Goal: Task Accomplishment & Management: Manage account settings

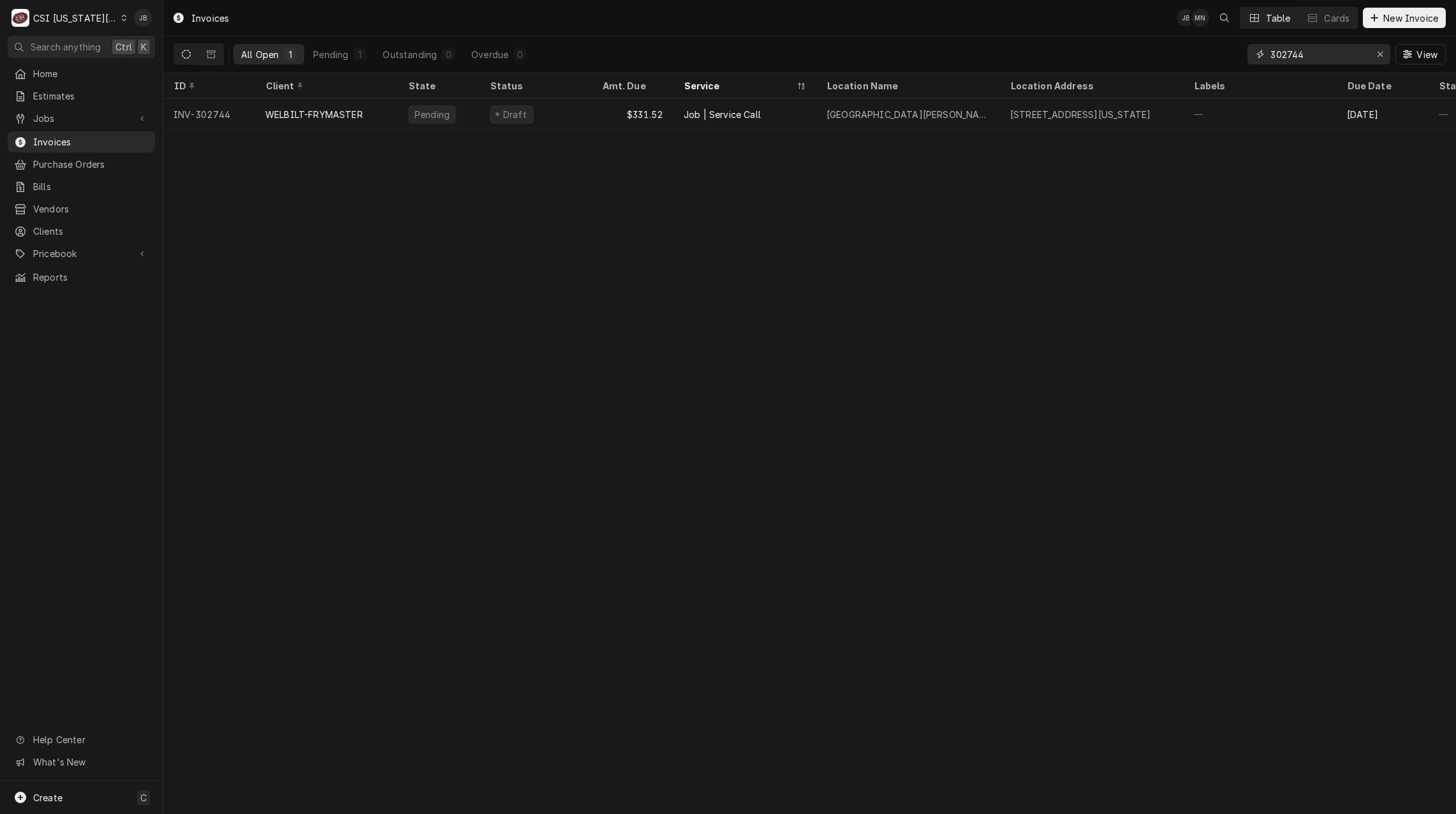
drag, startPoint x: 1328, startPoint y: 57, endPoint x: 1119, endPoint y: 57, distance: 209.0
click at [1128, 57] on div "All Open 1 Pending 1 Outstanding 0 Overdue 0 302744 View" at bounding box center [809, 54] width 1272 height 36
paste input "62"
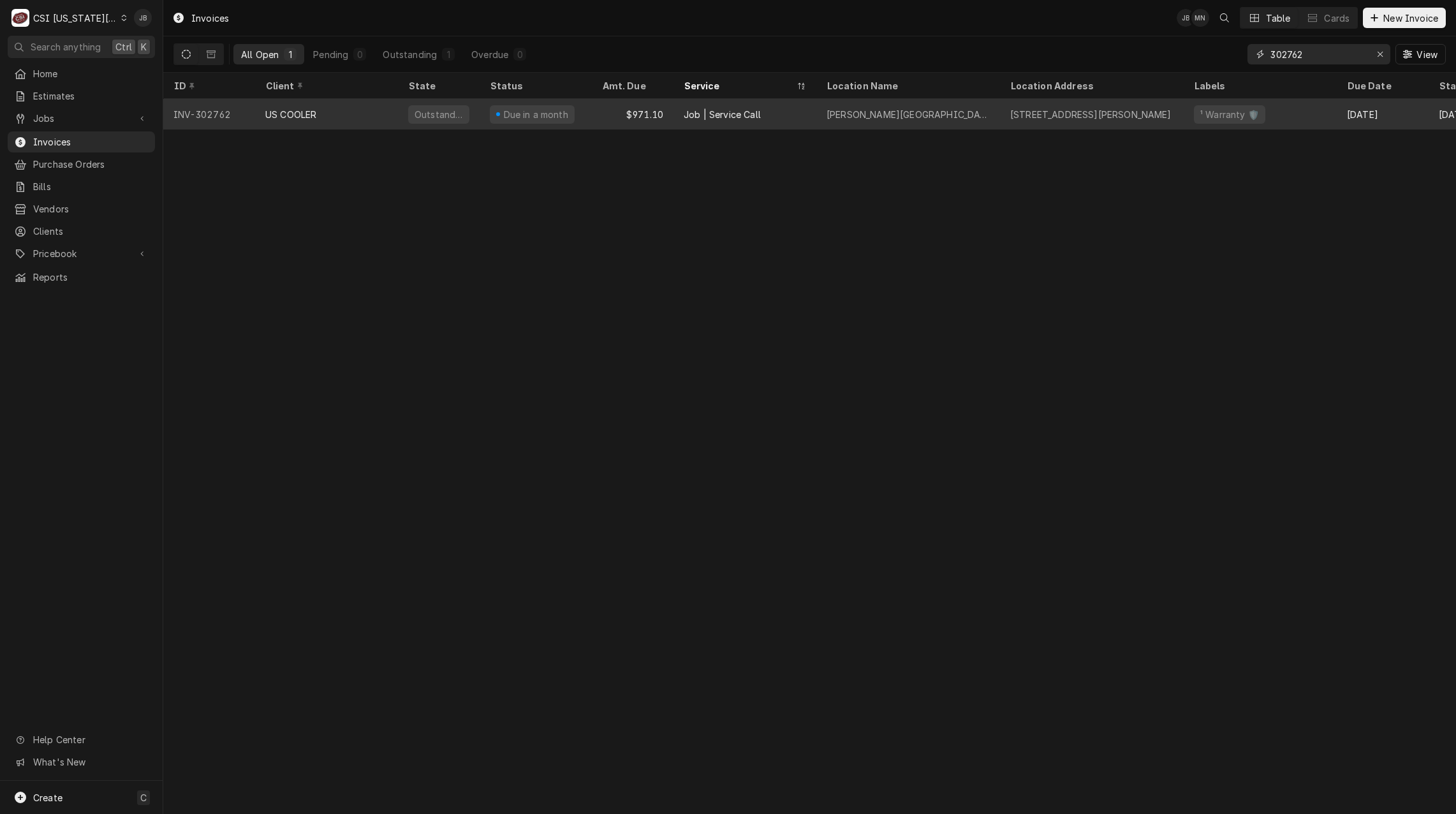
type input "302762"
click at [390, 121] on div "US COOLER" at bounding box center [327, 114] width 143 height 31
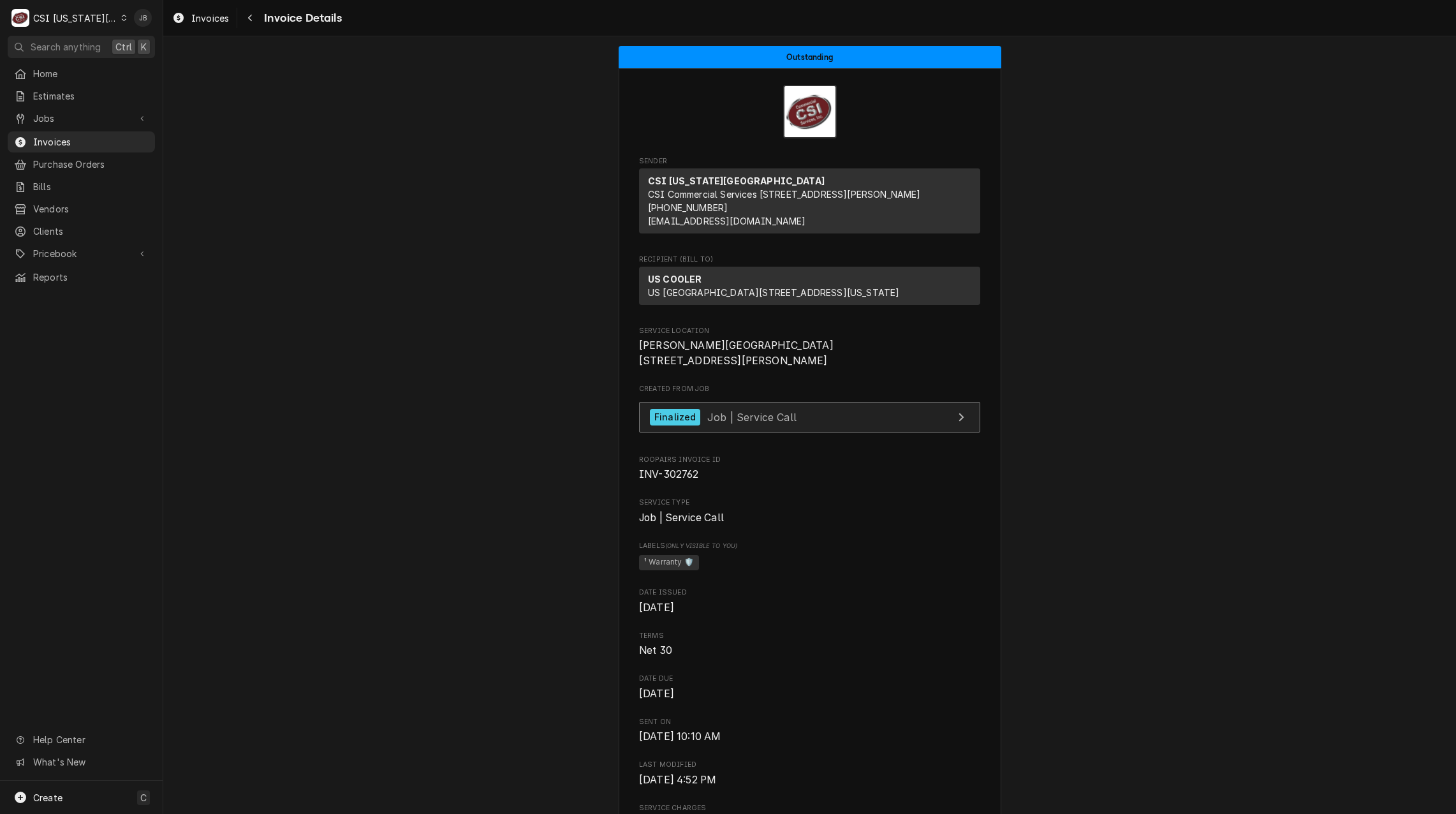
click at [753, 423] on span "Job | Service Call" at bounding box center [751, 417] width 89 height 13
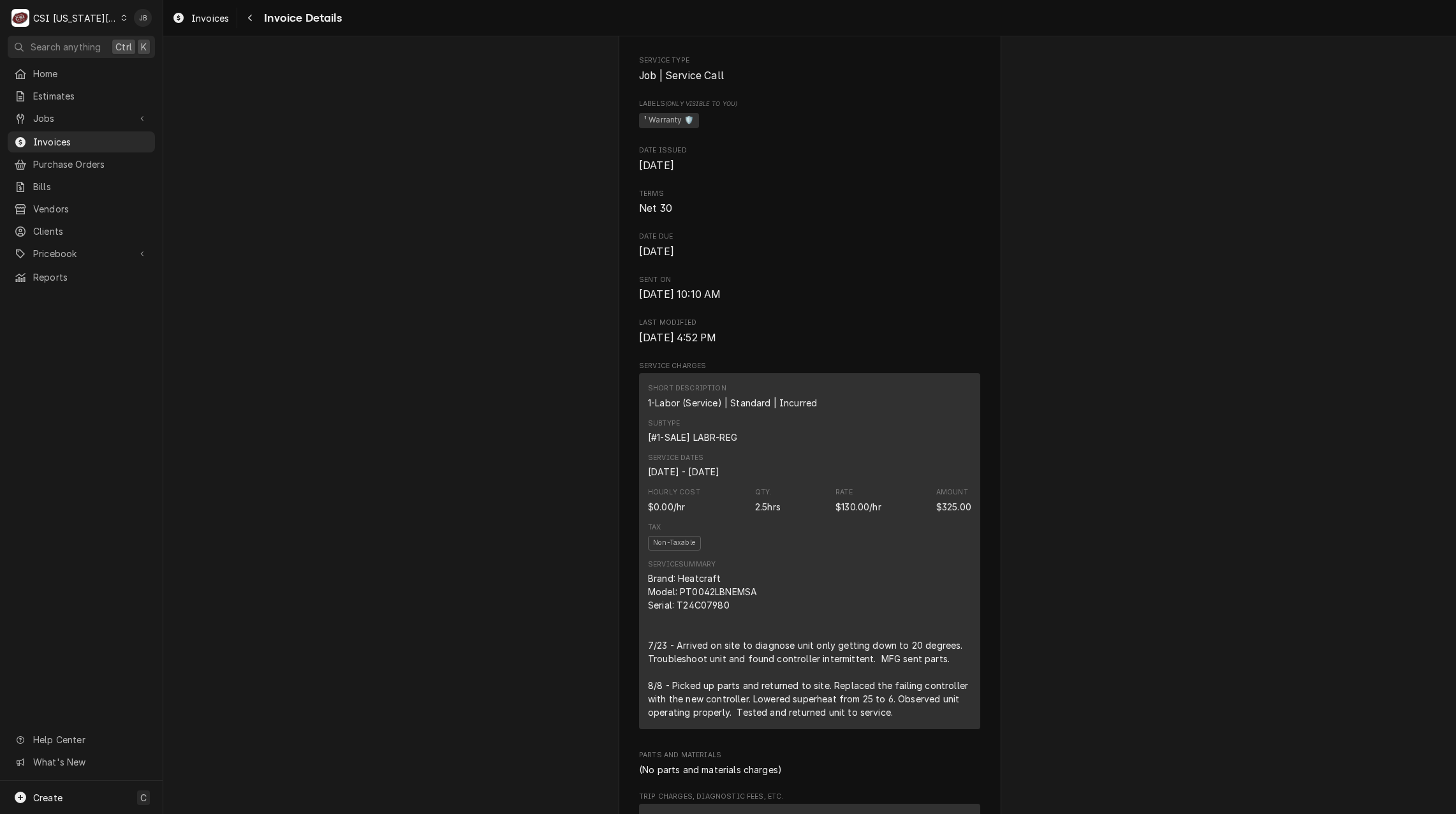
scroll to position [441, 0]
click at [96, 141] on span "Invoices" at bounding box center [91, 142] width 116 height 14
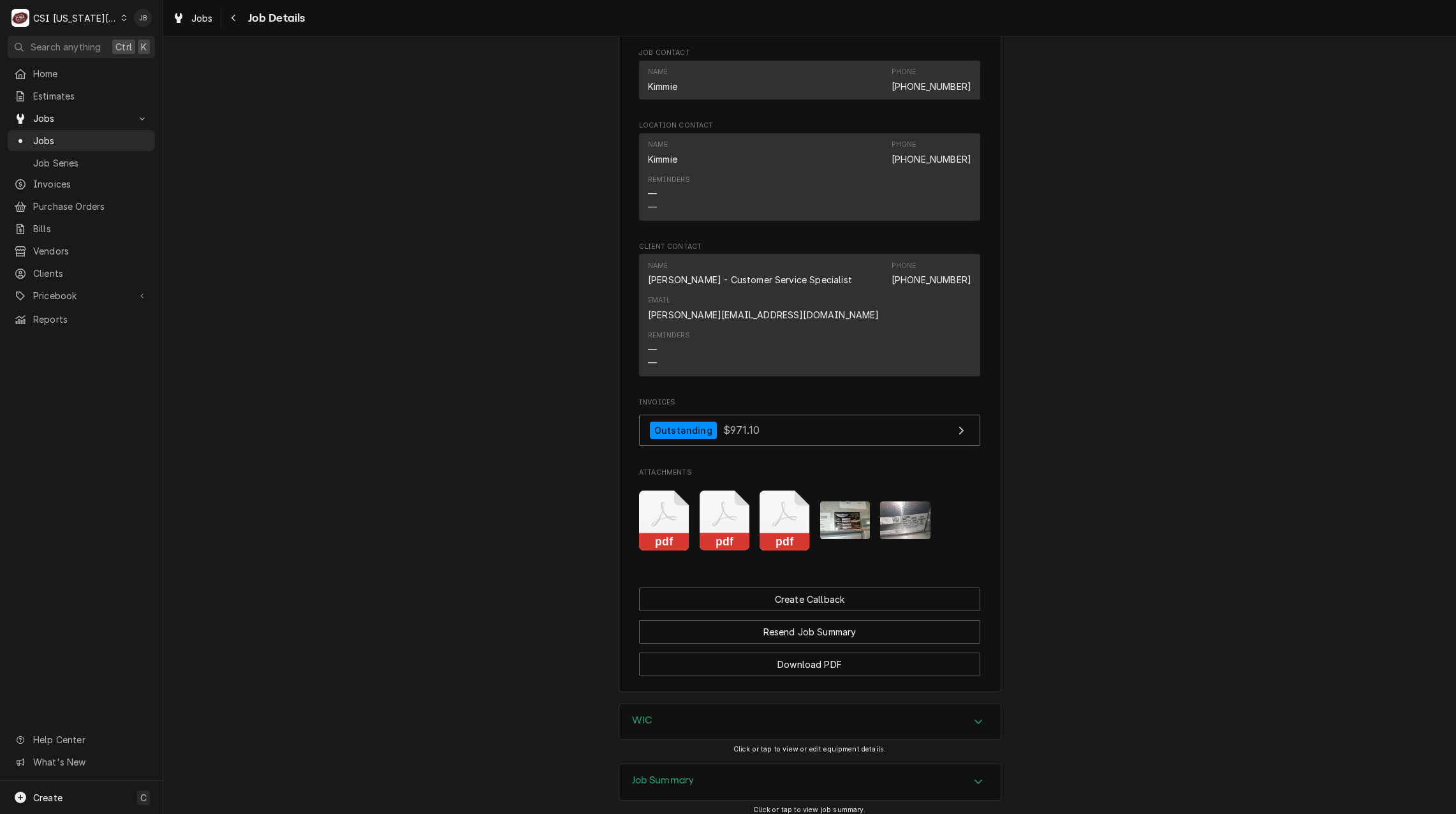
scroll to position [2464, 0]
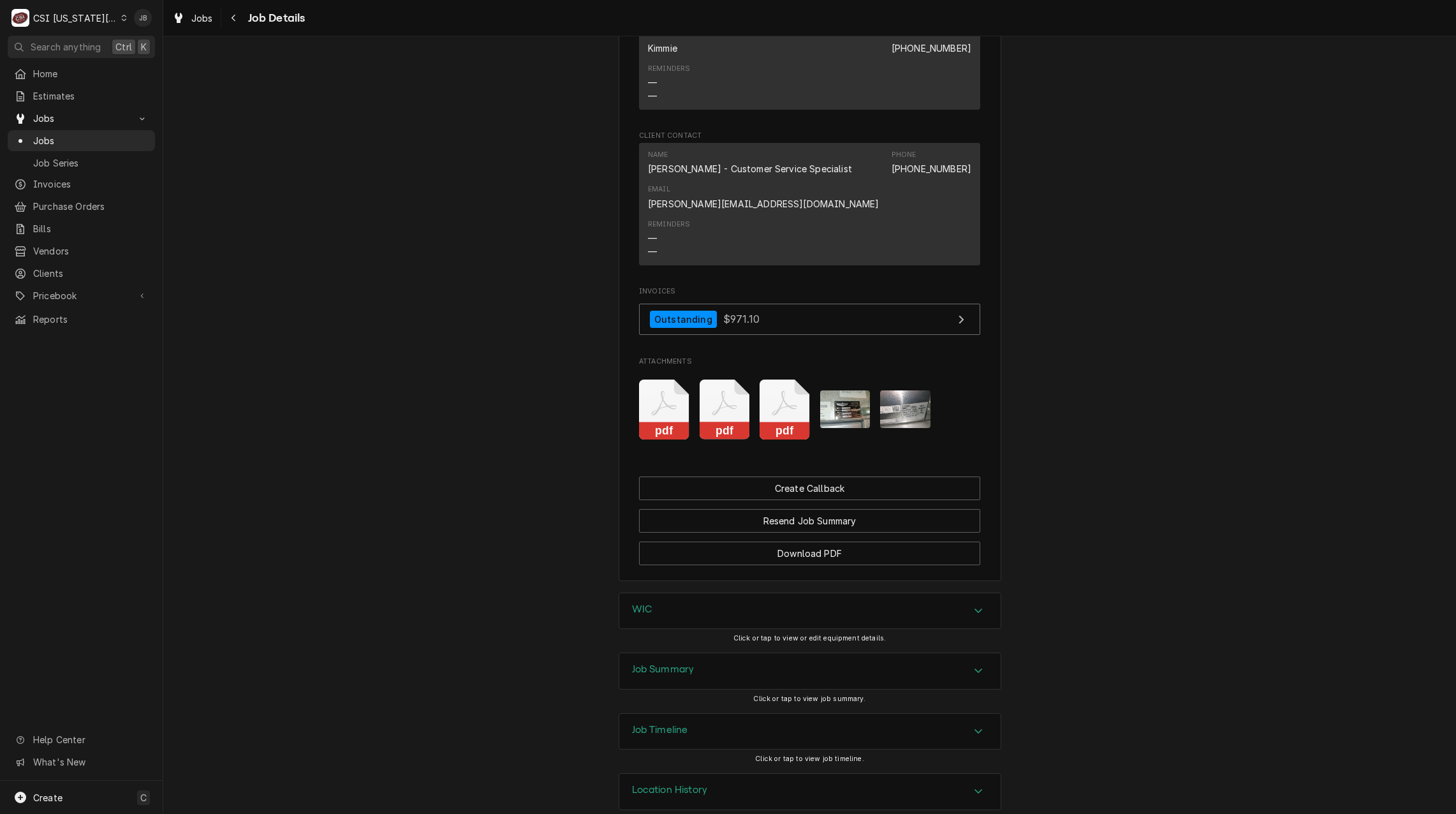
click at [703, 653] on div "Job Summary" at bounding box center [810, 671] width 382 height 36
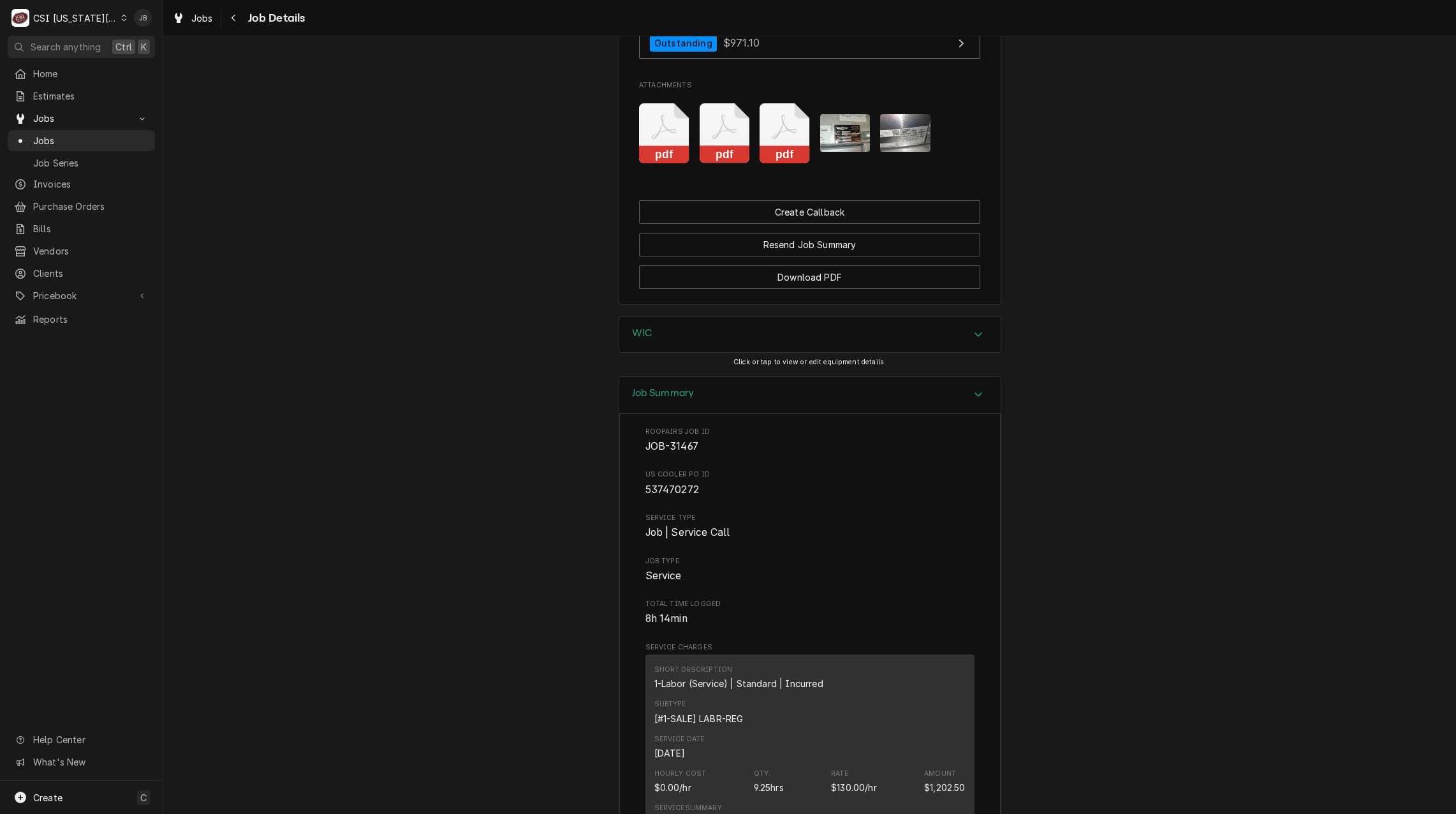
scroll to position [2911, 0]
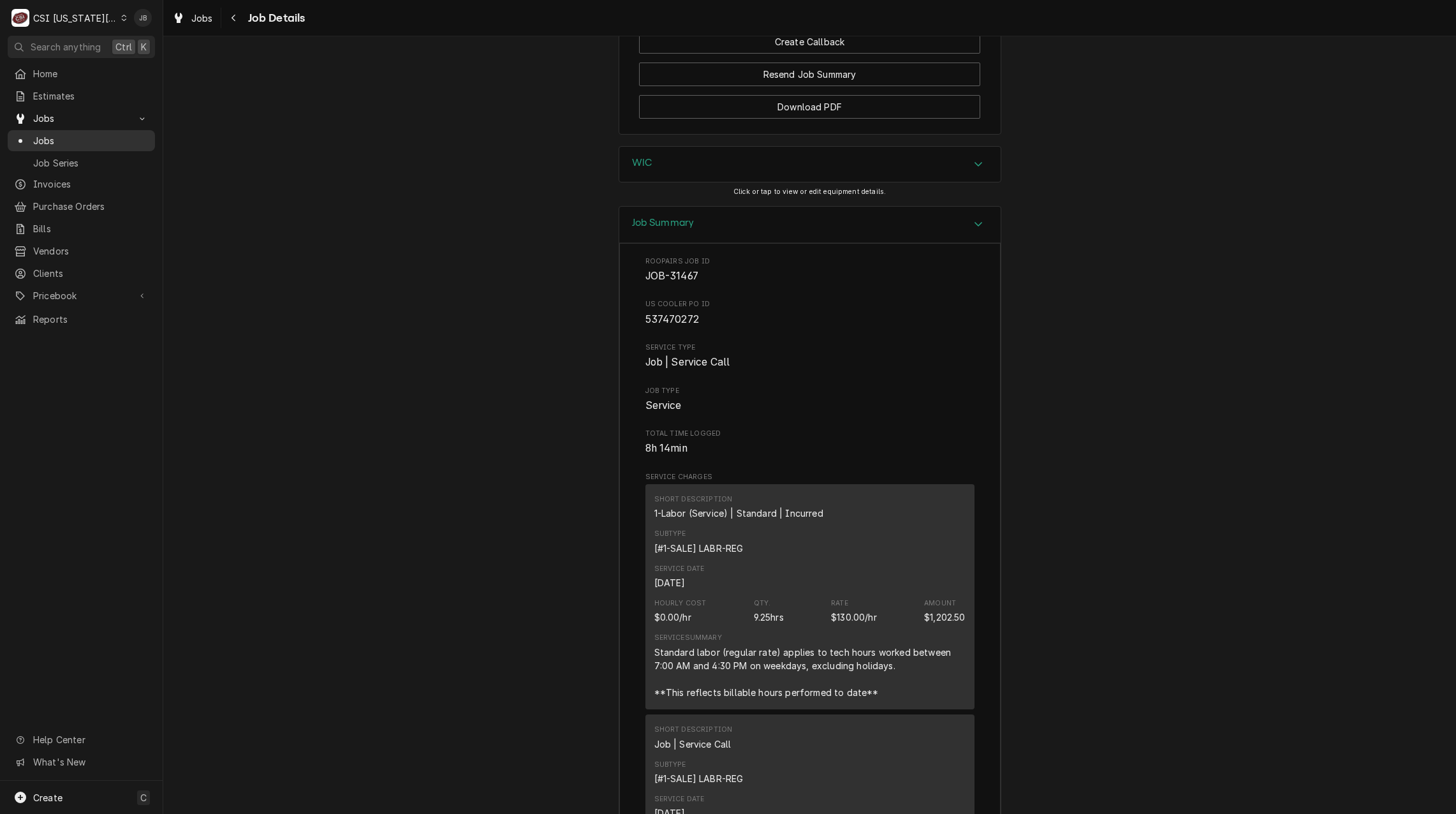
click at [81, 136] on span "Jobs" at bounding box center [91, 141] width 116 height 14
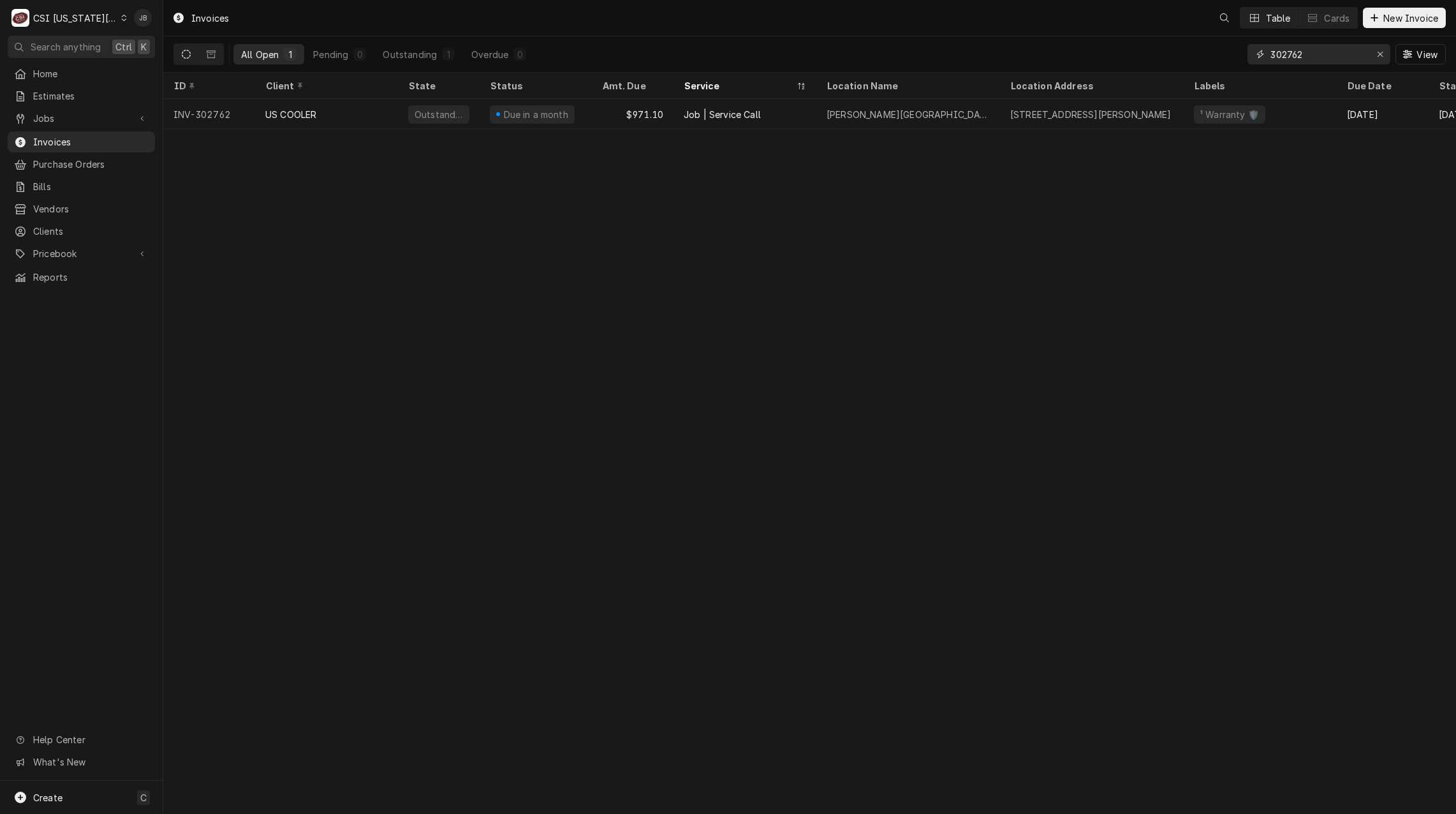
drag, startPoint x: 1320, startPoint y: 63, endPoint x: 1224, endPoint y: 62, distance: 96.0
click at [1225, 62] on div "All Open 1 Pending 0 Outstanding 1 Overdue 0 302762 View" at bounding box center [809, 54] width 1272 height 36
paste input "823"
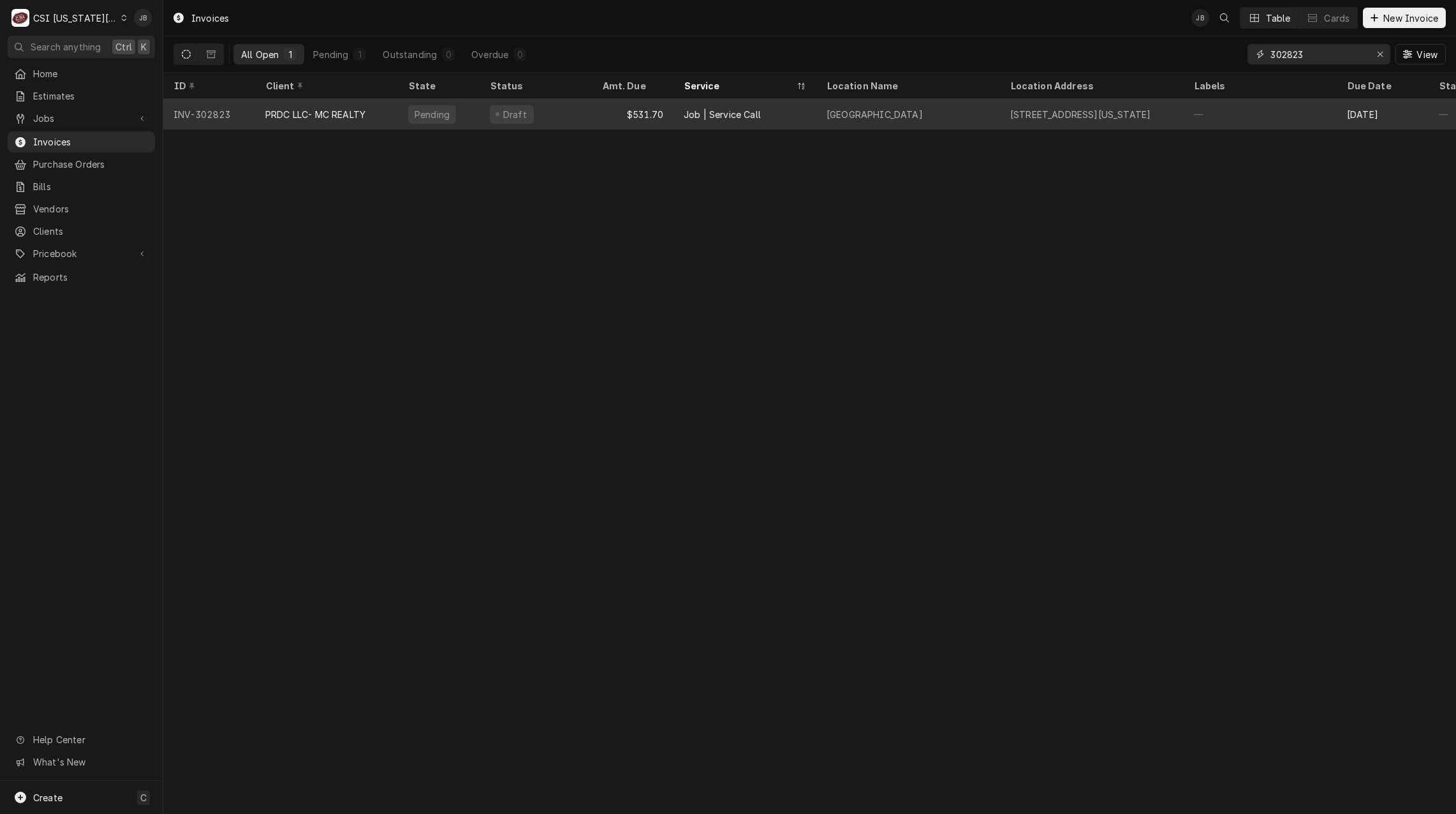
type input "302823"
click at [394, 115] on div "PRDC LLC- MC REALTY" at bounding box center [327, 114] width 143 height 31
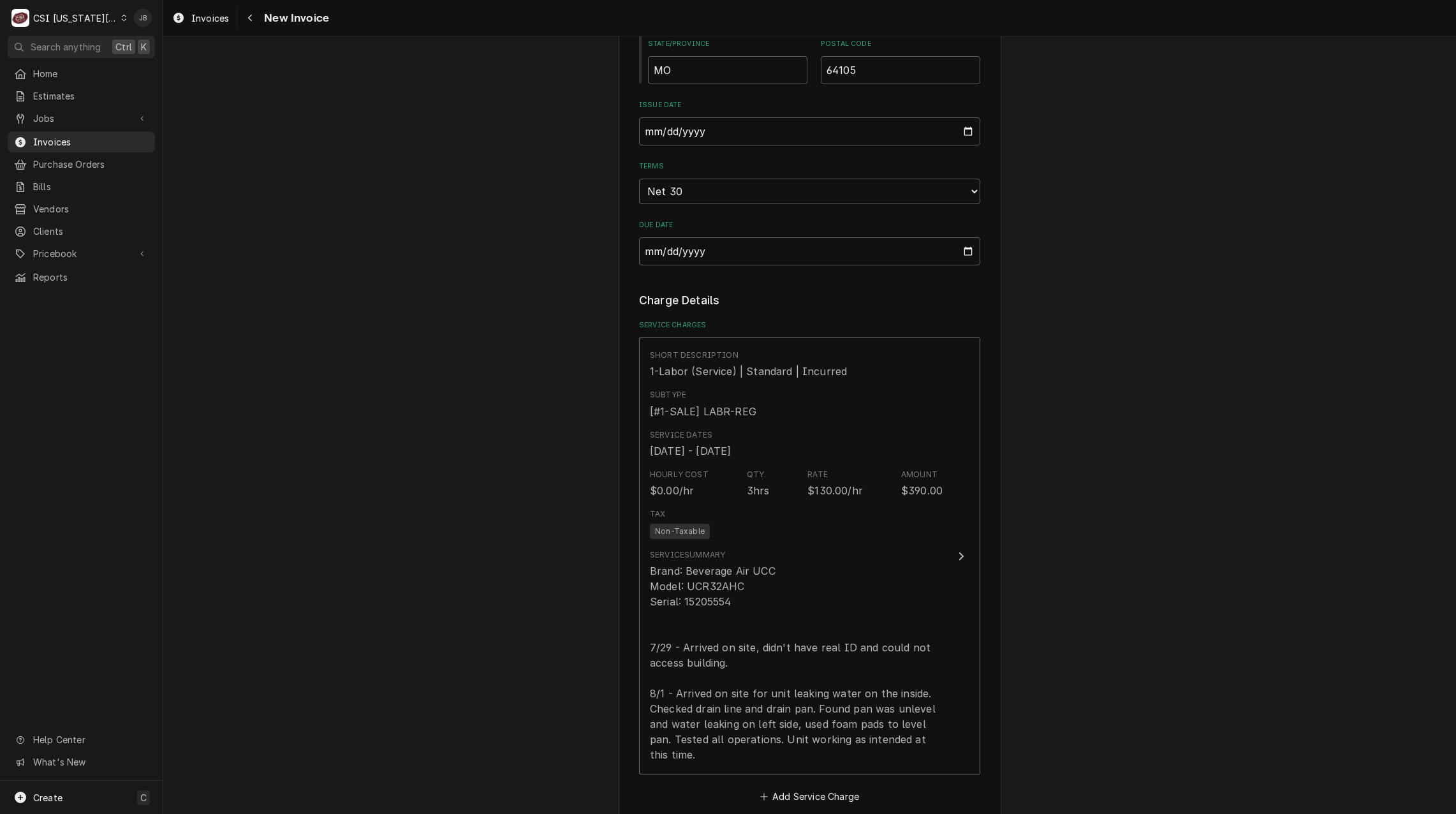
scroll to position [1020, 0]
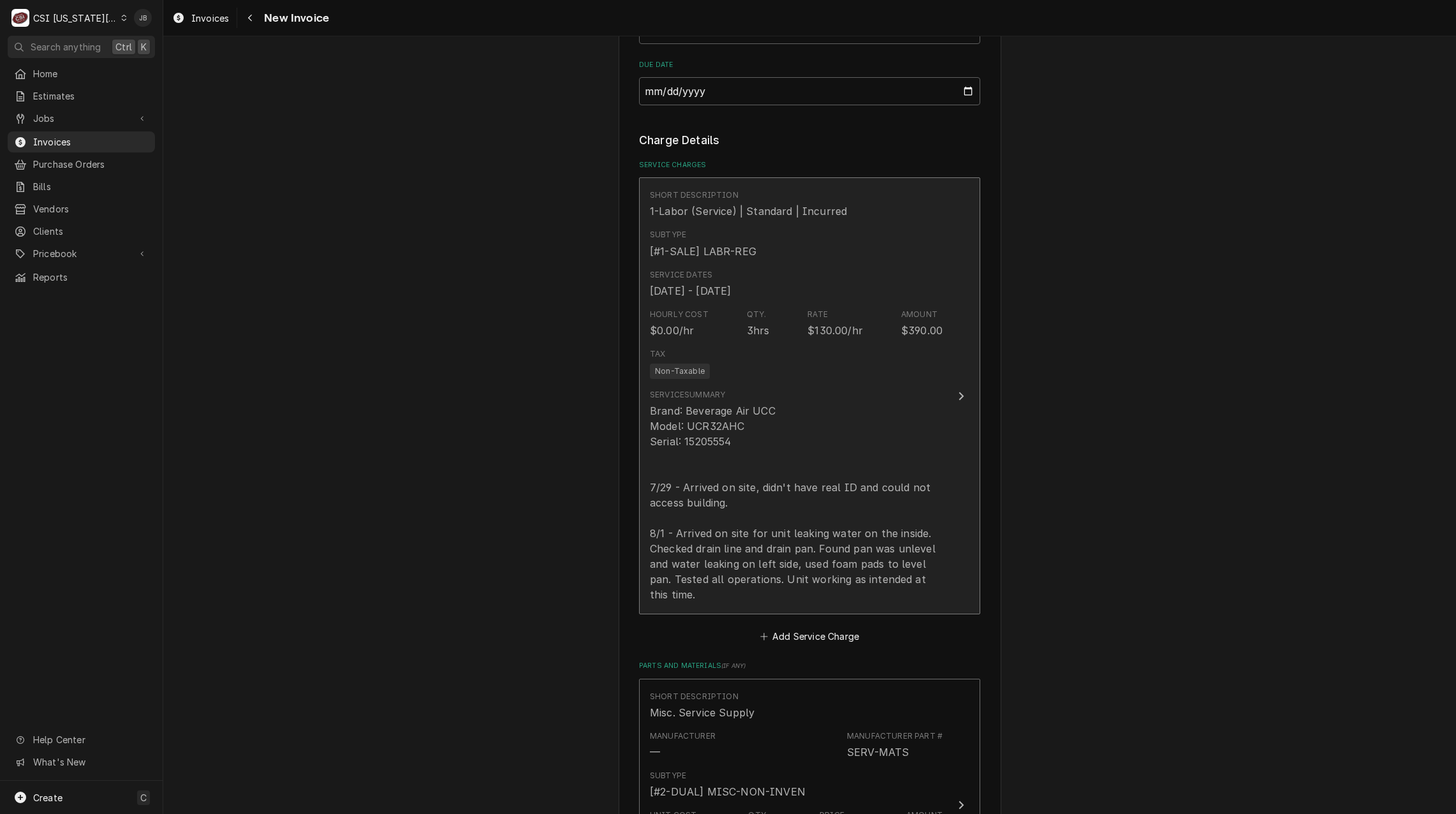
click at [790, 464] on div "Brand: Beverage Air UCC Model: UCR32AHC Serial: 15205554 7/29 - Arrived on site…" at bounding box center [796, 502] width 292 height 199
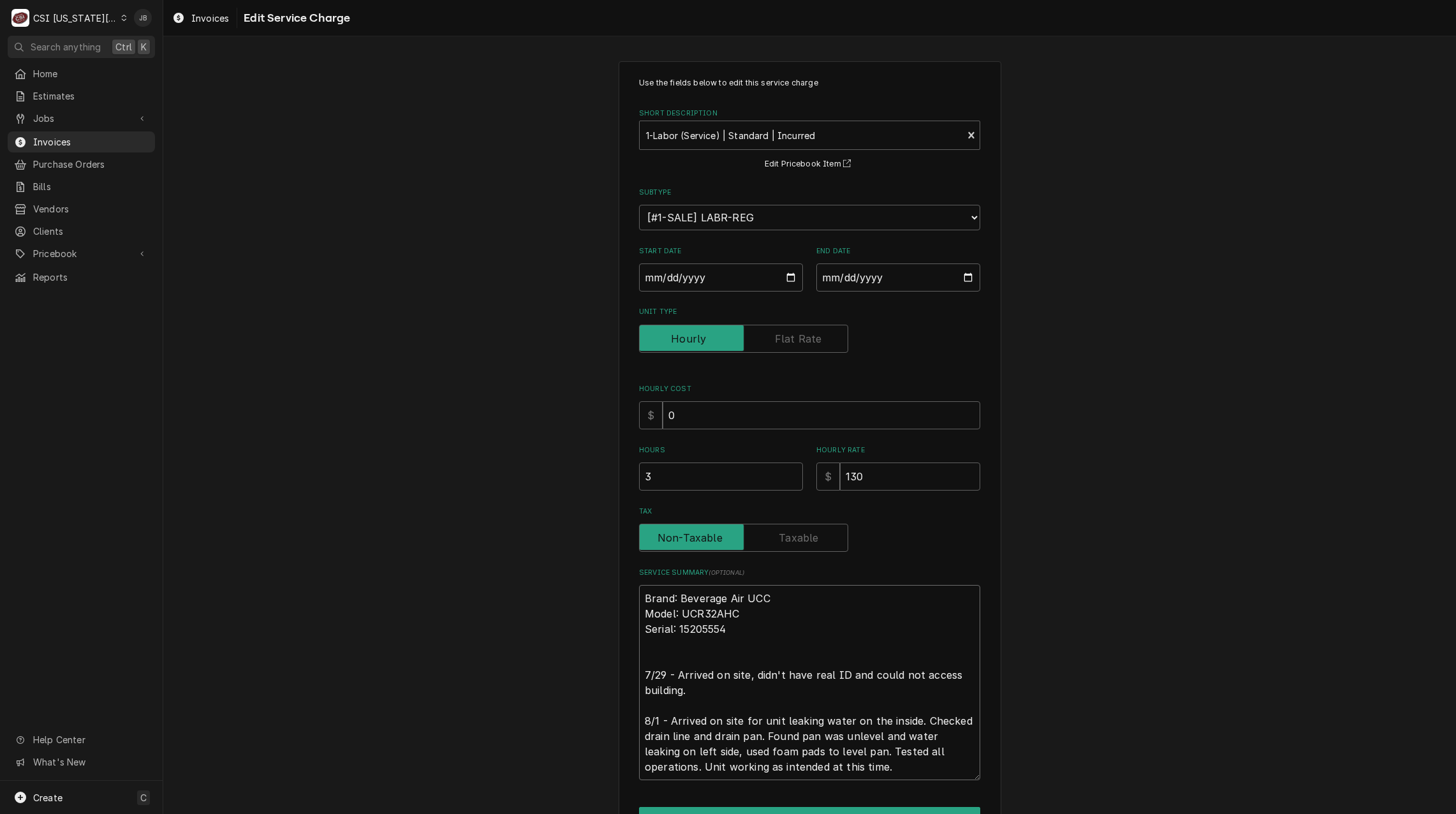
drag, startPoint x: 637, startPoint y: 713, endPoint x: 602, endPoint y: 662, distance: 61.9
click at [602, 662] on div "Use the fields below to edit this service charge Short Description 1-Labor (Ser…" at bounding box center [810, 470] width 1293 height 840
type textarea "x"
type textarea "Brand: Beverage Air UCC Model: UCR32AHC Serial: 15205554 8/1 - Arrived on site …"
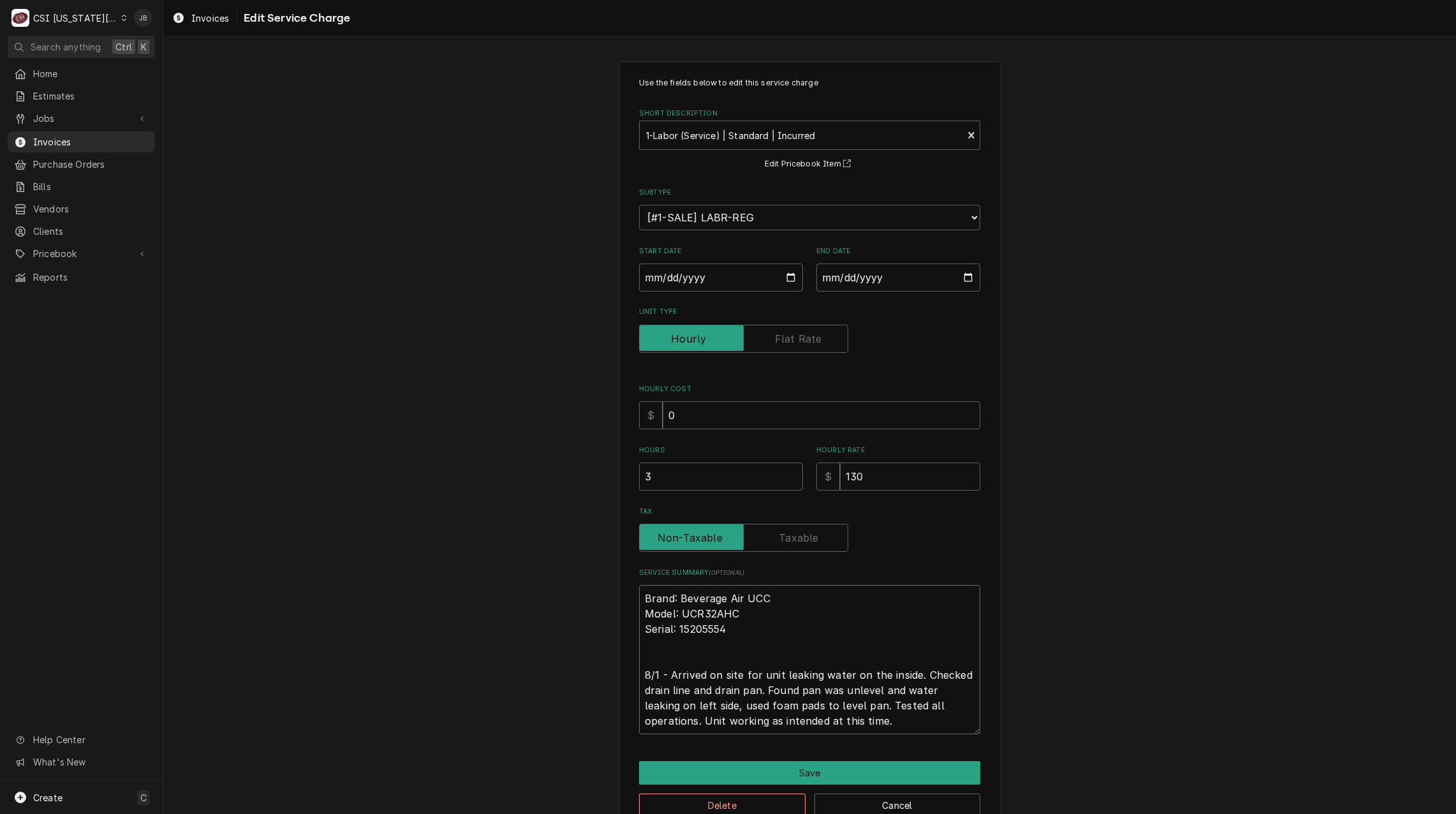
type textarea "x"
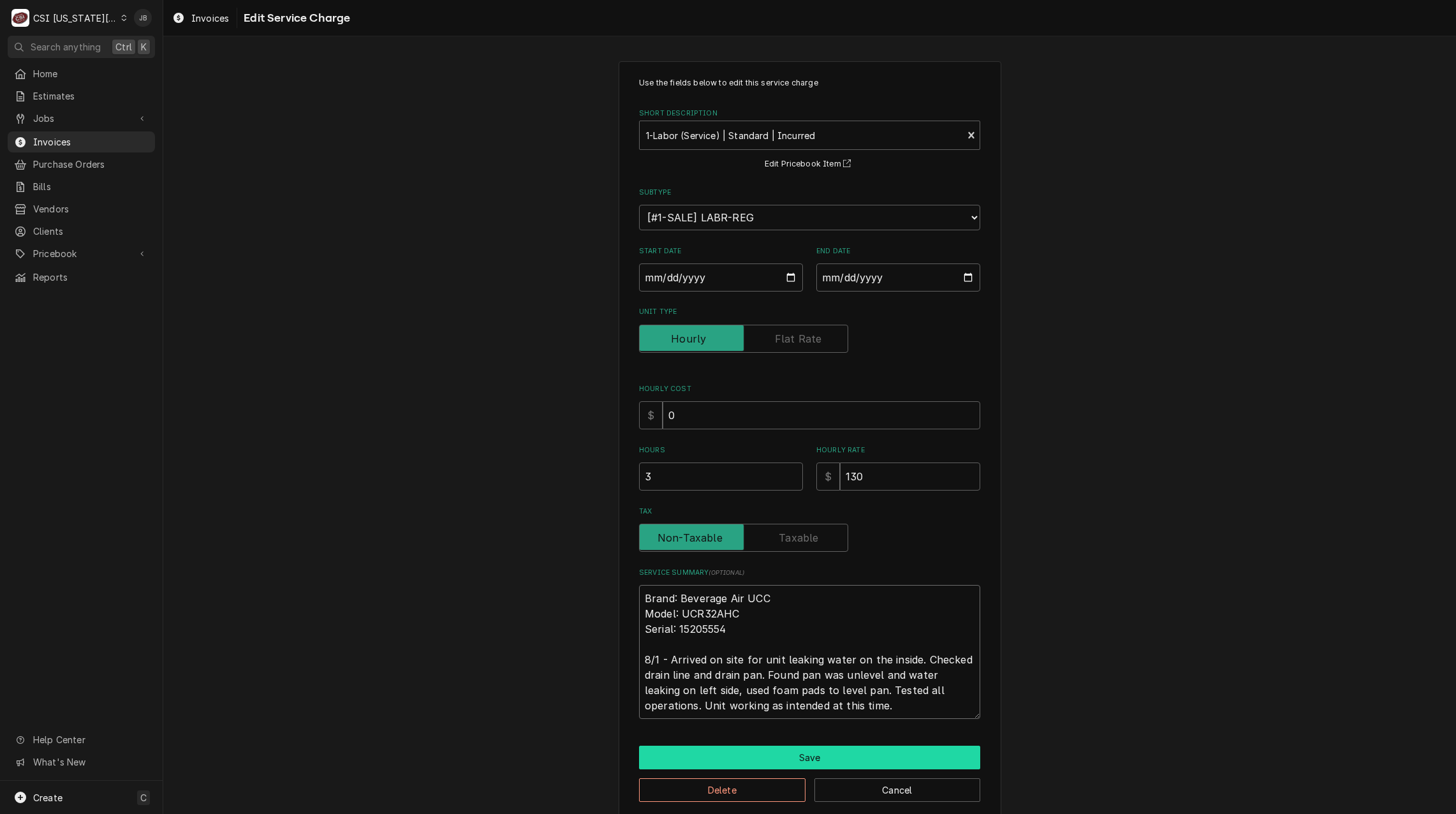
type textarea "Brand: Beverage Air UCC Model: UCR32AHC Serial: 15205554 8/1 - Arrived on site …"
click at [790, 754] on button "Save" at bounding box center [810, 757] width 341 height 24
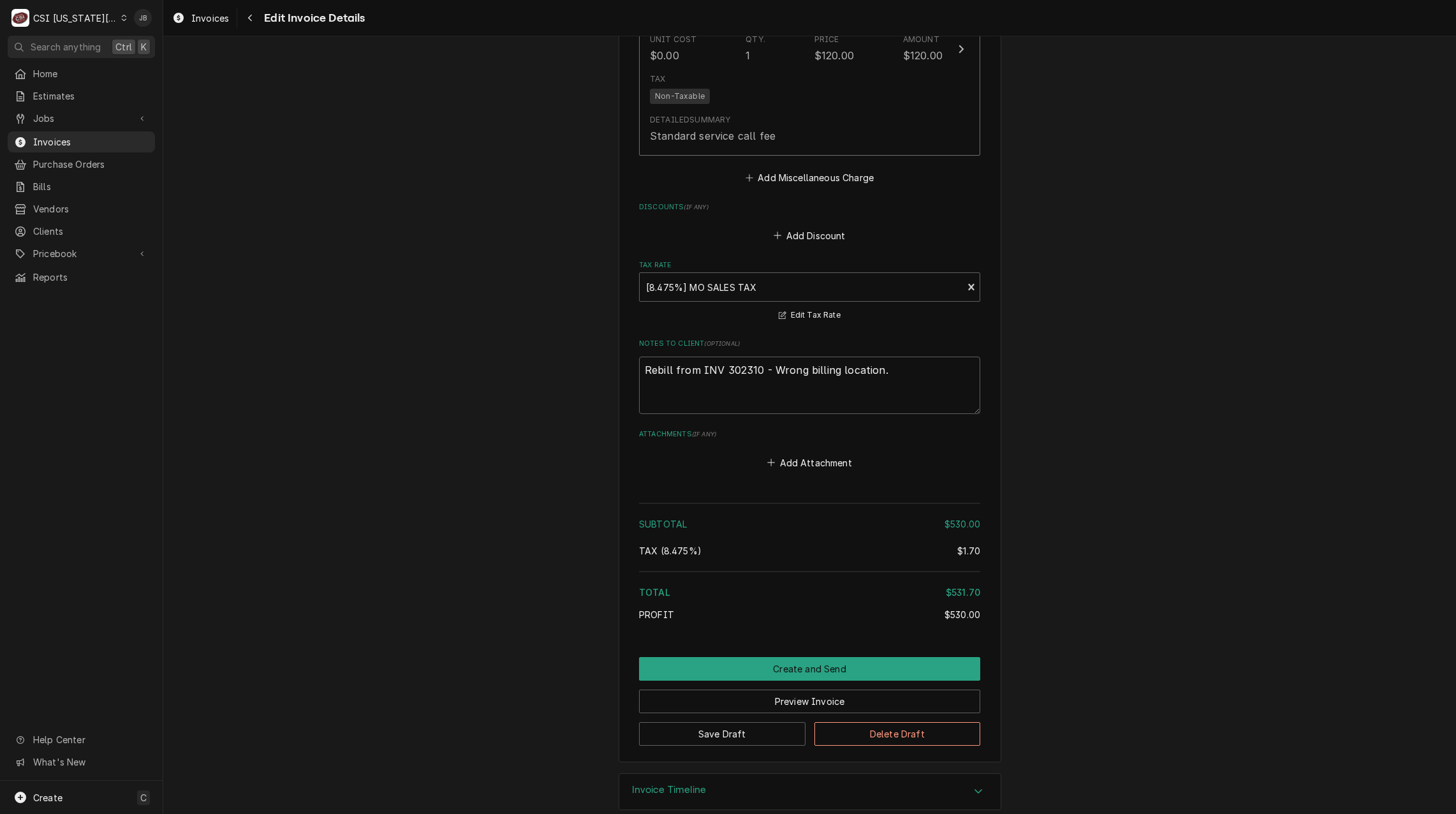
scroll to position [2033, 0]
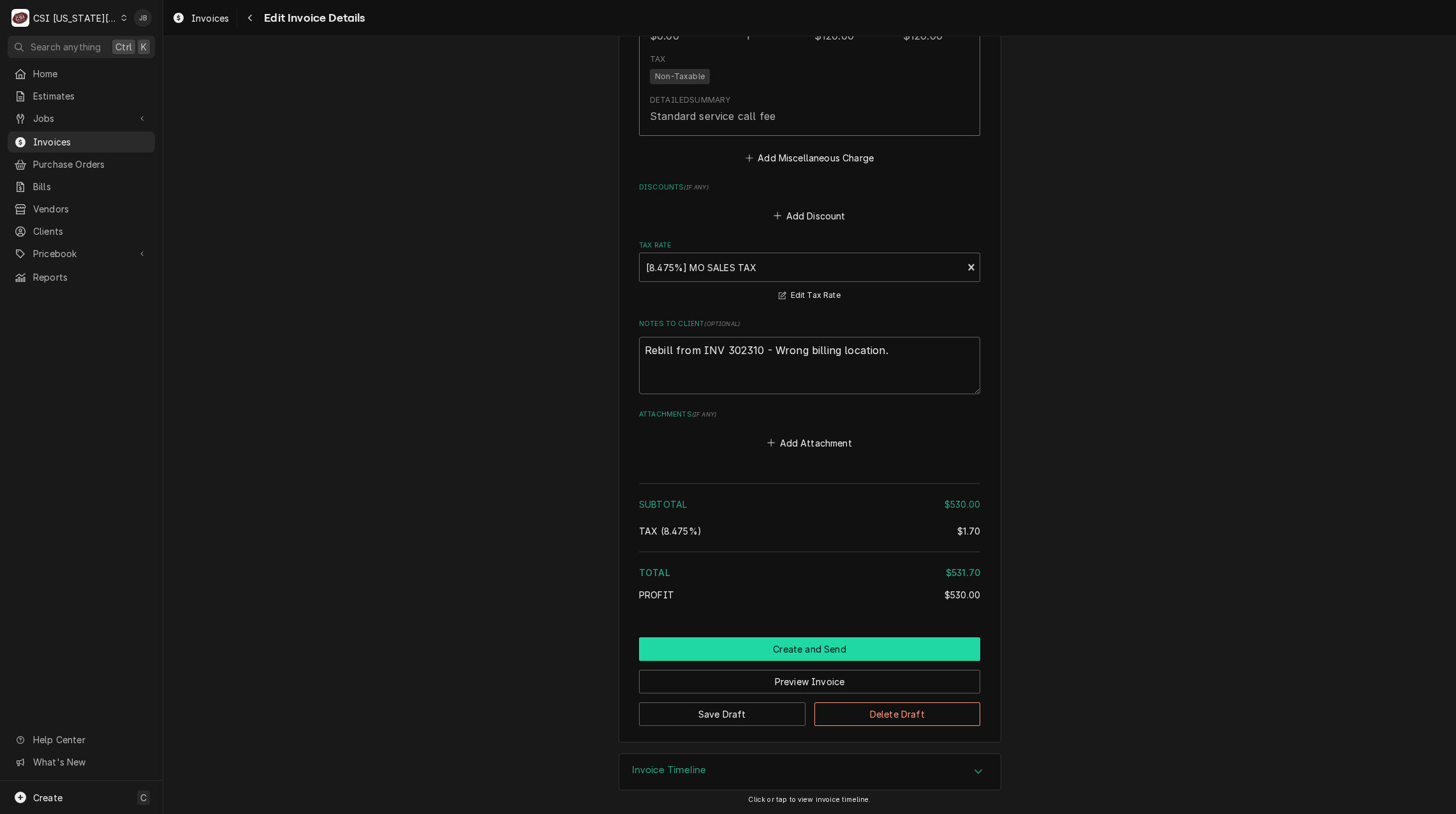
click at [748, 646] on button "Create and Send" at bounding box center [810, 648] width 341 height 24
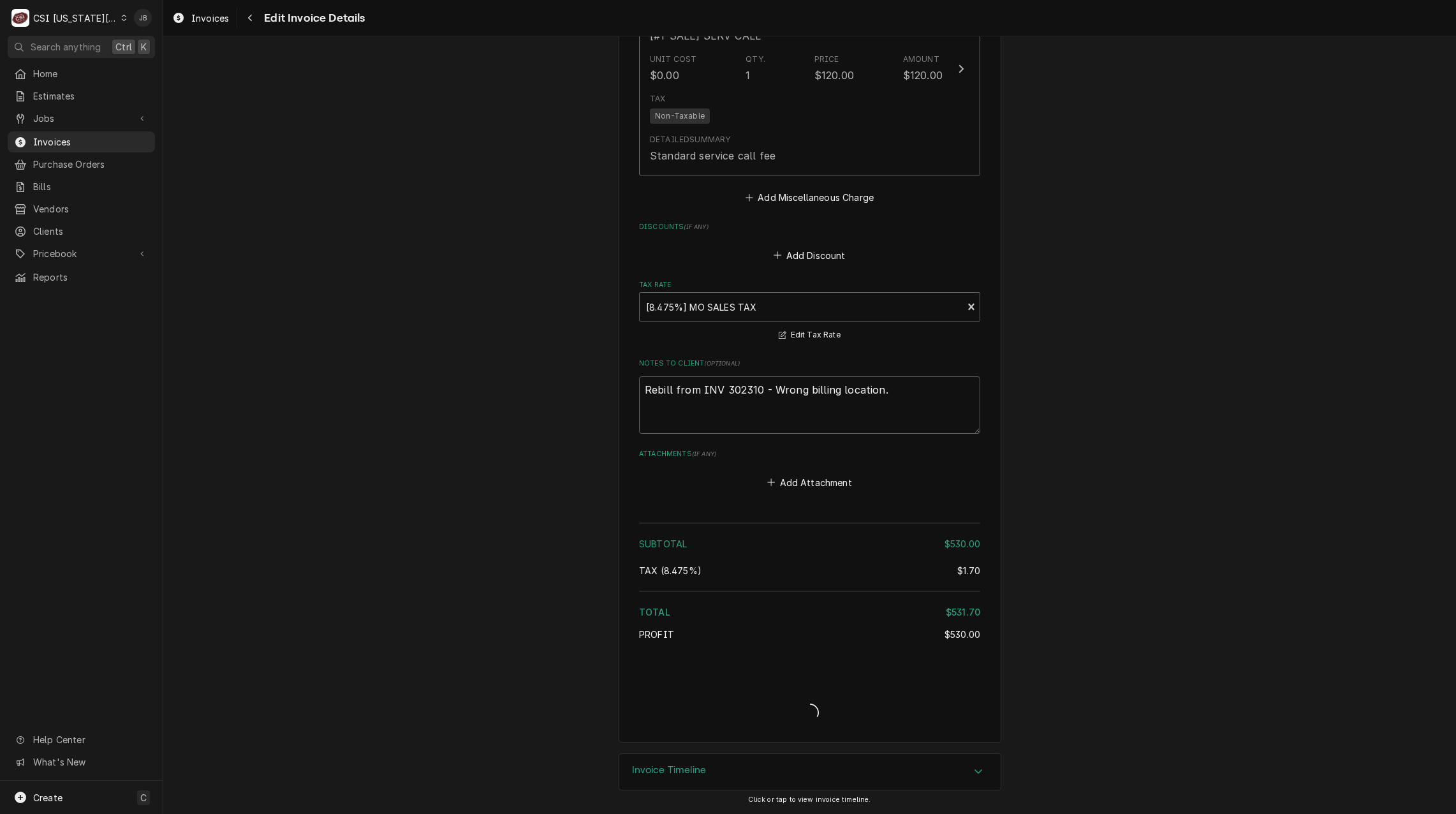
scroll to position [1993, 0]
type textarea "x"
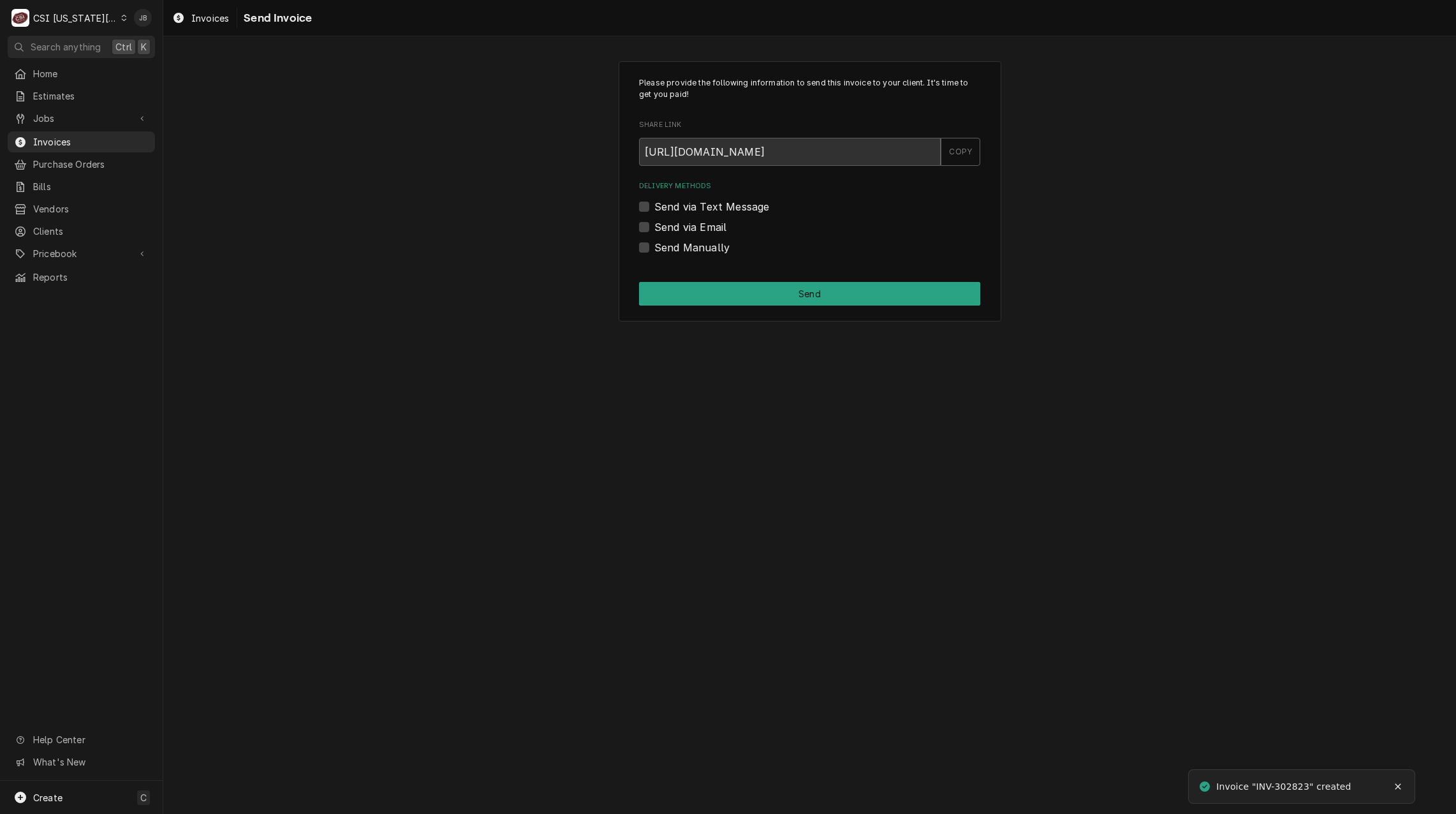
click at [728, 220] on div "Send via Email" at bounding box center [810, 227] width 341 height 15
click at [706, 226] on label "Send via Email" at bounding box center [690, 227] width 72 height 15
click at [706, 226] on input "Send via Email" at bounding box center [825, 233] width 341 height 28
checkbox input "true"
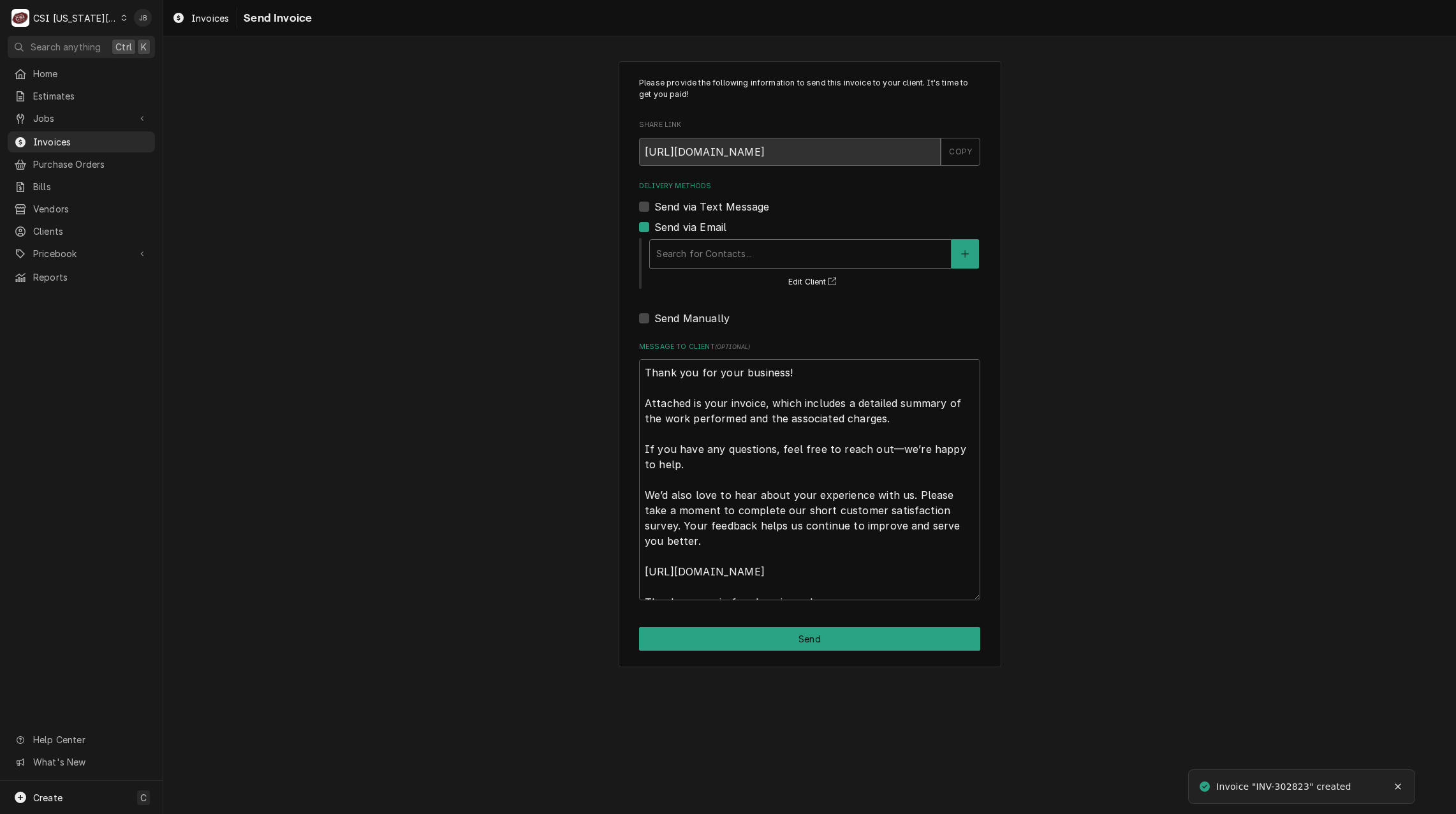
click at [716, 265] on div "Search for Contacts..." at bounding box center [800, 253] width 301 height 28
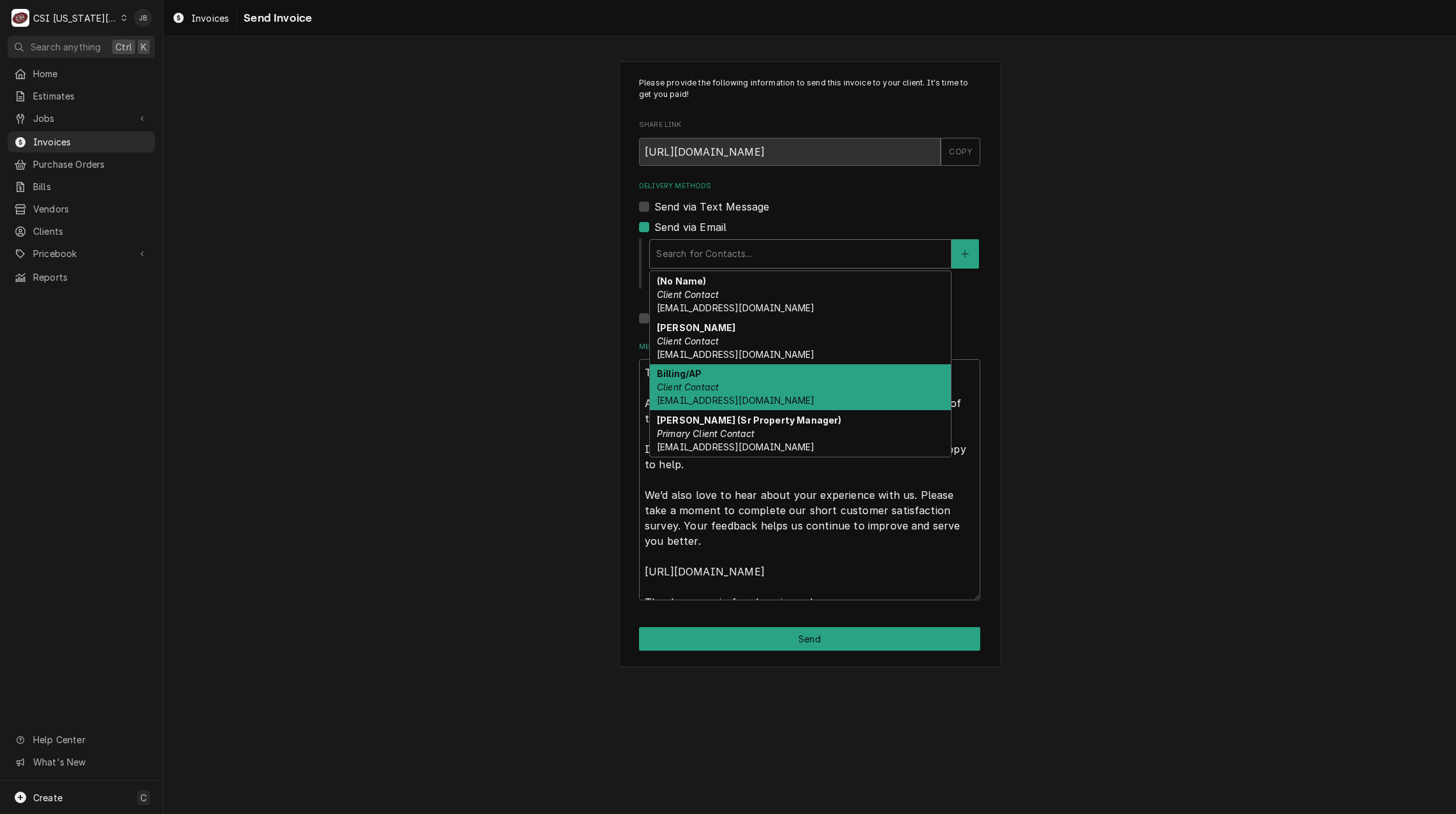
click at [758, 381] on div "Billing/AP Client Contact dmbehney@mcrealtyus.com" at bounding box center [800, 387] width 301 height 46
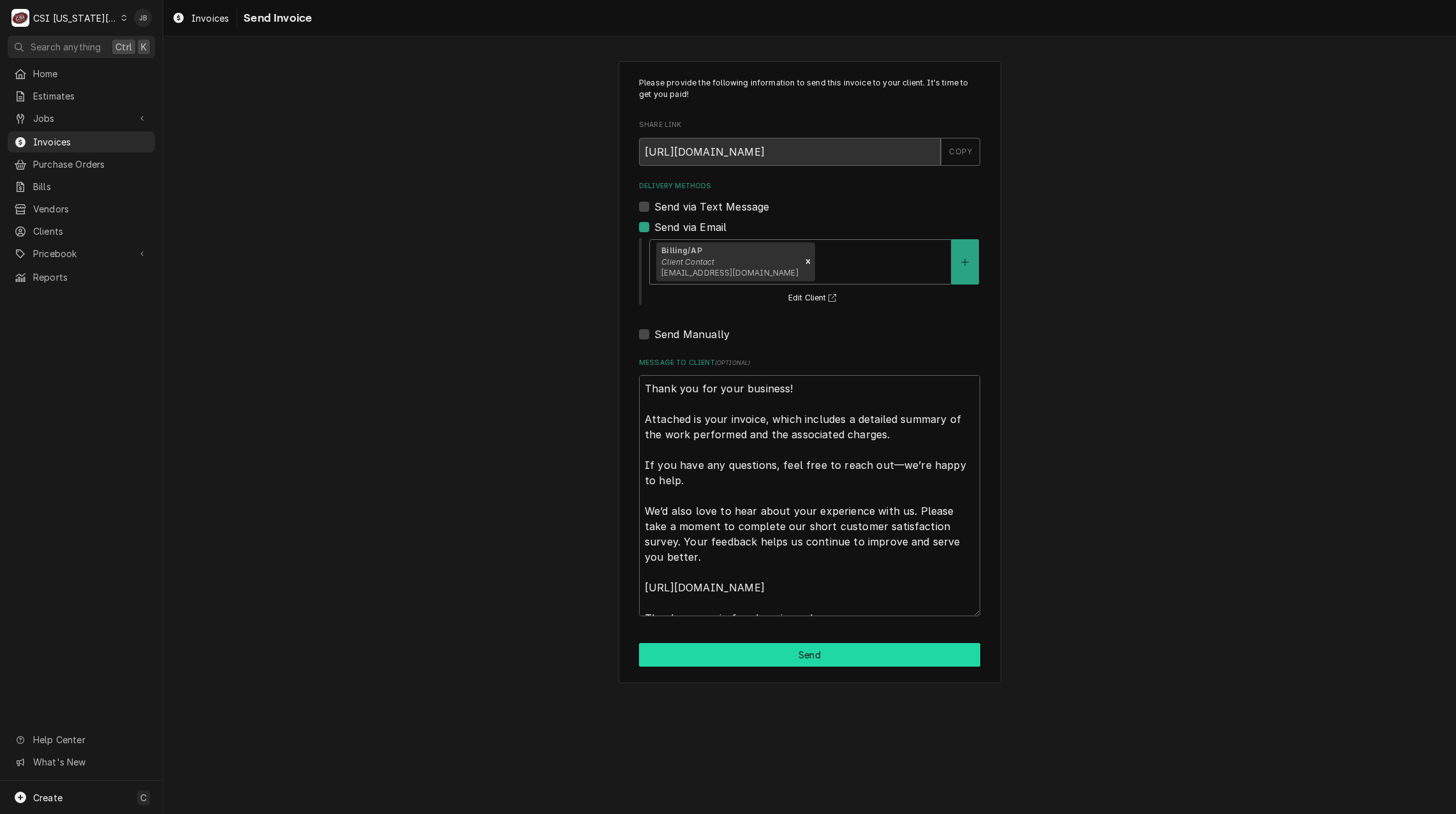
click at [725, 647] on button "Send" at bounding box center [810, 654] width 341 height 24
type textarea "x"
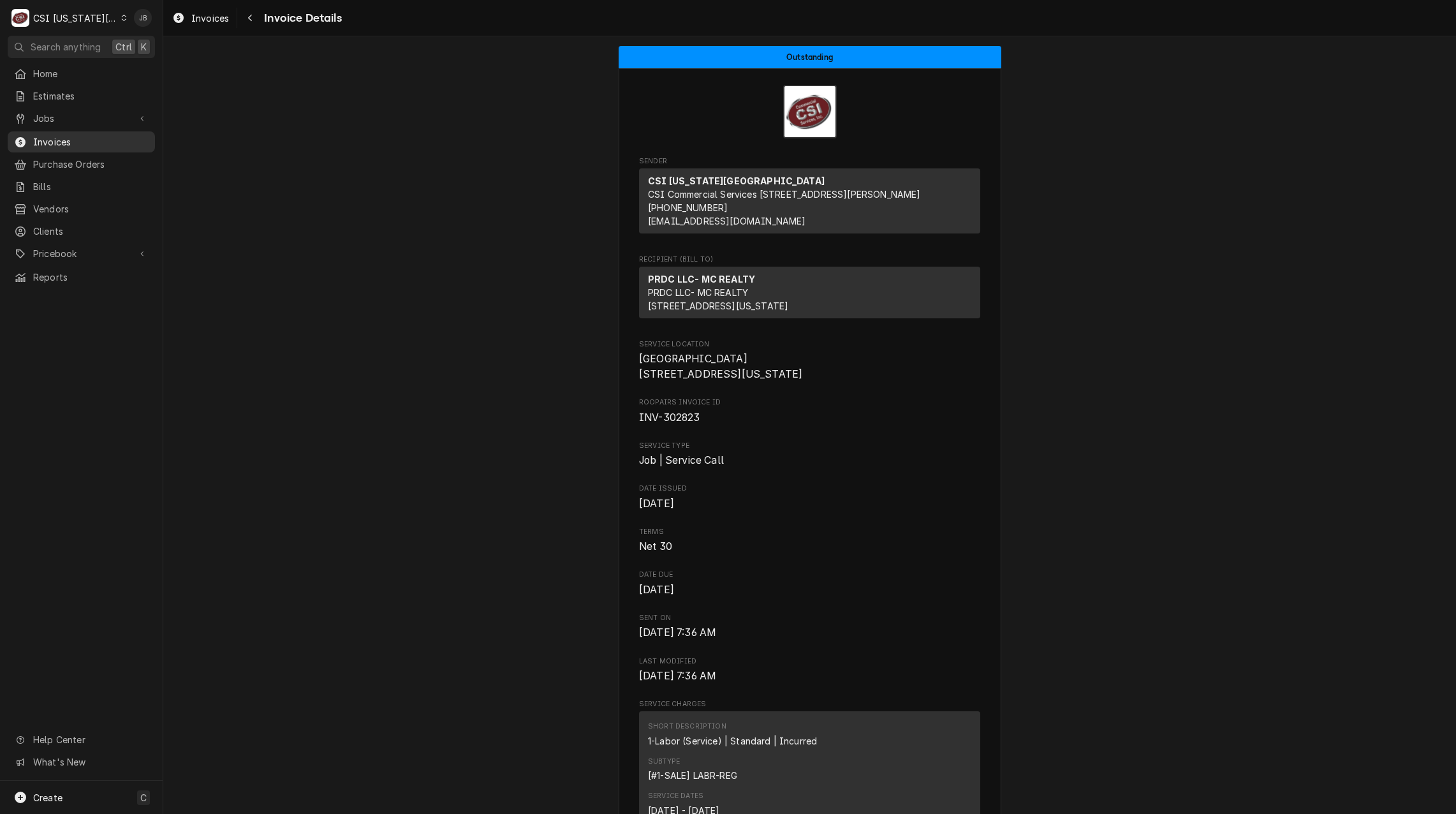
click at [84, 136] on span "Invoices" at bounding box center [91, 142] width 116 height 14
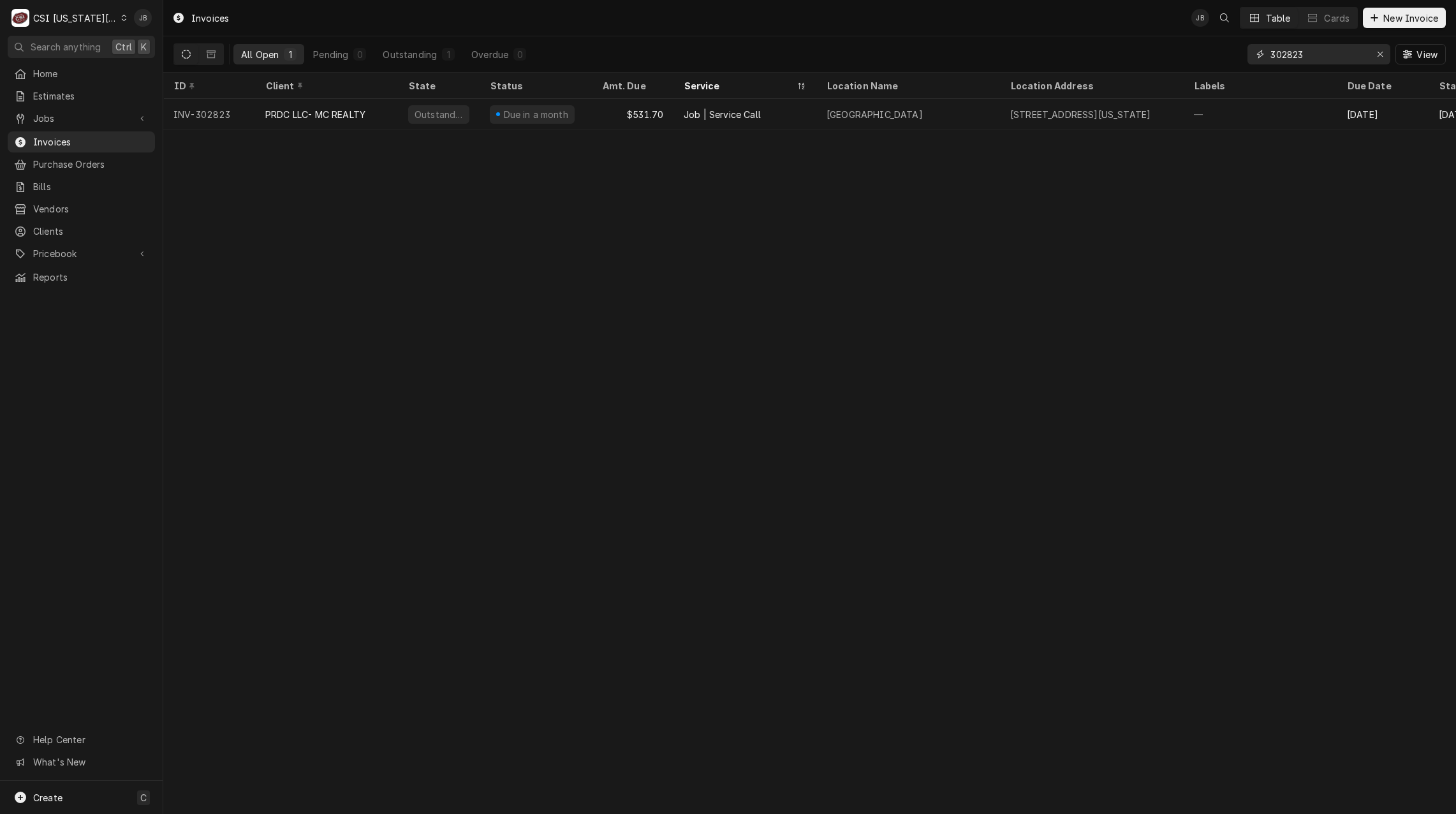
drag, startPoint x: 1320, startPoint y: 56, endPoint x: 839, endPoint y: 9, distance: 483.3
click at [966, 44] on div "All Open 1 Pending 0 Outstanding 1 Overdue 0 302823 View" at bounding box center [809, 54] width 1272 height 36
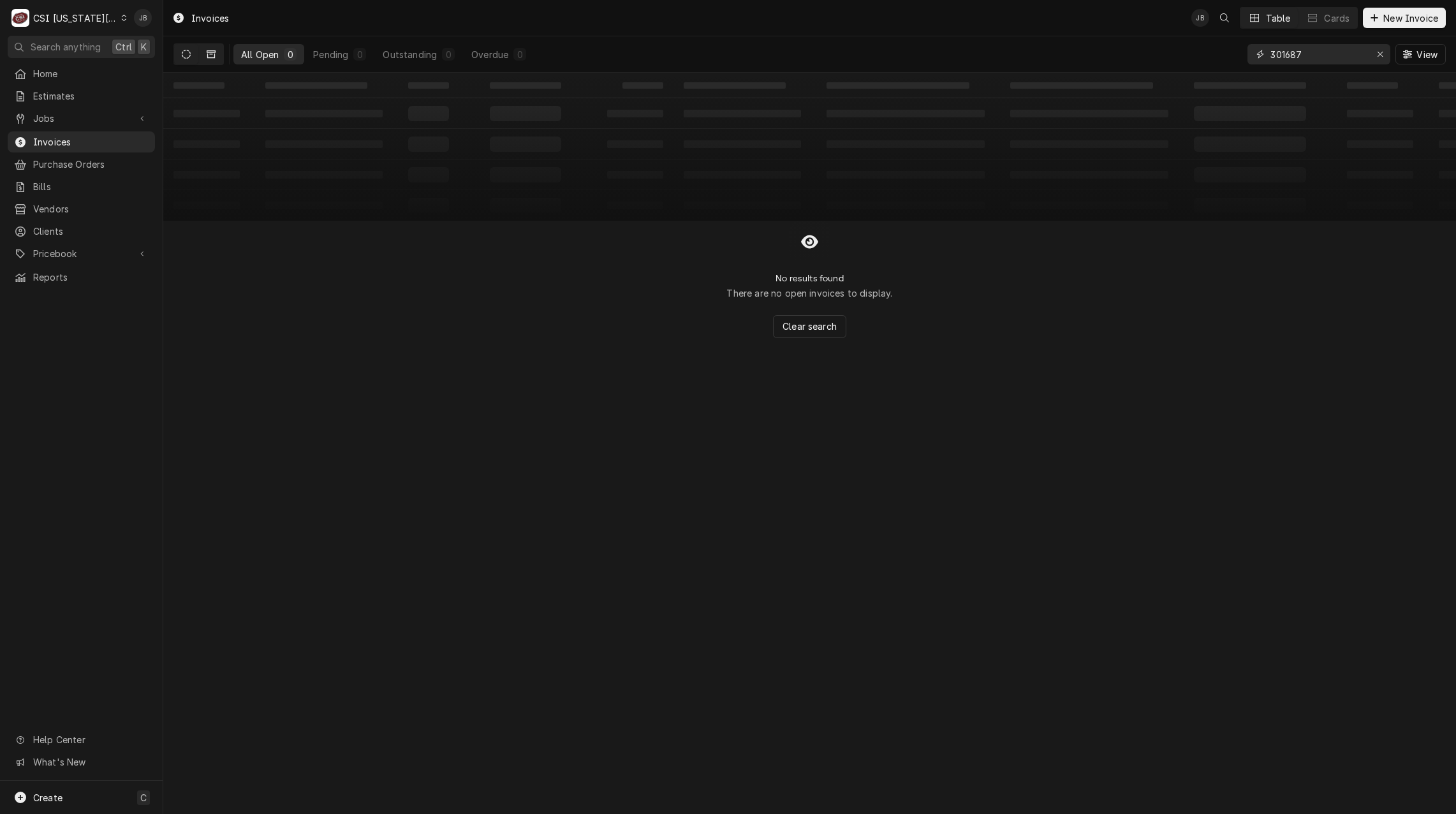
type input "301687"
click at [210, 52] on icon "Dynamic Content Wrapper" at bounding box center [211, 54] width 9 height 8
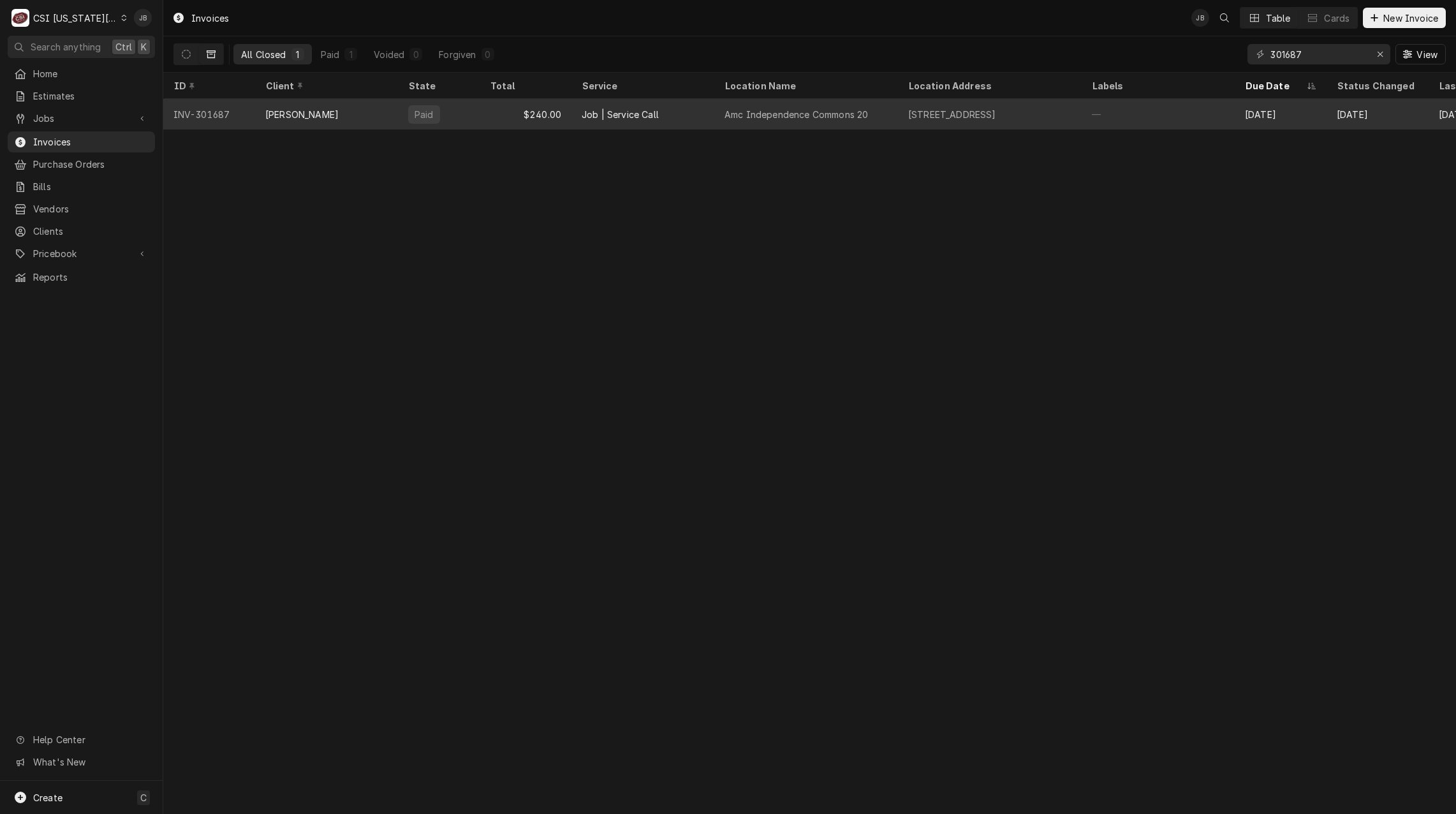
click at [315, 116] on div "VIVIAN" at bounding box center [327, 114] width 143 height 31
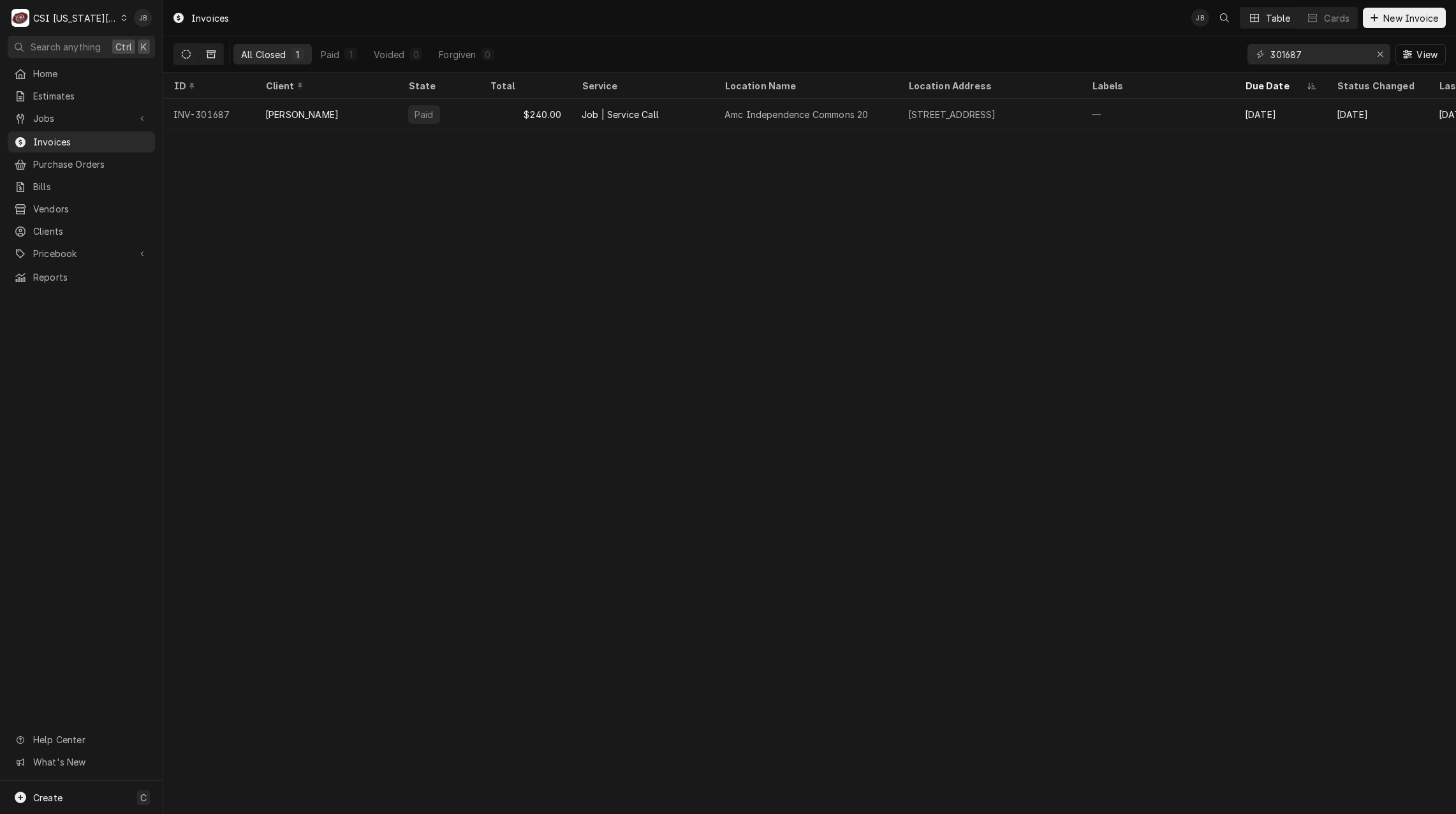
click at [179, 49] on button "Dynamic Content Wrapper" at bounding box center [186, 54] width 24 height 21
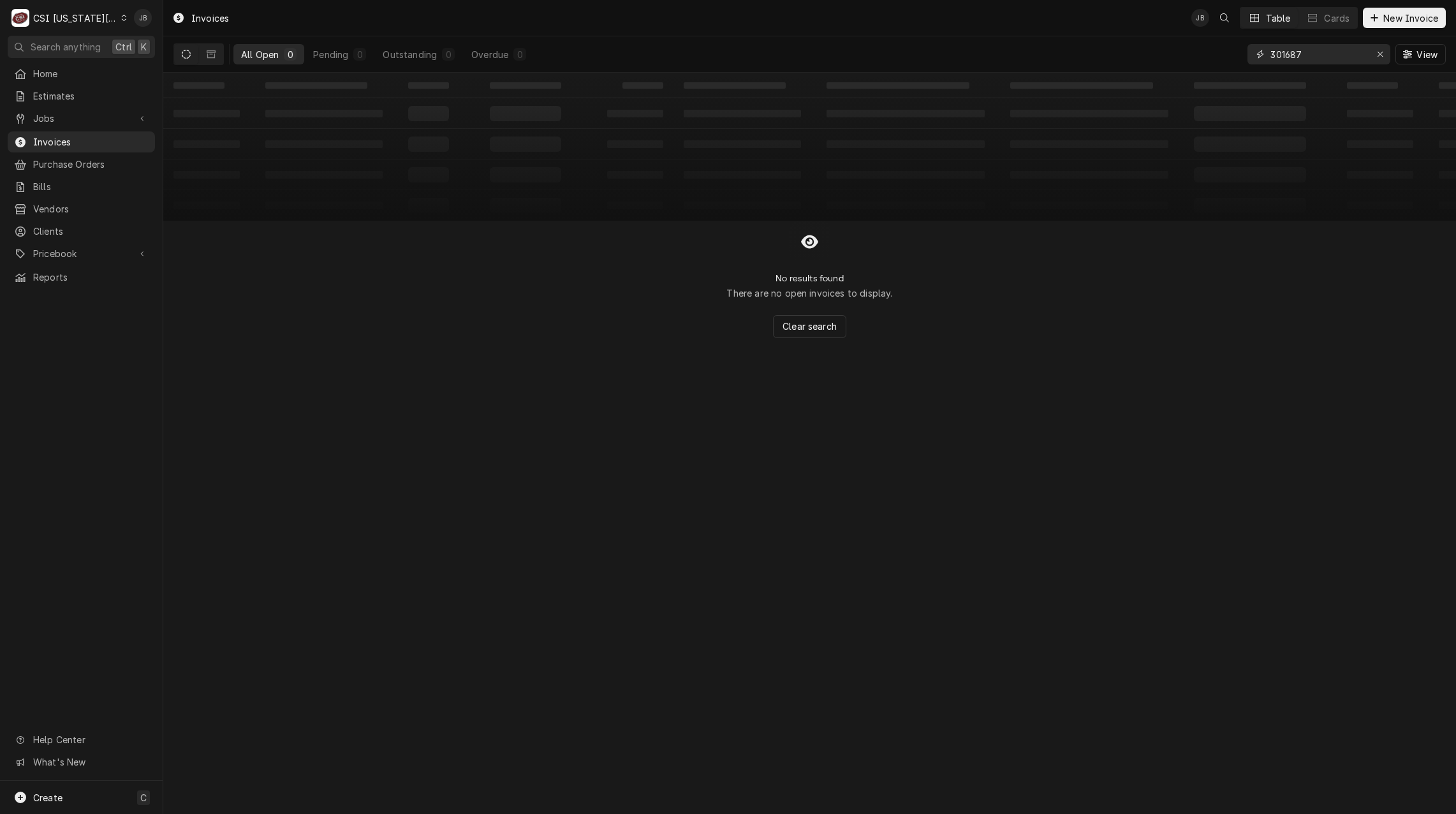
drag, startPoint x: 1315, startPoint y: 54, endPoint x: 1140, endPoint y: 54, distance: 175.0
click at [1140, 54] on div "All Open 0 Pending 0 Outstanding 0 Overdue 0 301687 View" at bounding box center [809, 54] width 1272 height 36
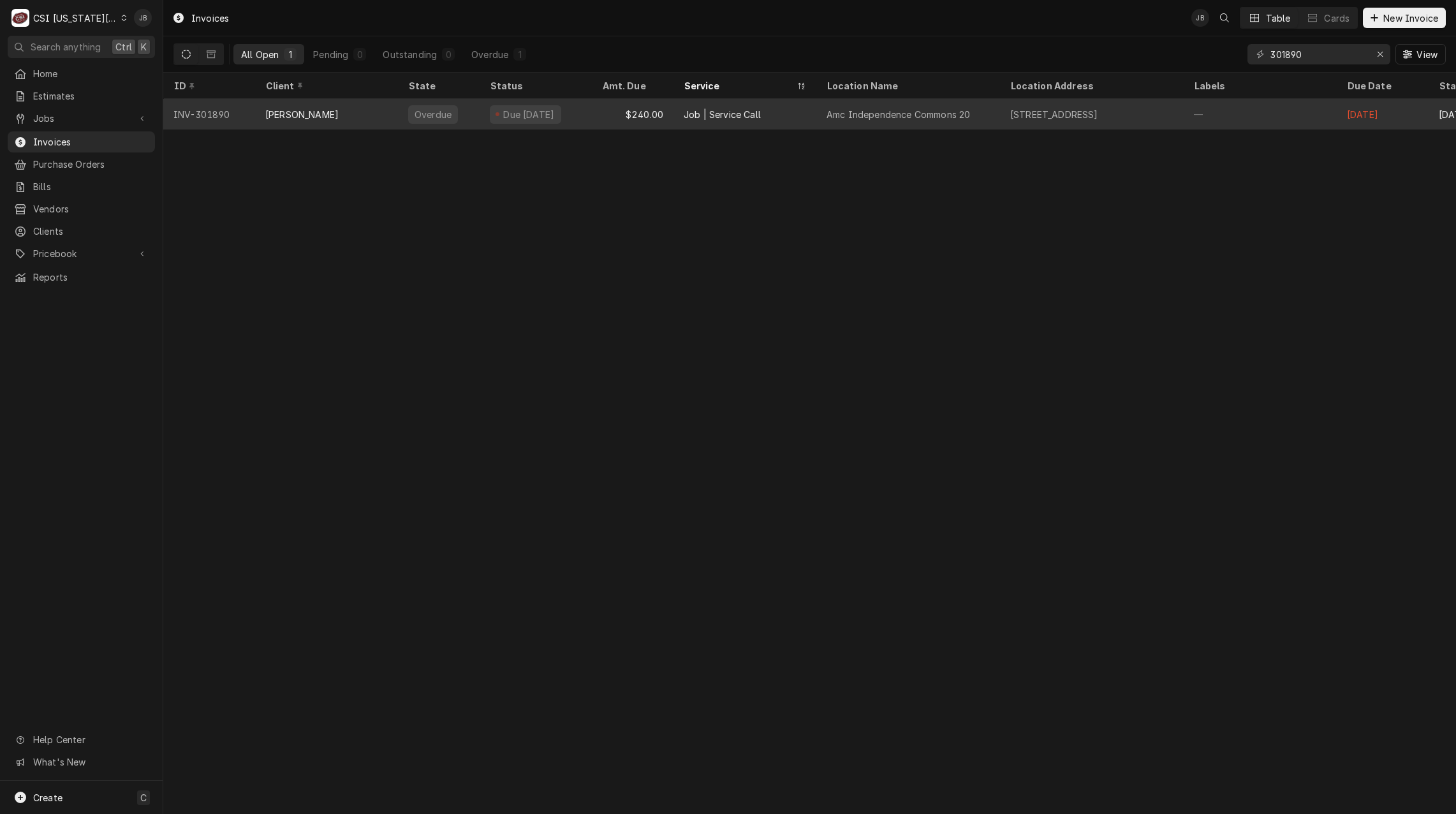
click at [733, 116] on div "Job | Service Call" at bounding box center [722, 114] width 77 height 14
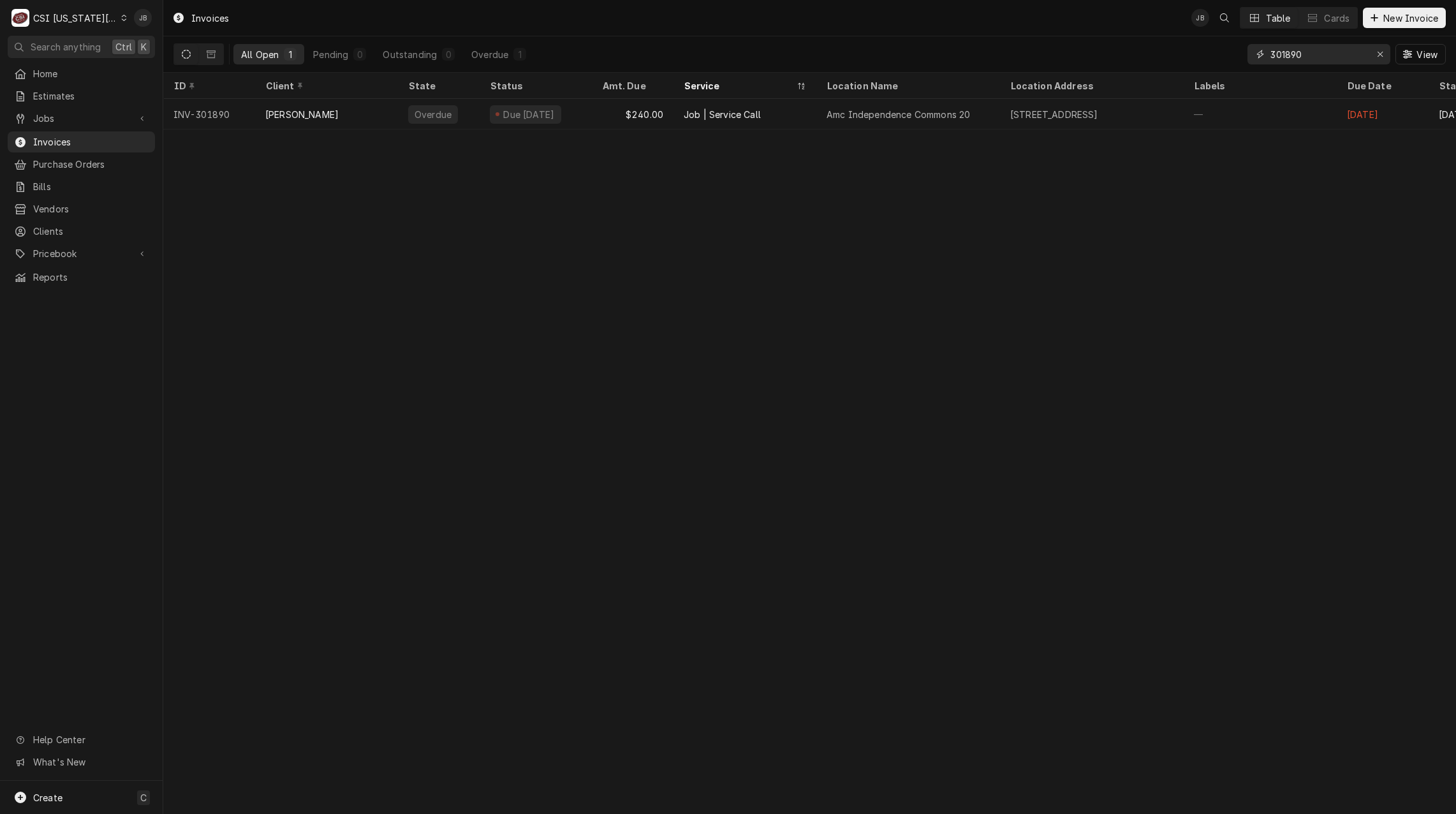
drag, startPoint x: 1316, startPoint y: 63, endPoint x: 1183, endPoint y: 62, distance: 133.0
click at [1184, 63] on div "All Open 1 Pending 0 Outstanding 0 Overdue 1 301890 View" at bounding box center [809, 54] width 1272 height 36
type input "302768"
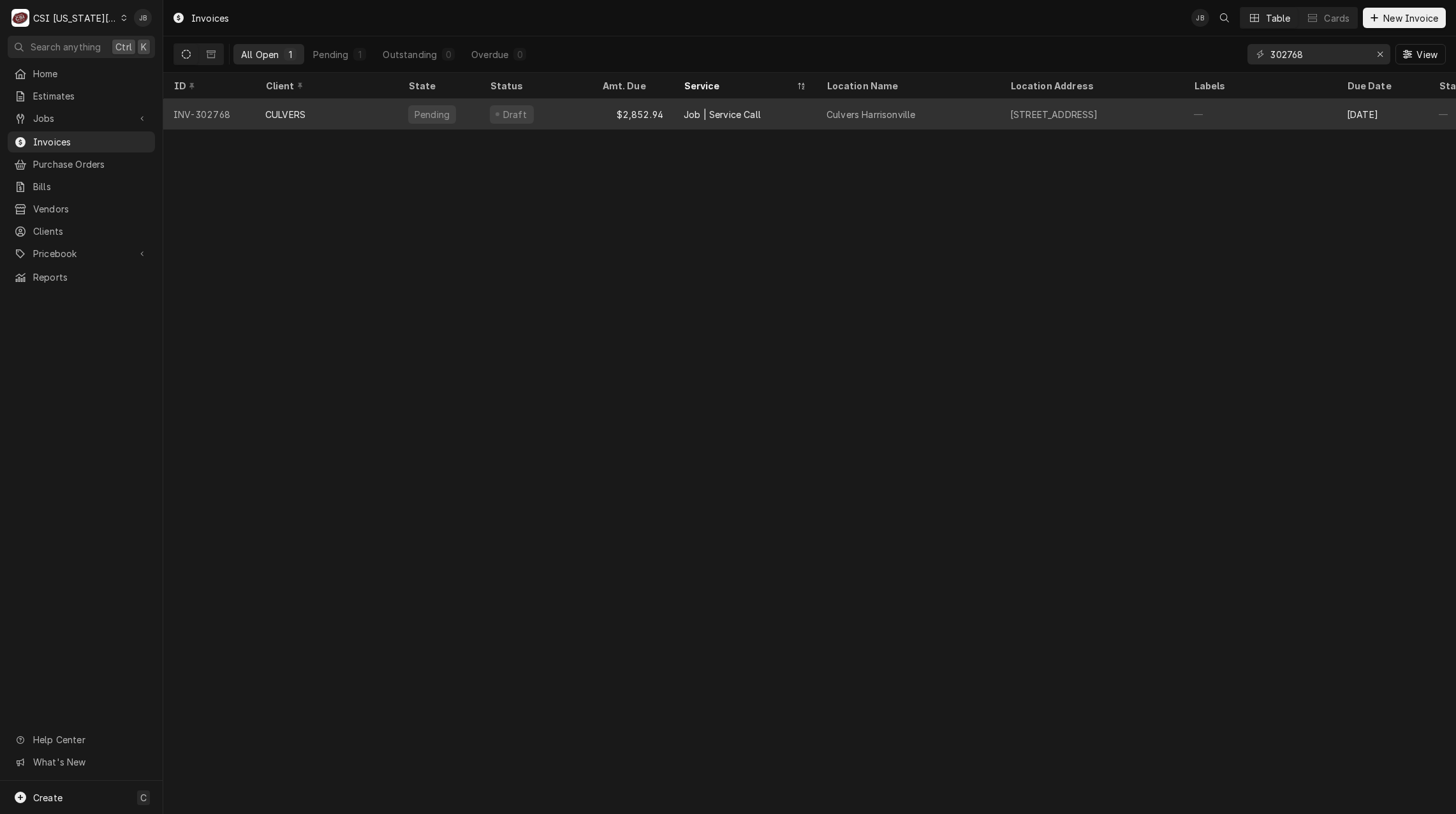
click at [653, 107] on div "$2,852.94" at bounding box center [633, 114] width 81 height 31
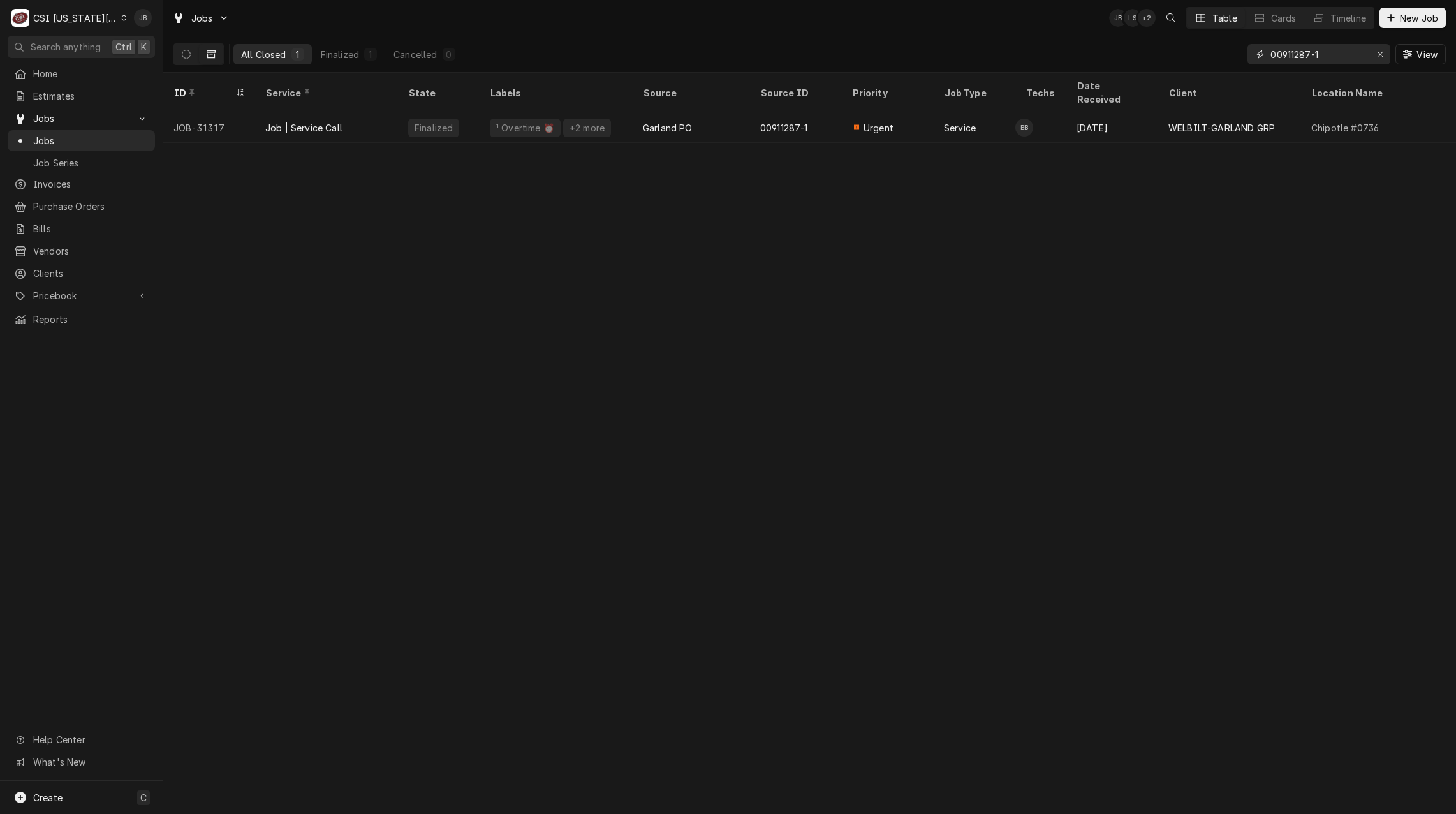
drag, startPoint x: 1342, startPoint y: 49, endPoint x: 1038, endPoint y: 49, distance: 304.0
click at [1038, 49] on div "All Closed 1 Finalized 1 Cancelled 0 00911287-1 View" at bounding box center [809, 54] width 1272 height 36
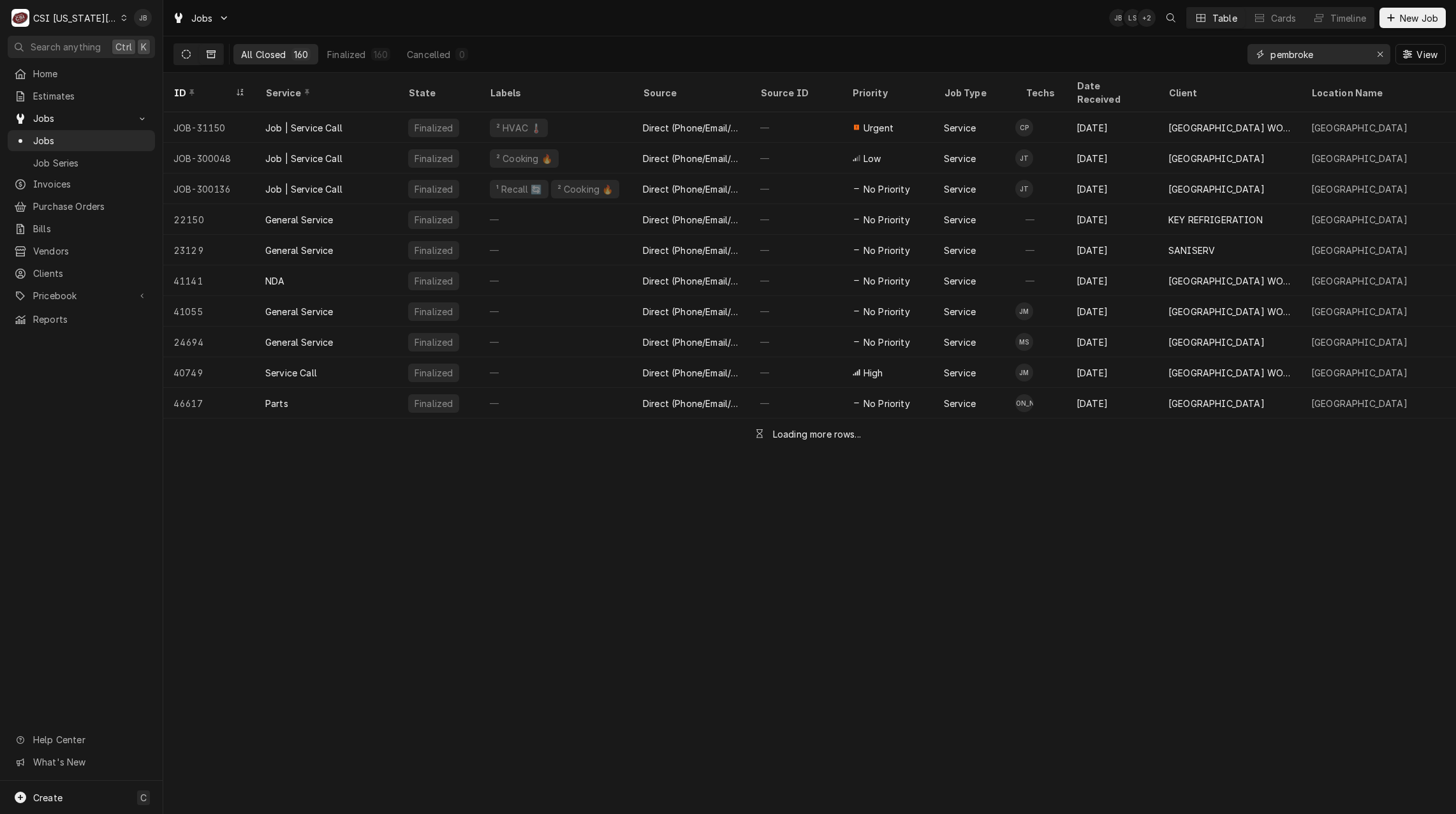
type input "pembroke"
click at [189, 58] on icon "Dynamic Content Wrapper" at bounding box center [186, 54] width 9 height 9
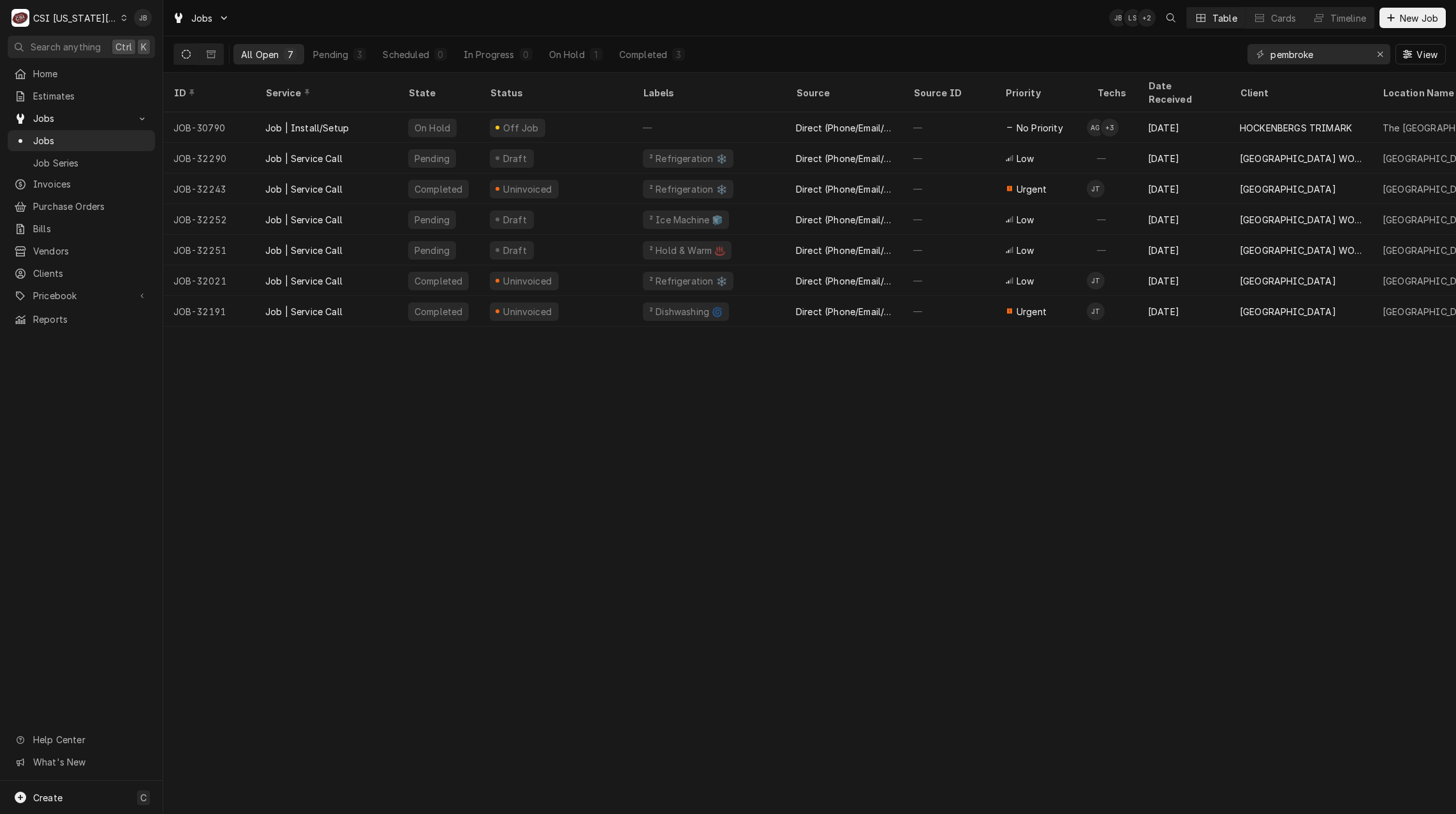
click at [775, 25] on div "Jobs JB LS + 2 Table Cards Timeline New Job" at bounding box center [810, 18] width 1293 height 36
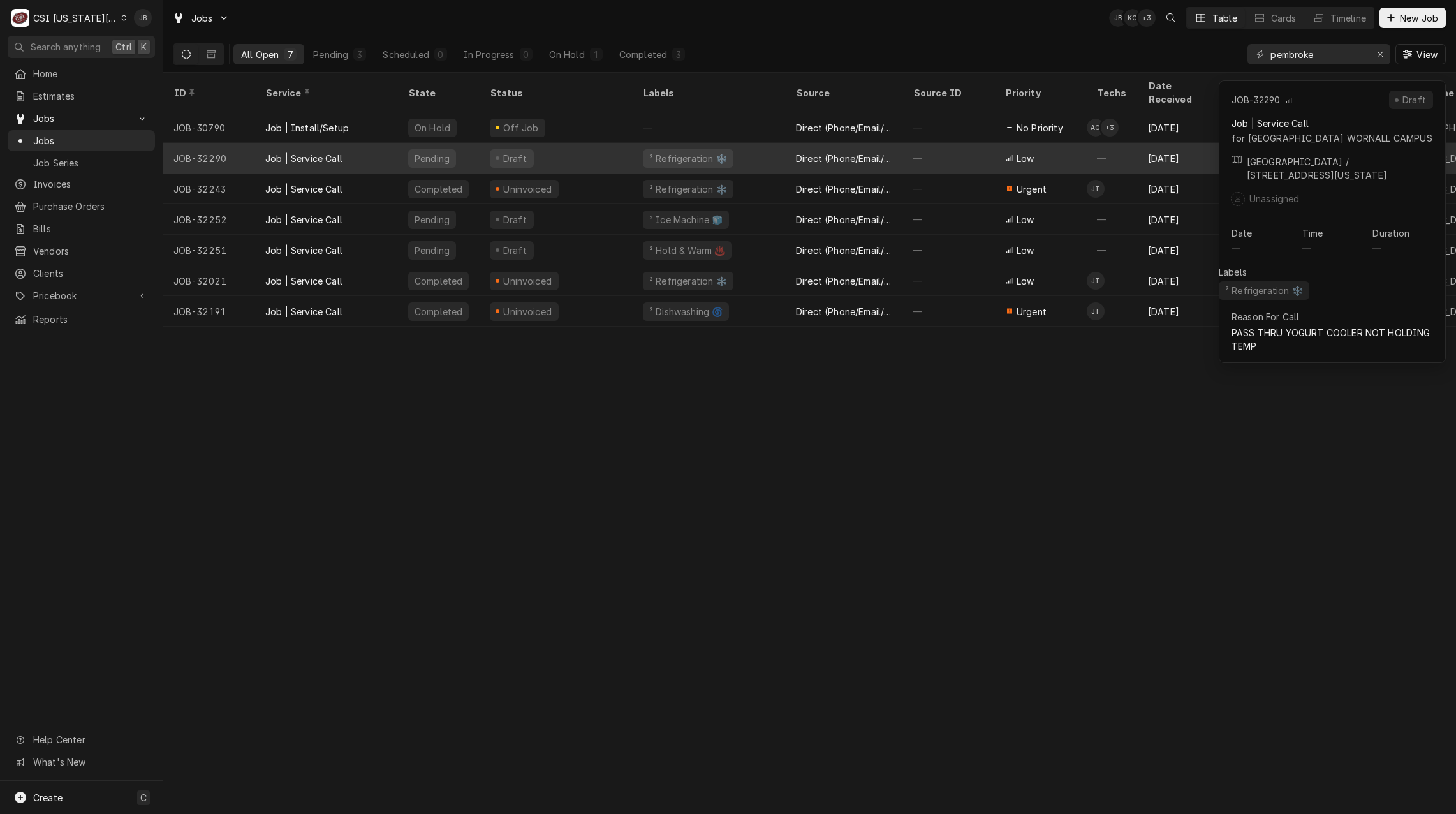
click at [601, 150] on div "Draft" at bounding box center [556, 158] width 153 height 31
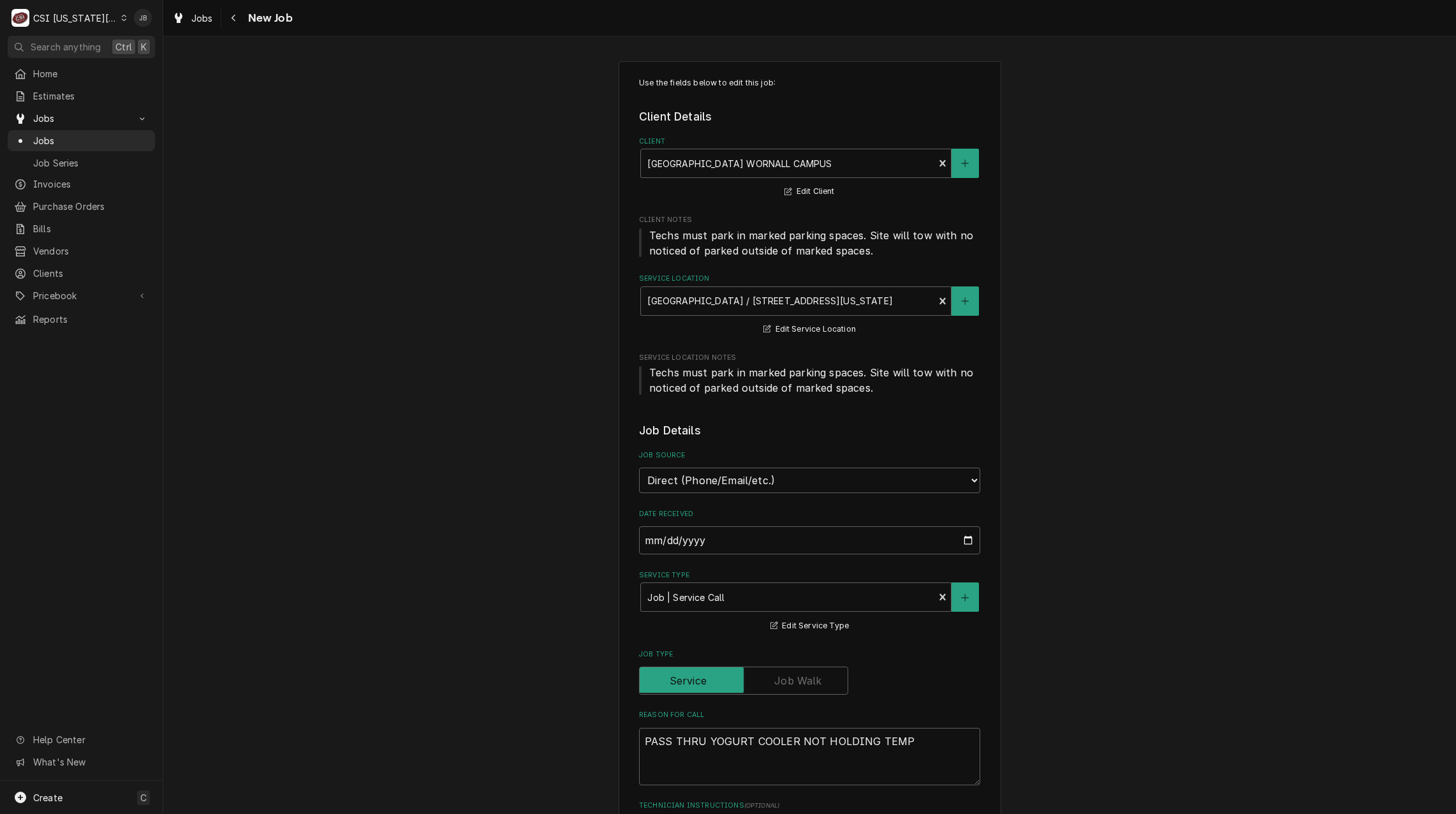
type textarea "x"
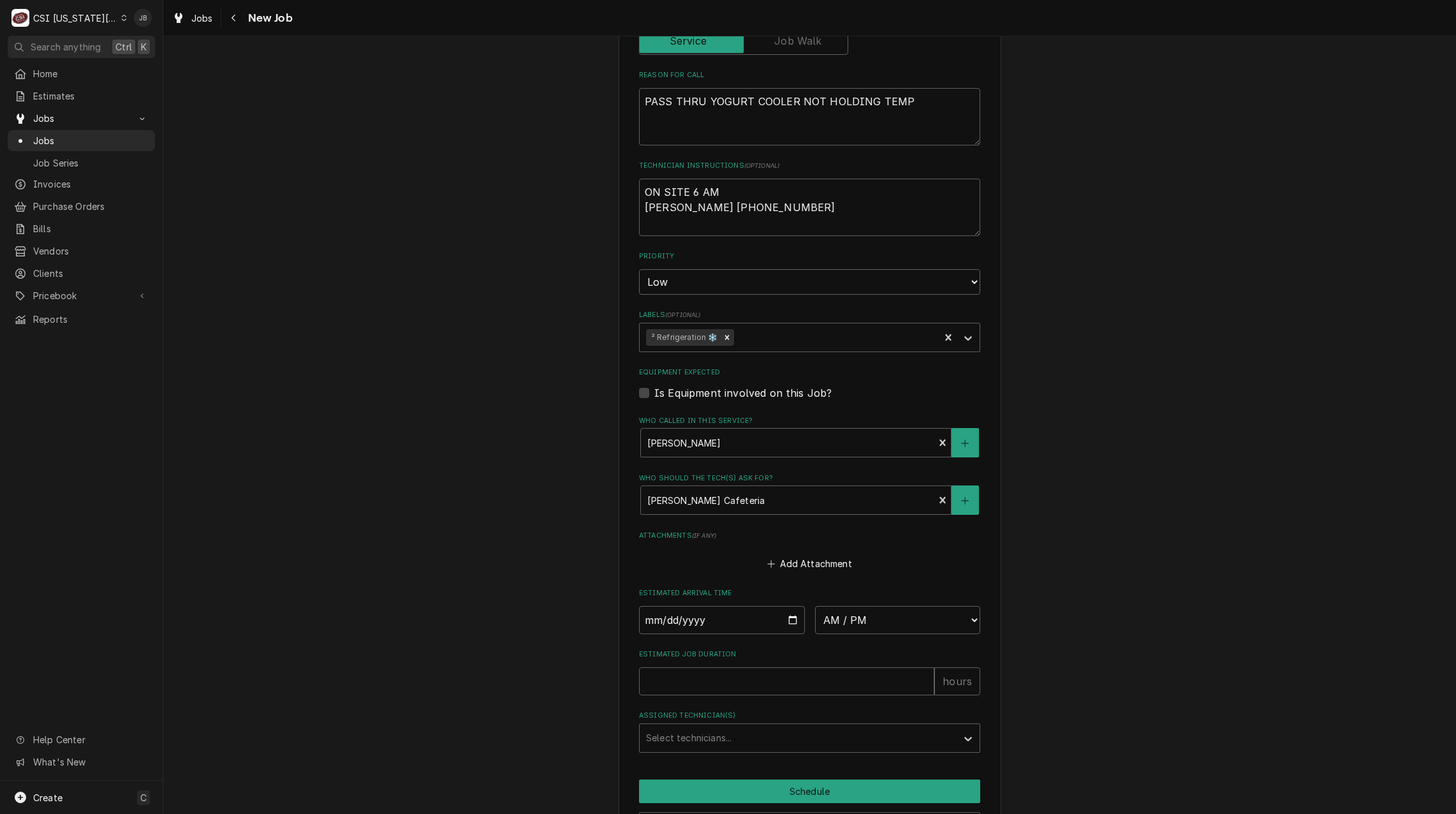
scroll to position [721, 0]
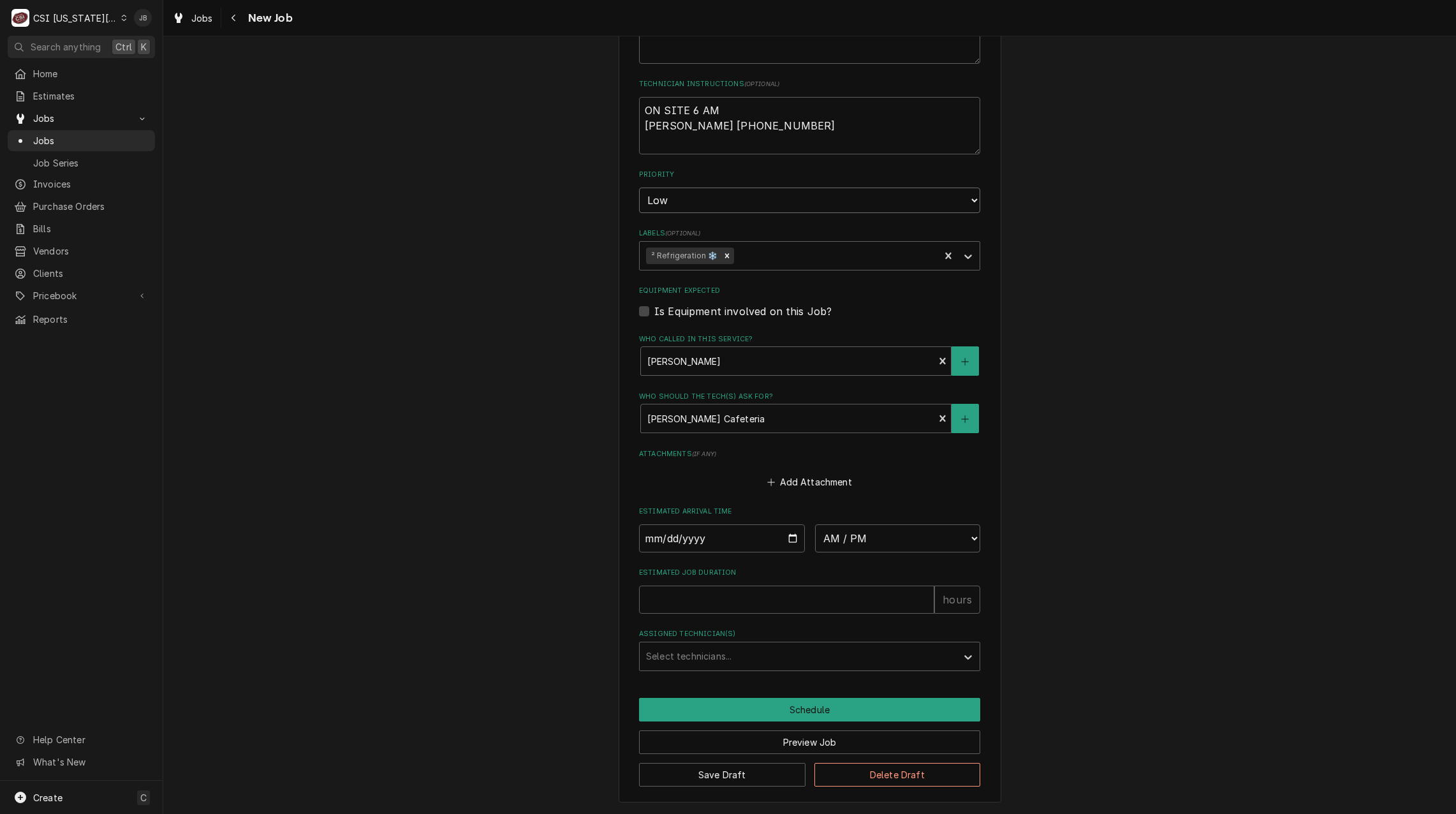
click at [742, 191] on select "No Priority Urgent High Medium Low" at bounding box center [810, 200] width 341 height 26
select select "2"
click at [639, 188] on select "No Priority Urgent High Medium Low" at bounding box center [810, 200] width 341 height 26
click at [707, 770] on button "Save Draft" at bounding box center [722, 774] width 166 height 24
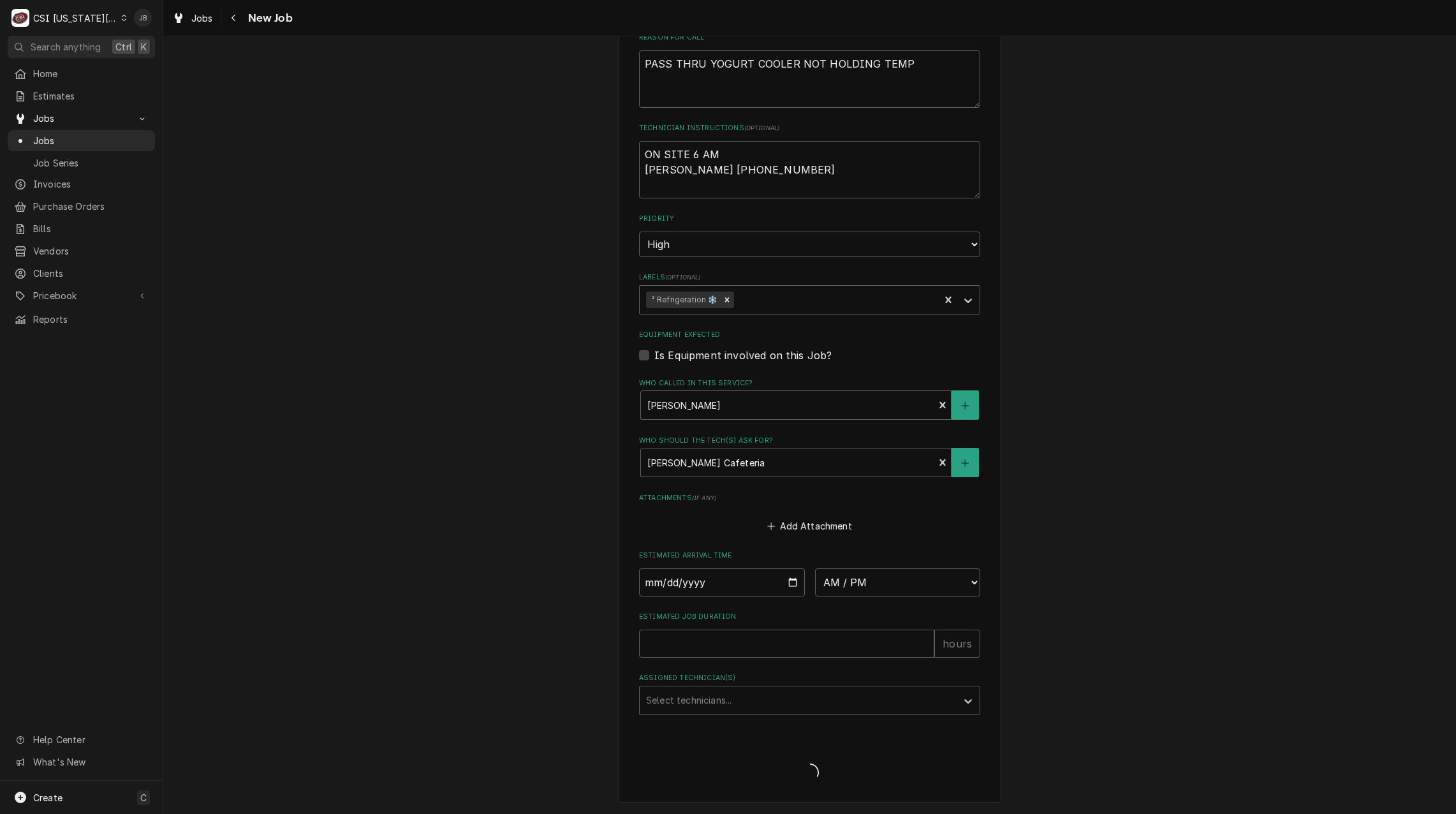
type textarea "x"
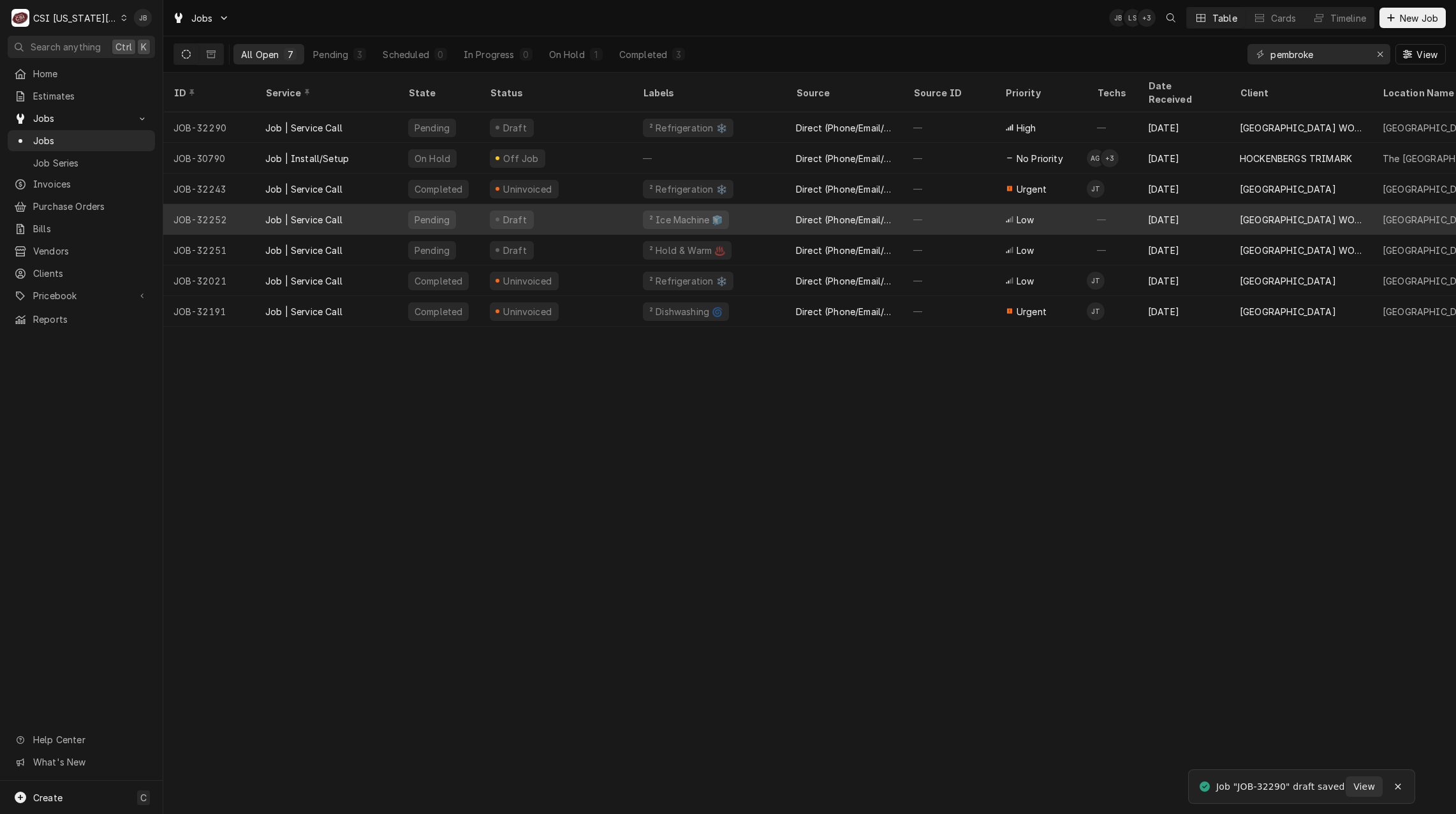
click at [838, 213] on div "Direct (Phone/Email/etc.)" at bounding box center [845, 220] width 97 height 14
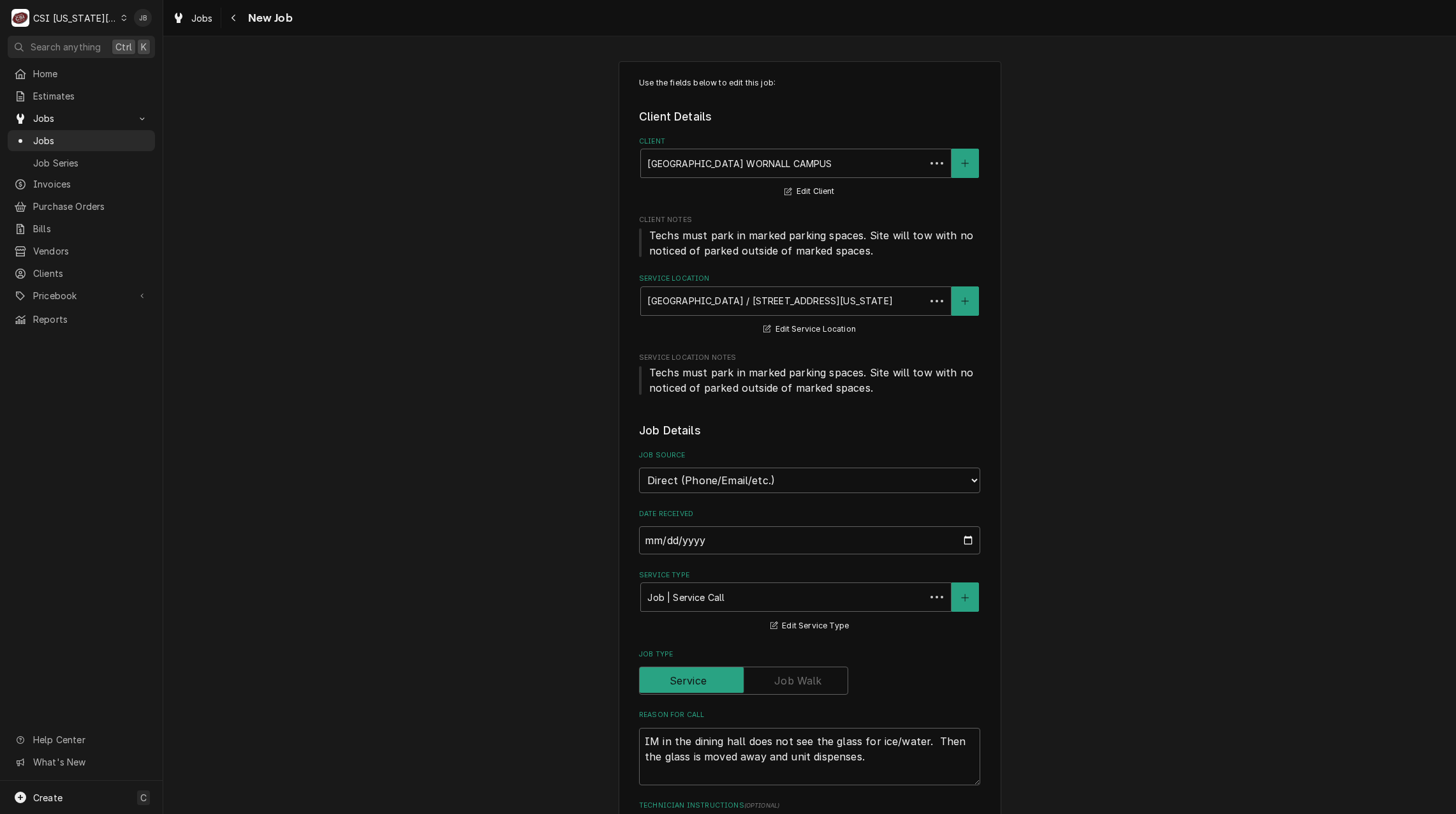
type textarea "x"
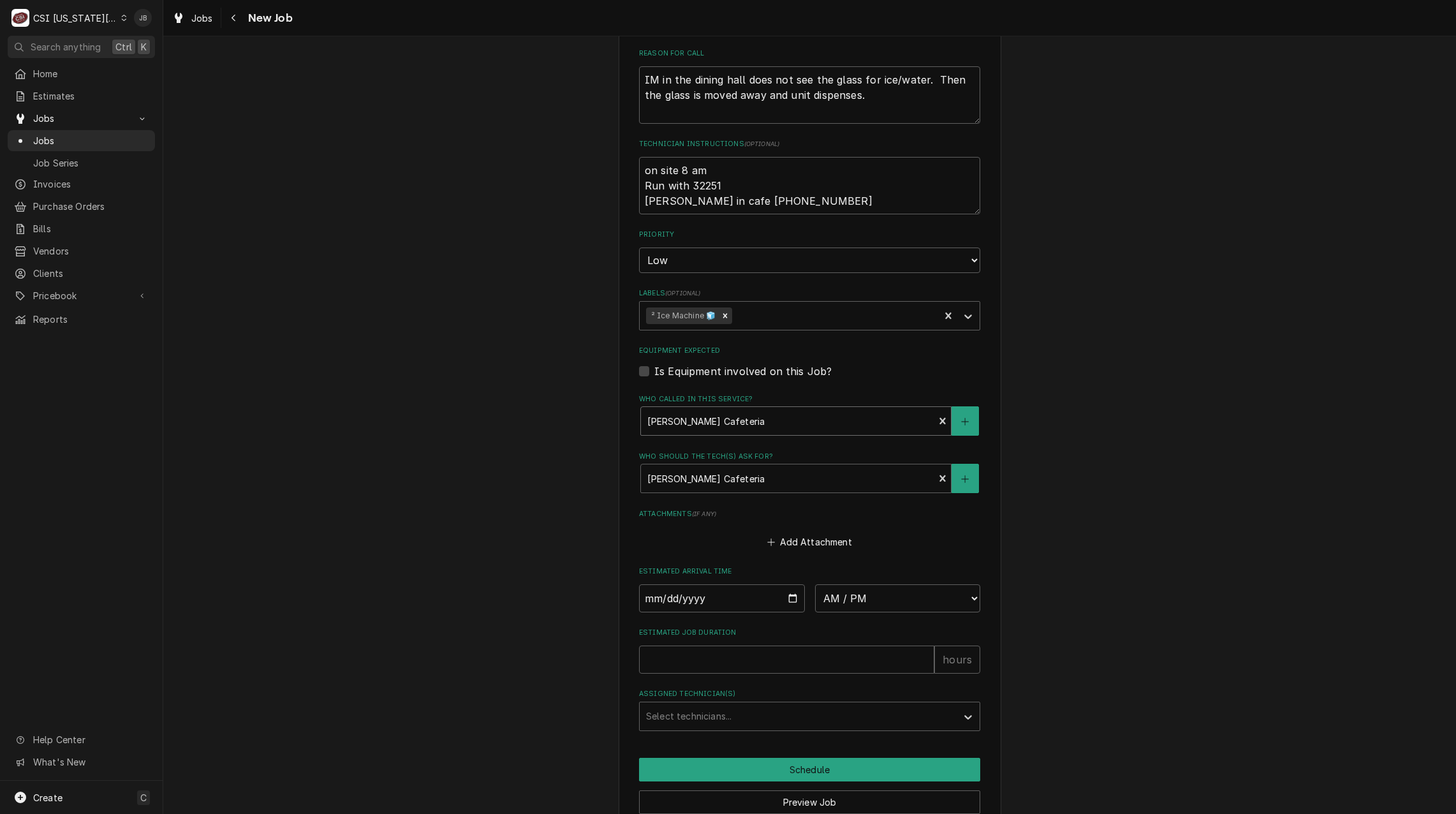
scroll to position [721, 0]
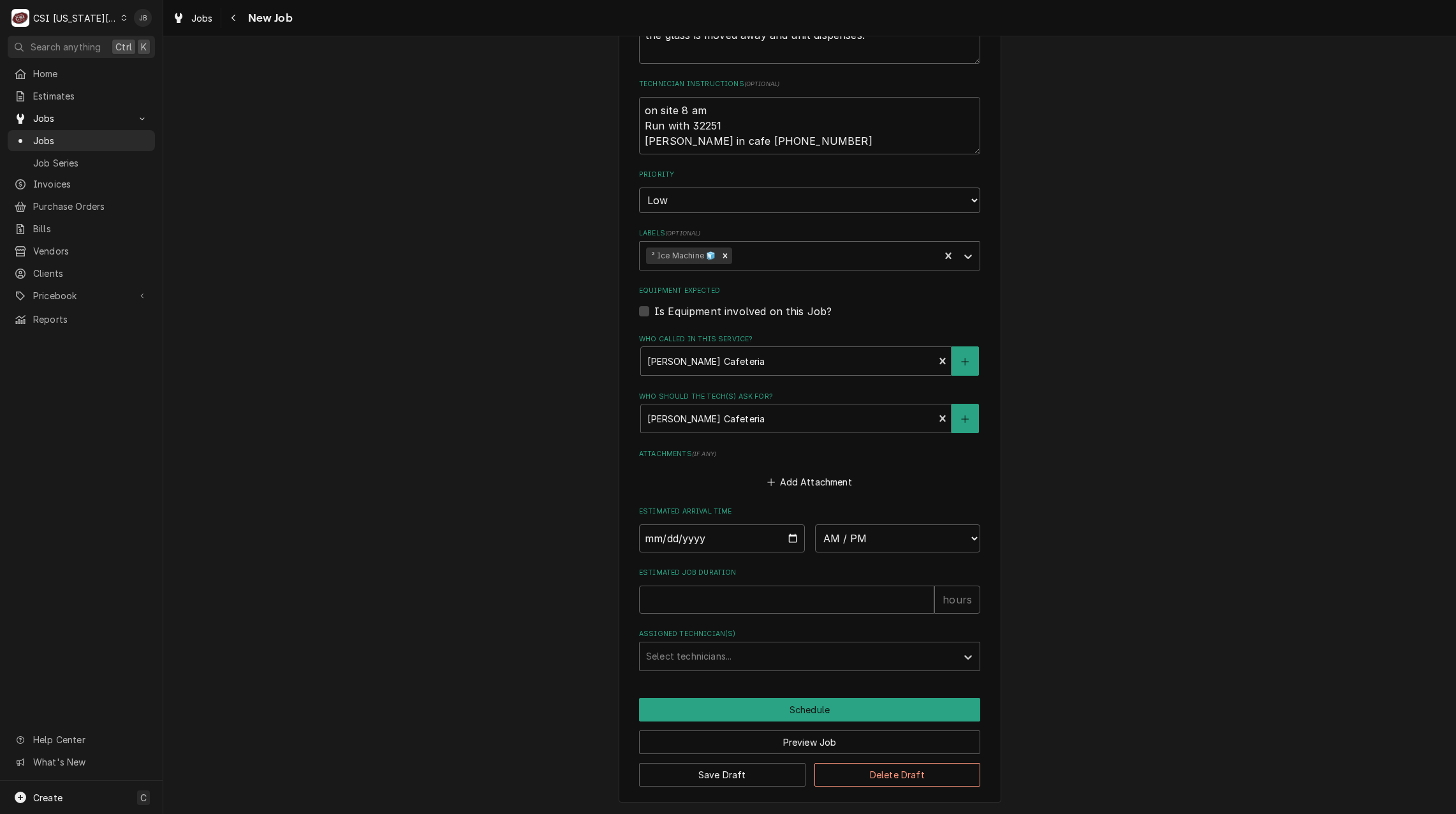
click at [728, 201] on select "No Priority Urgent High Medium Low" at bounding box center [810, 200] width 341 height 26
select select "2"
click at [639, 188] on select "No Priority Urgent High Medium Low" at bounding box center [810, 200] width 341 height 26
click at [707, 772] on button "Save Draft" at bounding box center [722, 774] width 166 height 24
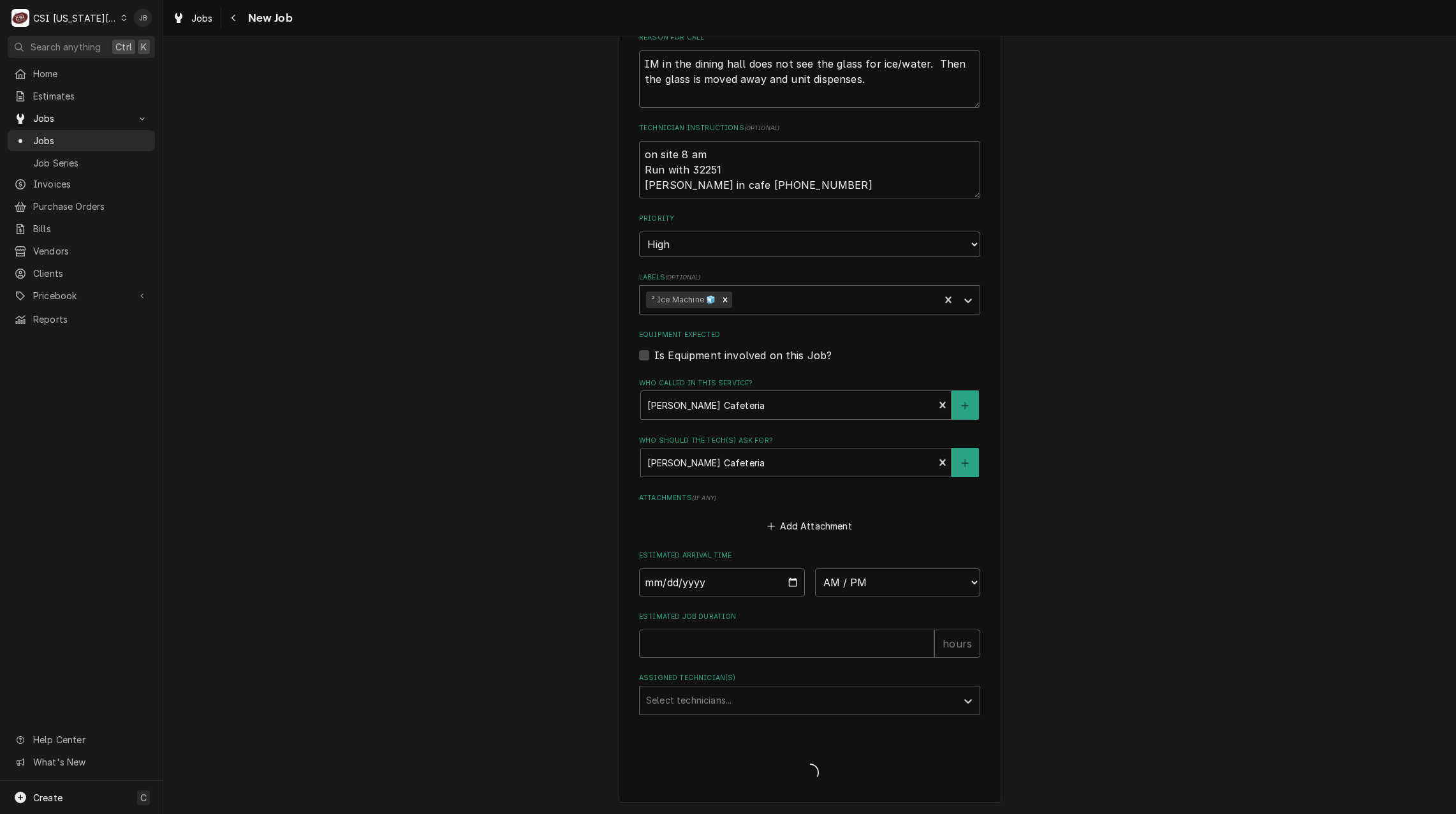
scroll to position [677, 0]
type textarea "x"
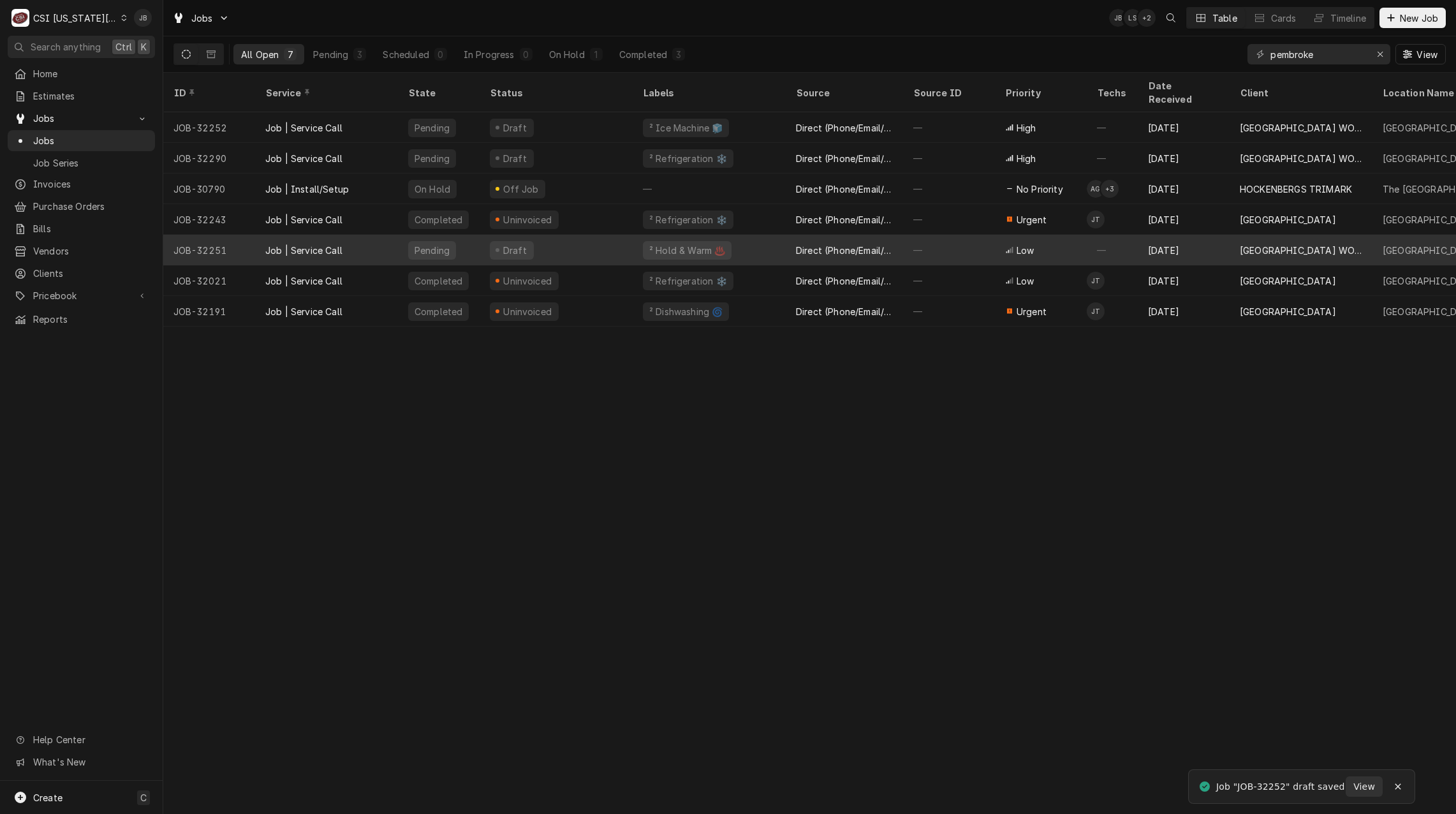
click at [857, 243] on div "Direct (Phone/Email/etc.)" at bounding box center [845, 250] width 97 height 14
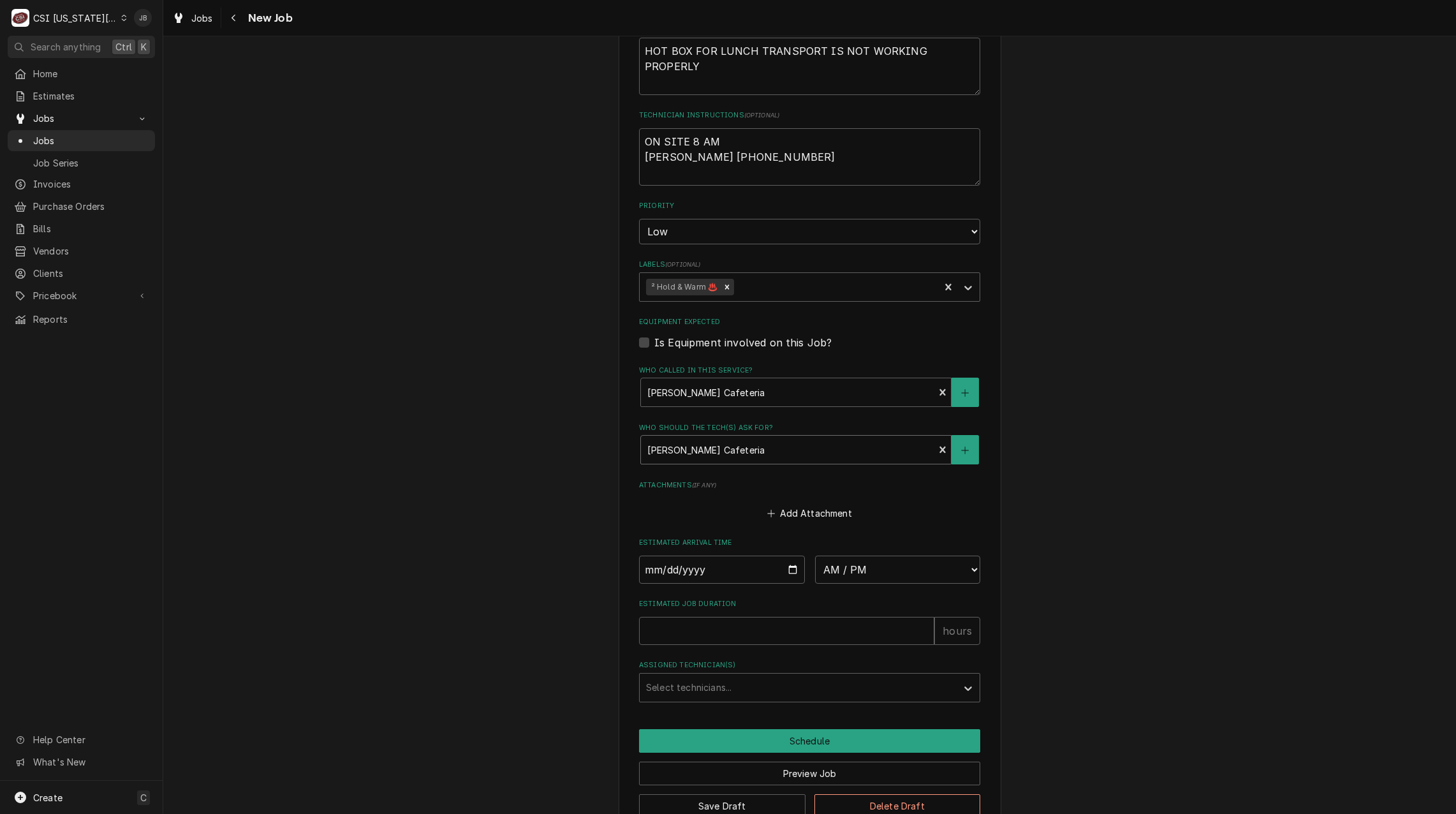
scroll to position [721, 0]
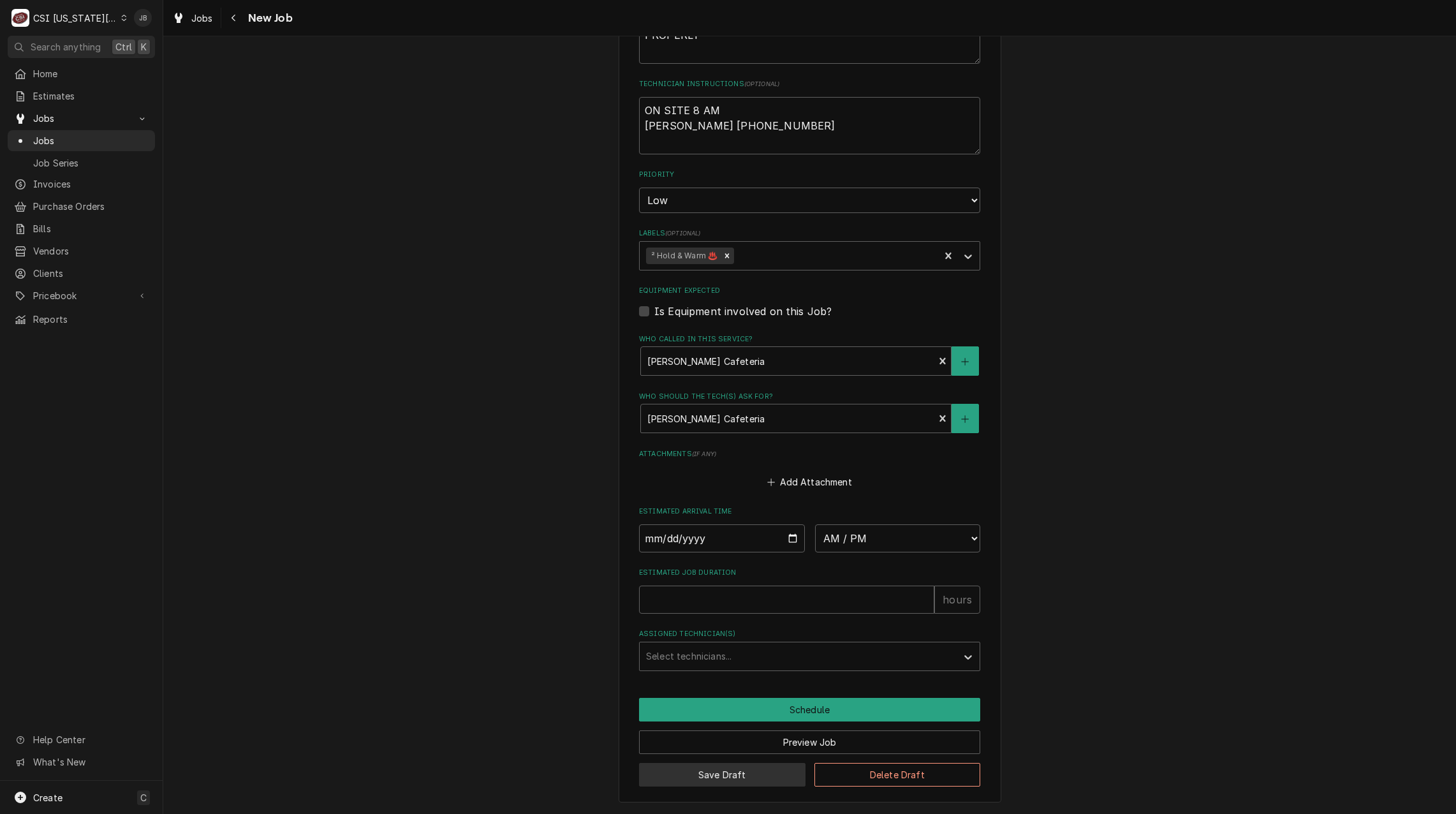
click at [692, 777] on button "Save Draft" at bounding box center [722, 774] width 166 height 24
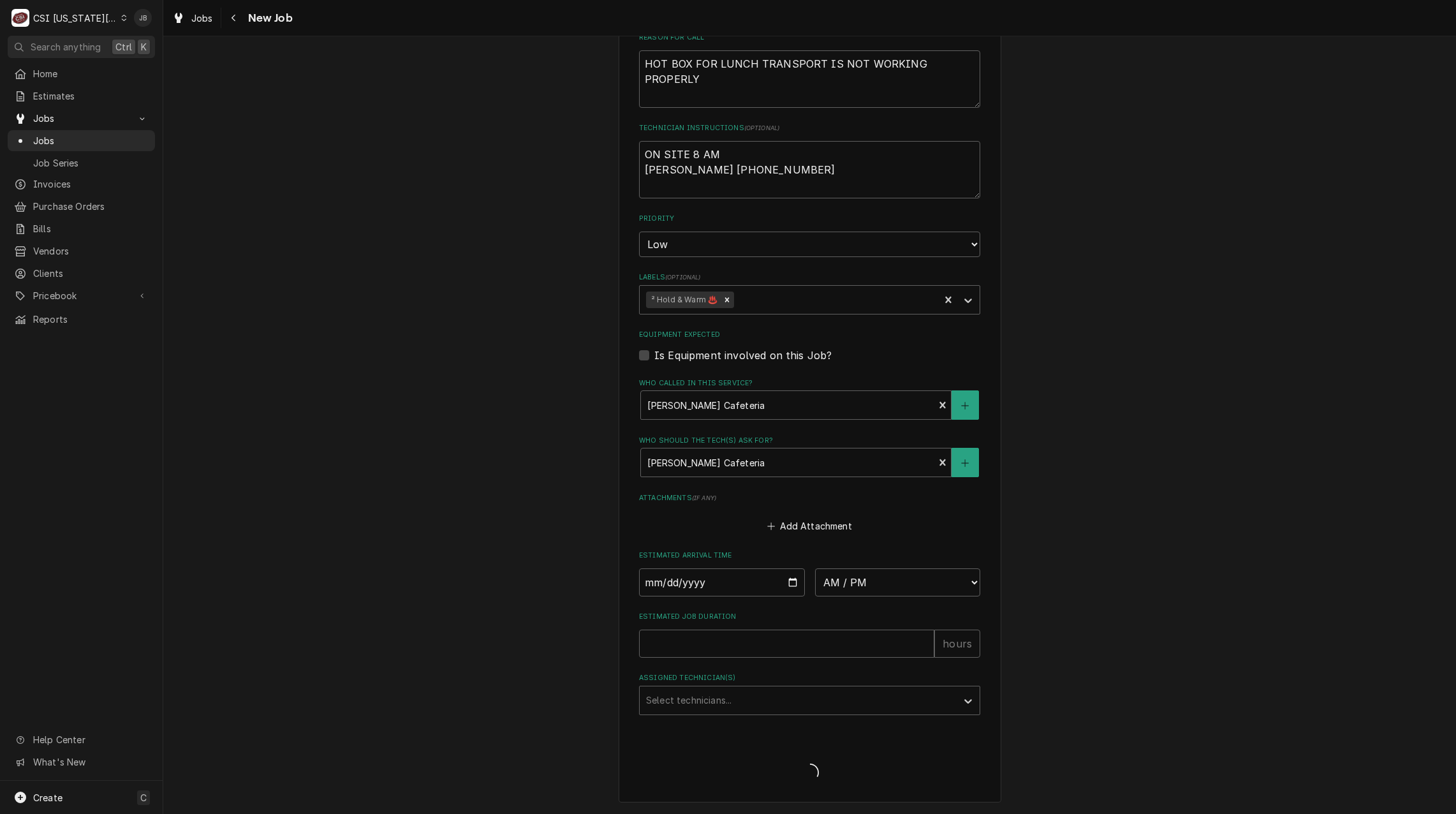
scroll to position [677, 0]
type textarea "x"
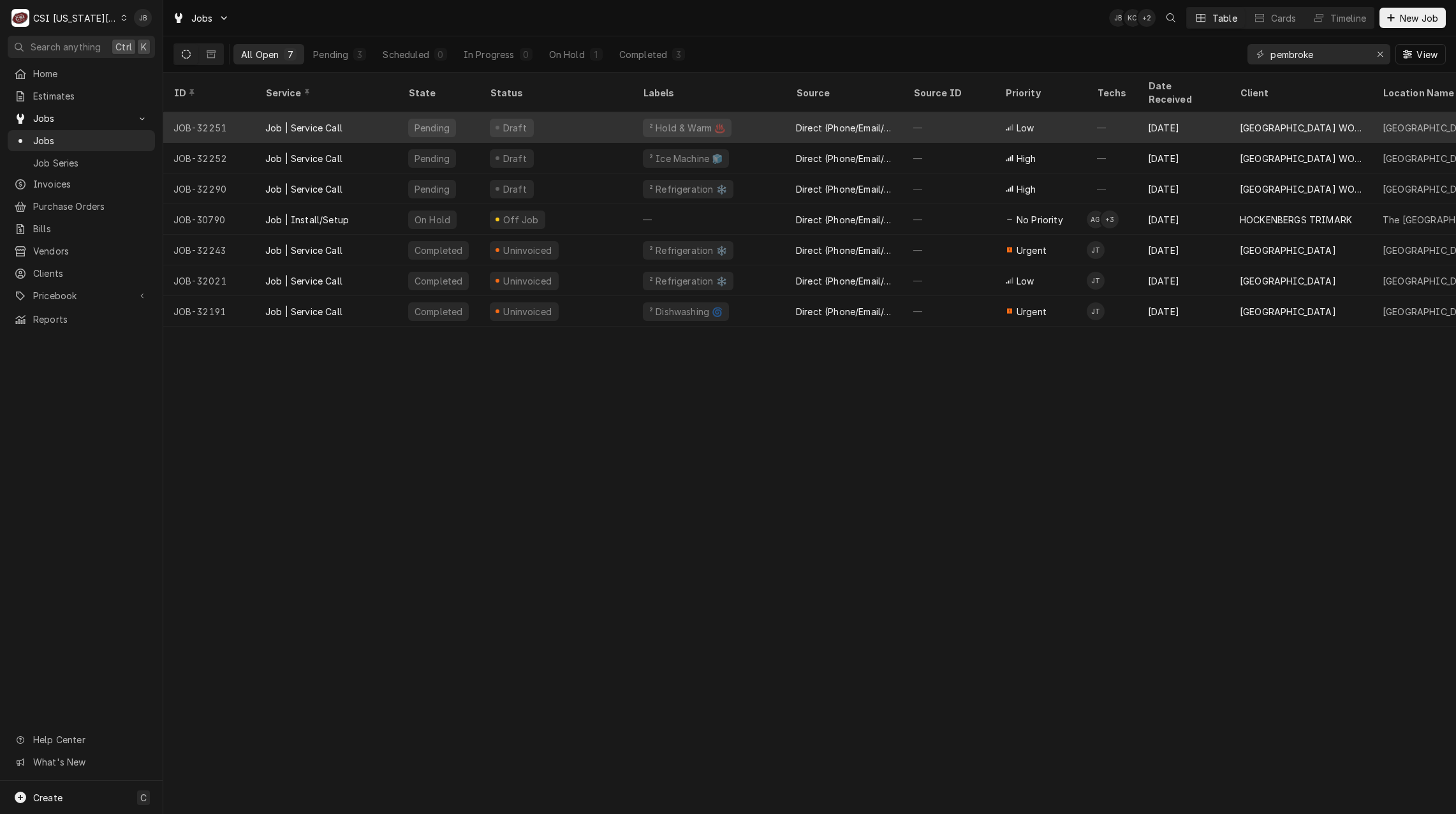
click at [850, 121] on div "Direct (Phone/Email/etc.)" at bounding box center [845, 128] width 97 height 14
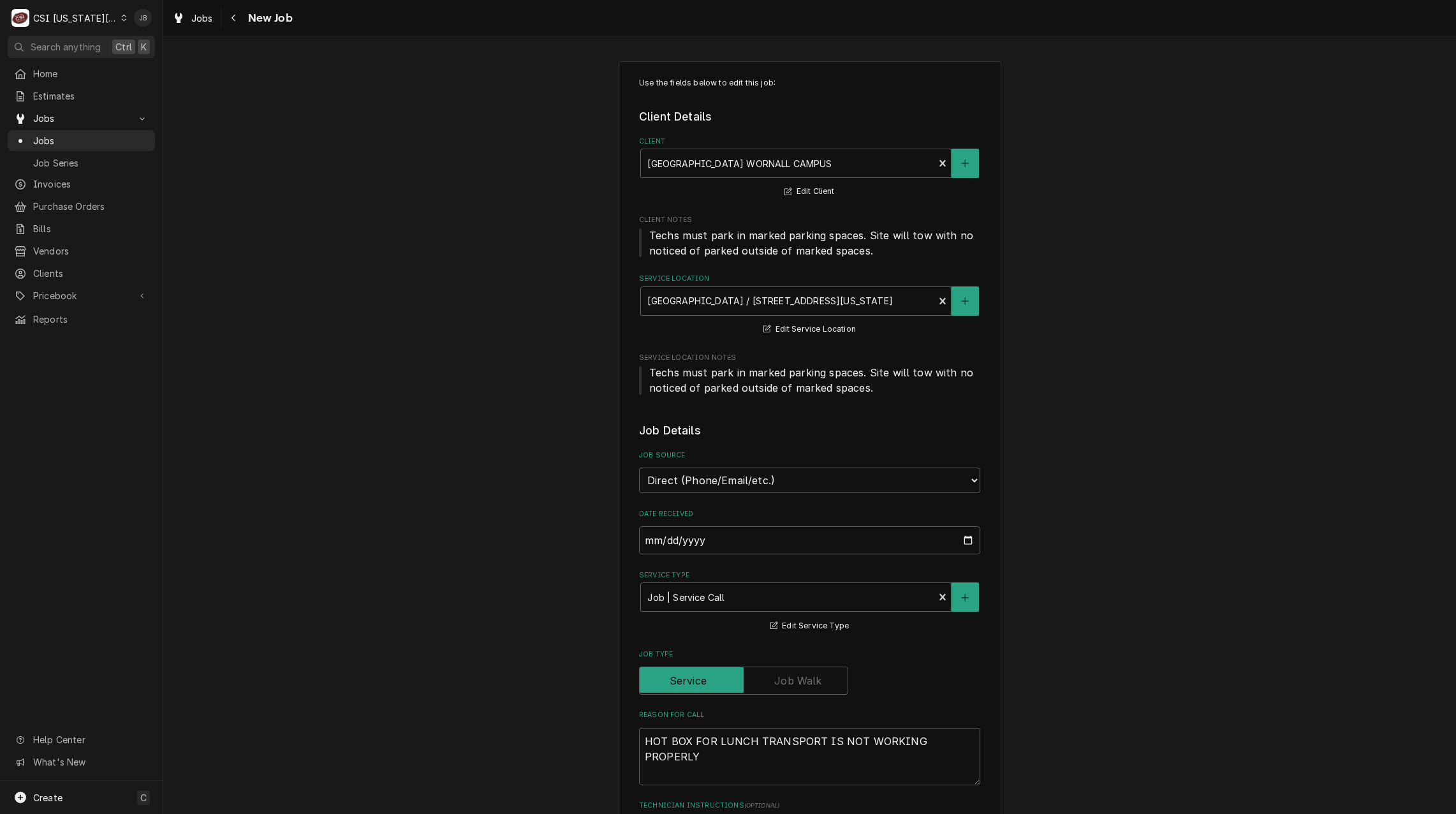
type textarea "x"
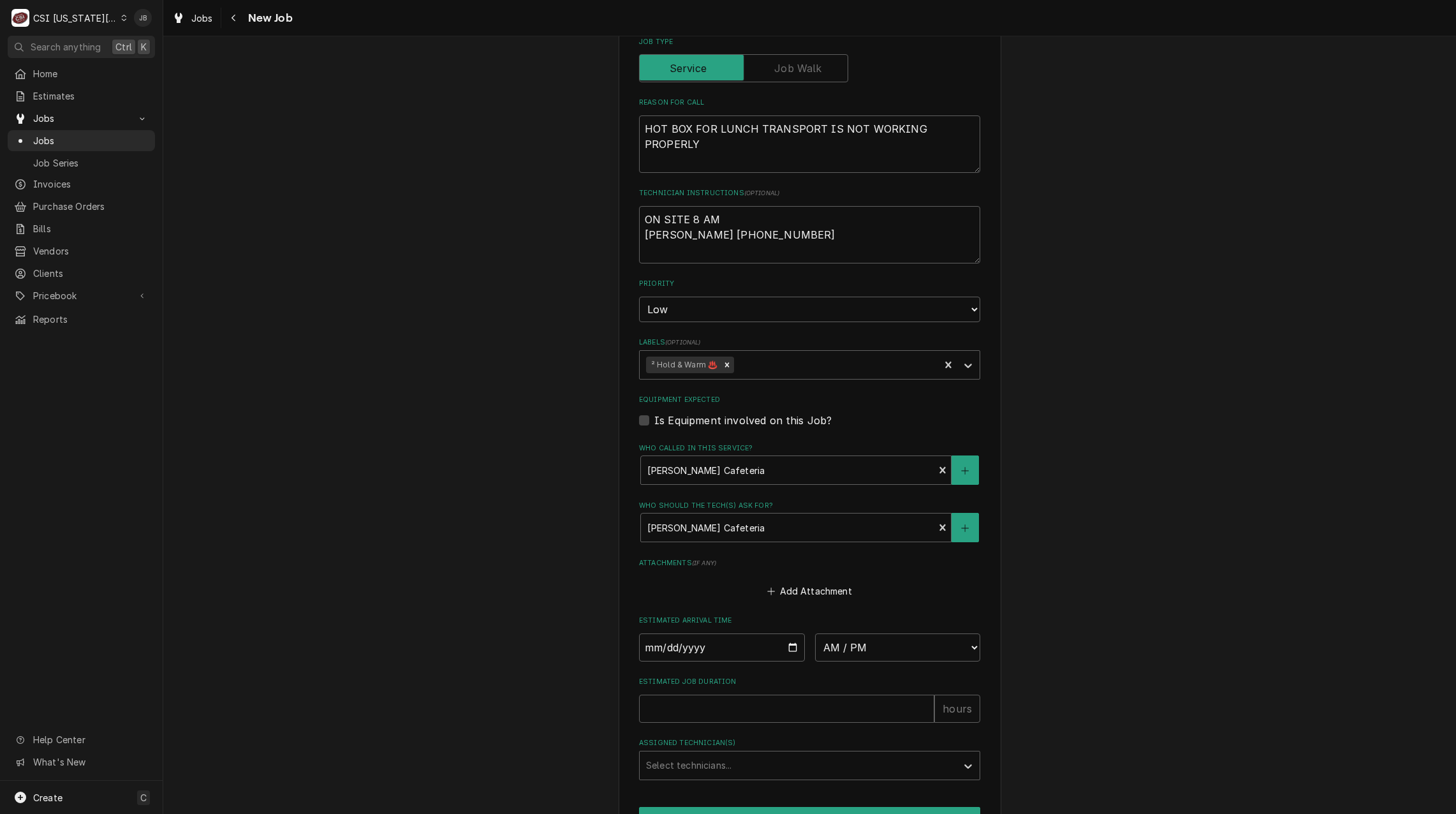
scroll to position [721, 0]
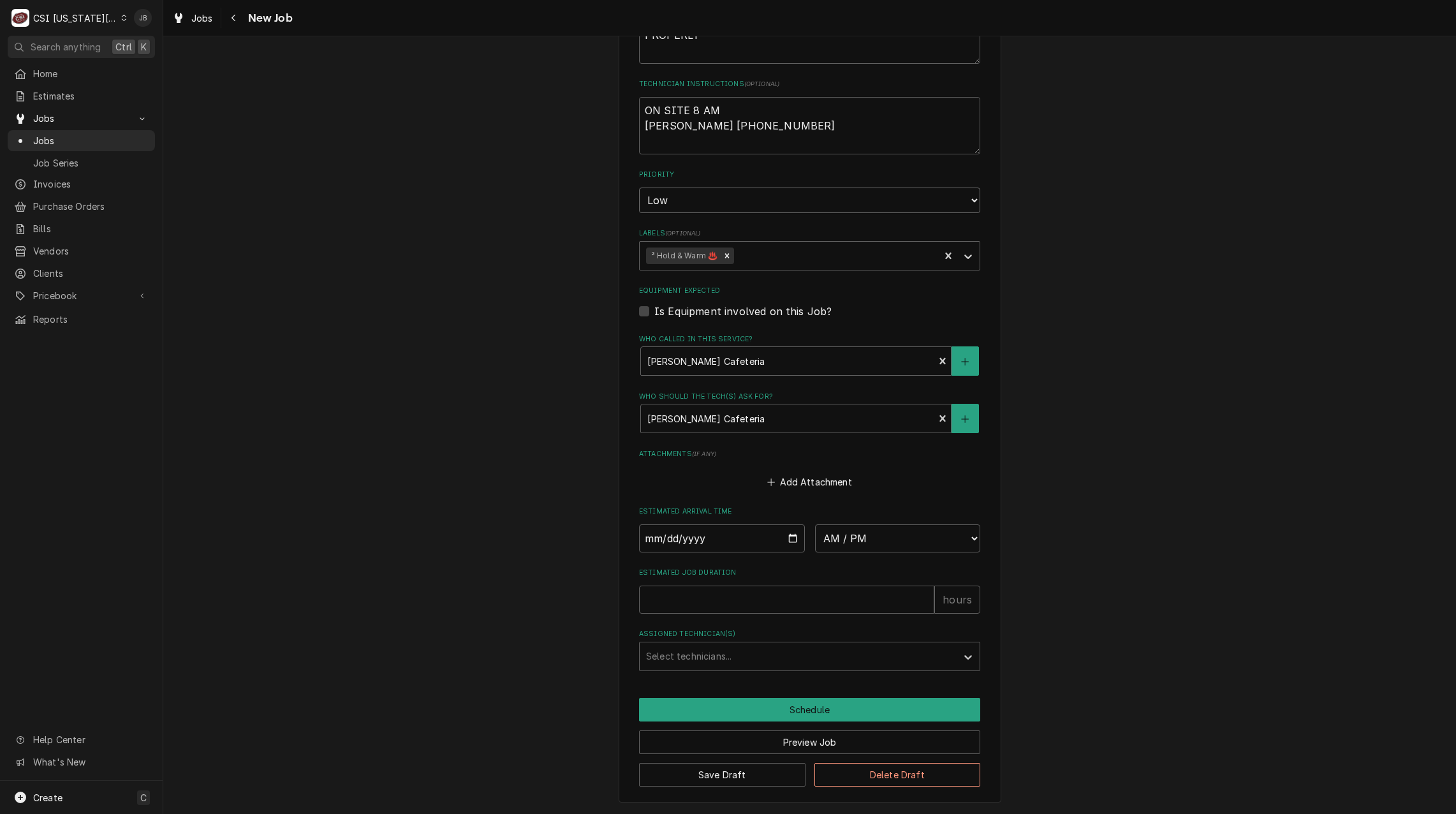
click at [748, 198] on select "No Priority Urgent High Medium Low" at bounding box center [810, 200] width 341 height 26
select select "2"
click at [639, 188] on select "No Priority Urgent High Medium Low" at bounding box center [810, 200] width 341 height 26
click at [713, 773] on button "Save Draft" at bounding box center [722, 774] width 166 height 24
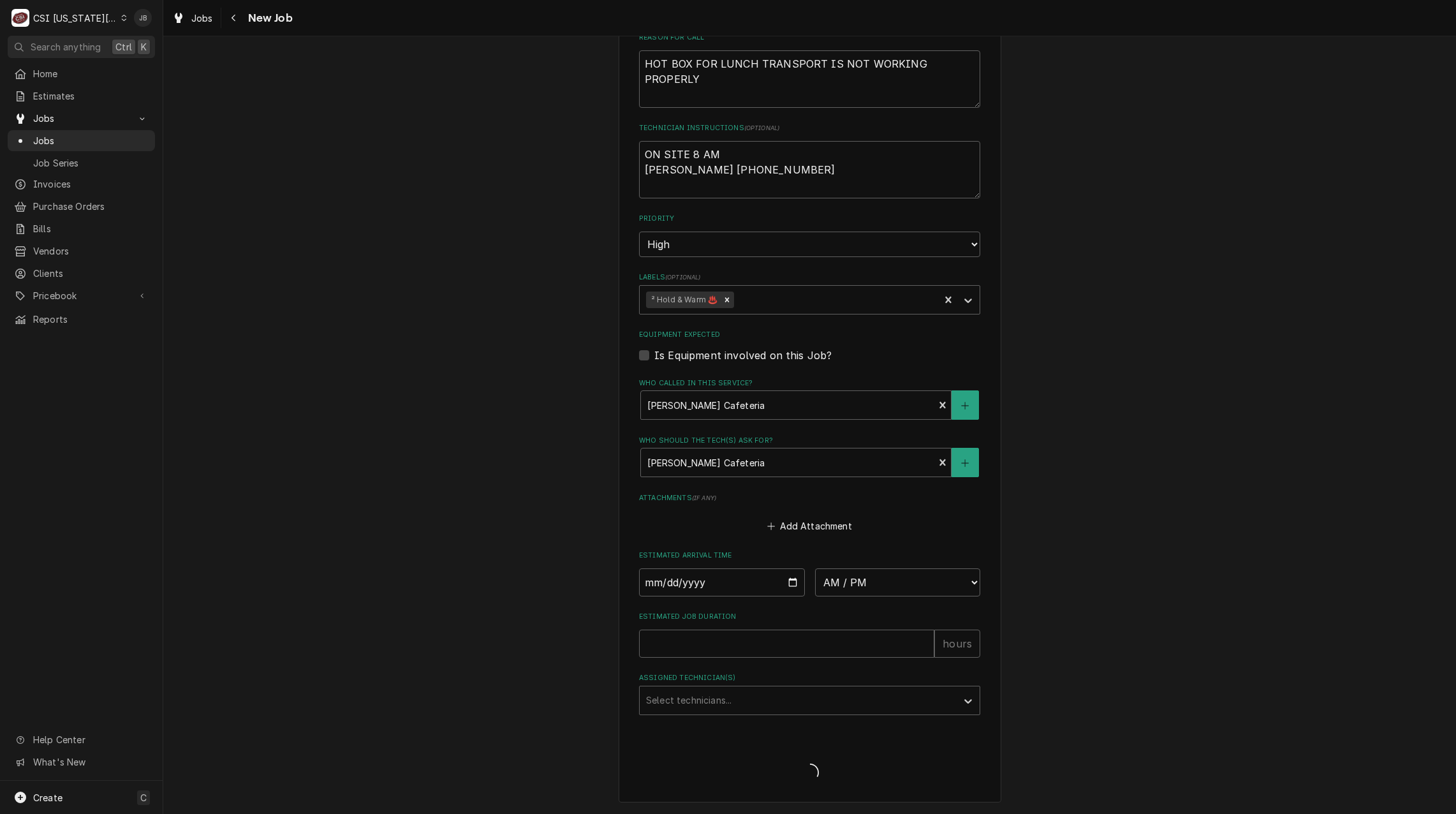
type textarea "x"
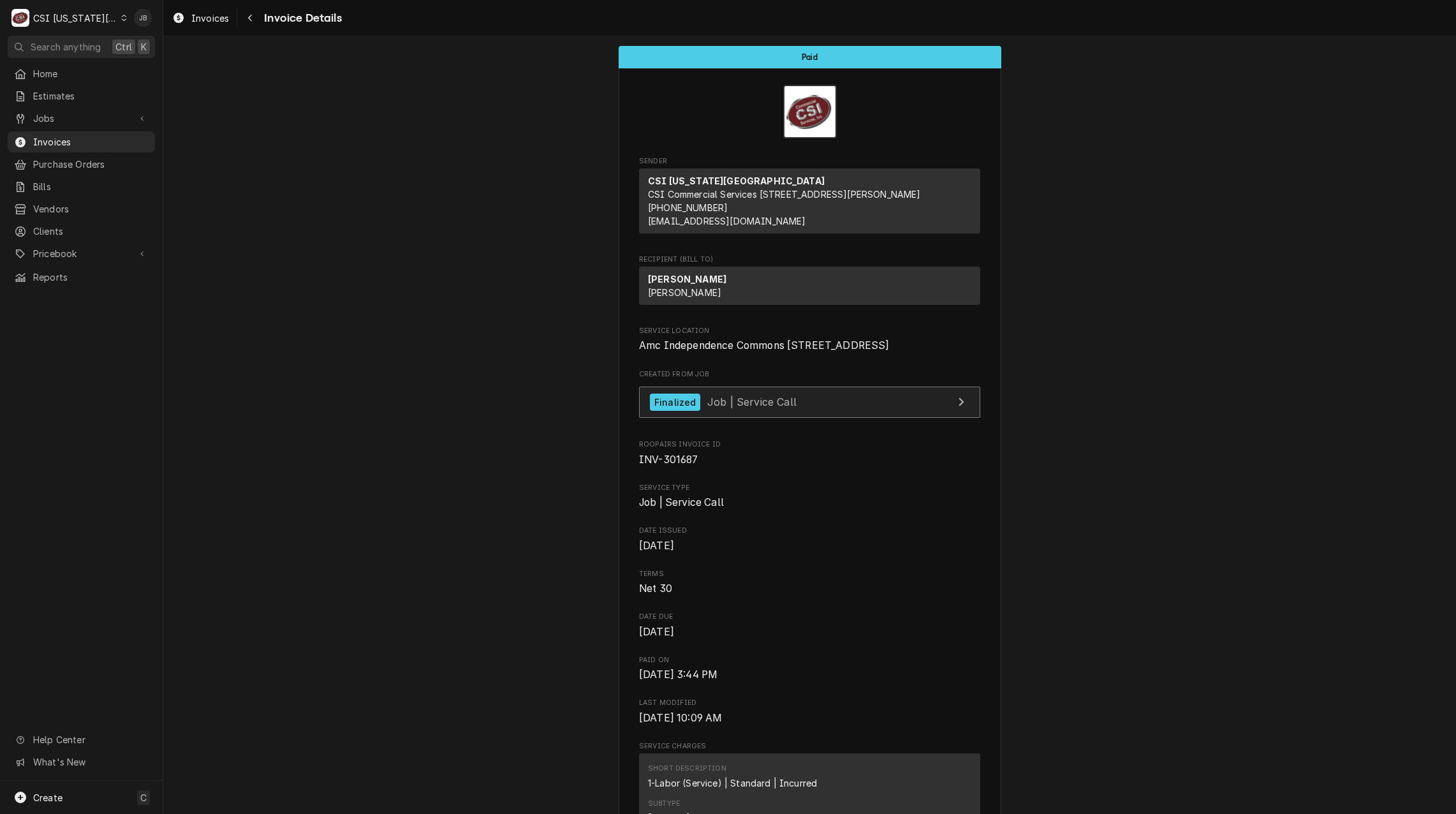
click at [737, 408] on span "Job | Service Call" at bounding box center [751, 402] width 89 height 13
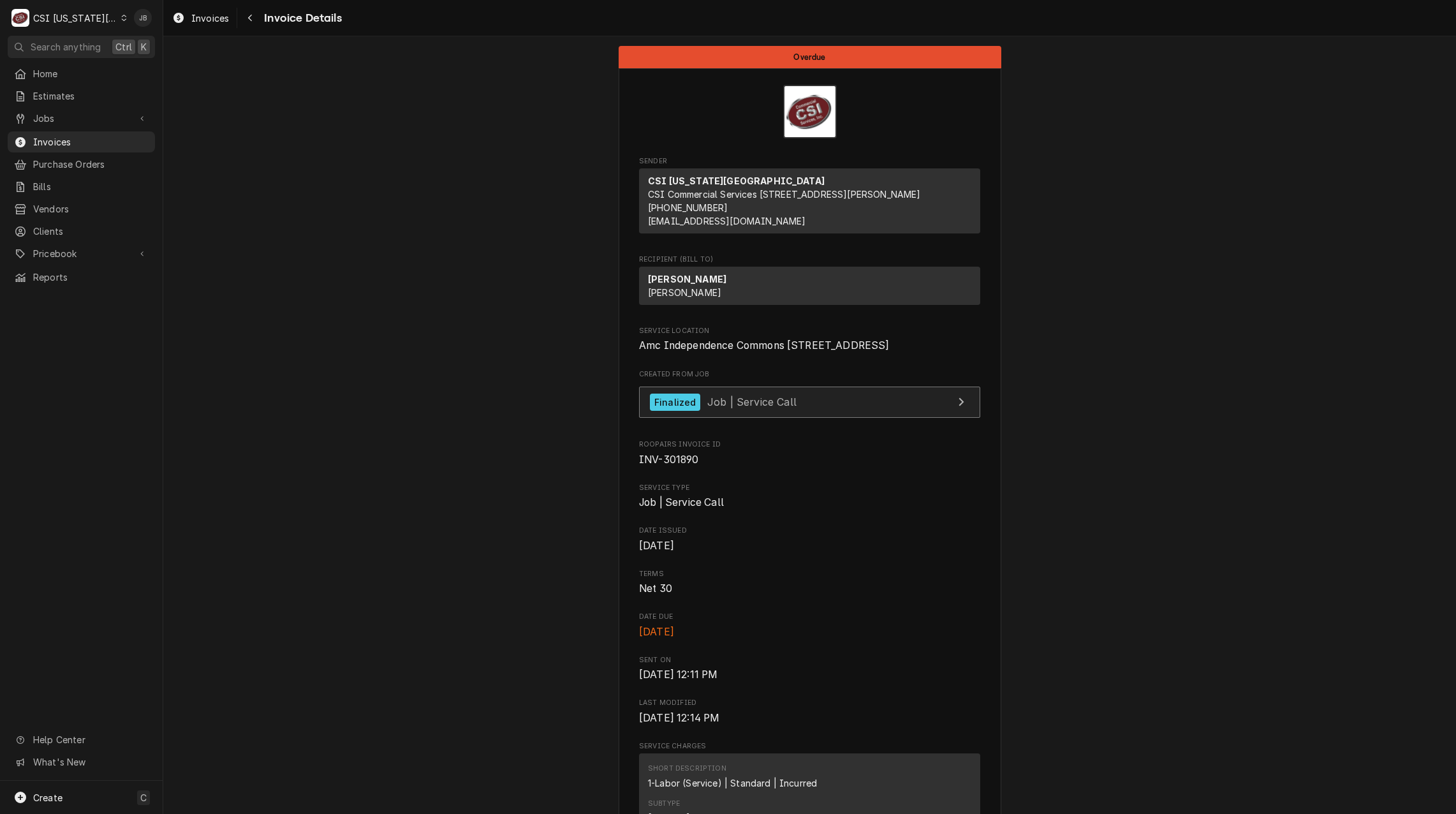
click at [707, 418] on link "Finalized Job | Service Call" at bounding box center [810, 402] width 341 height 31
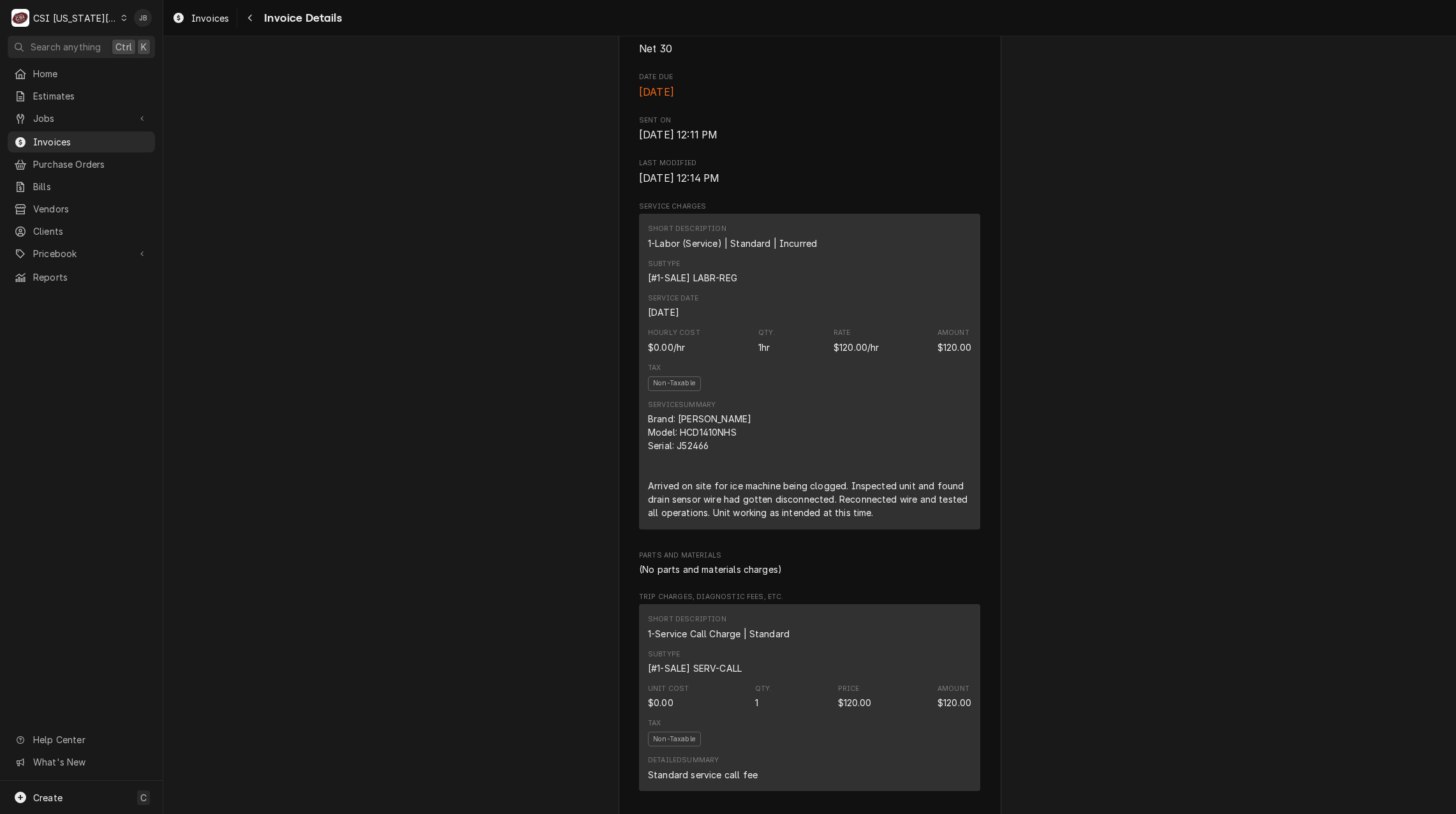
scroll to position [191, 0]
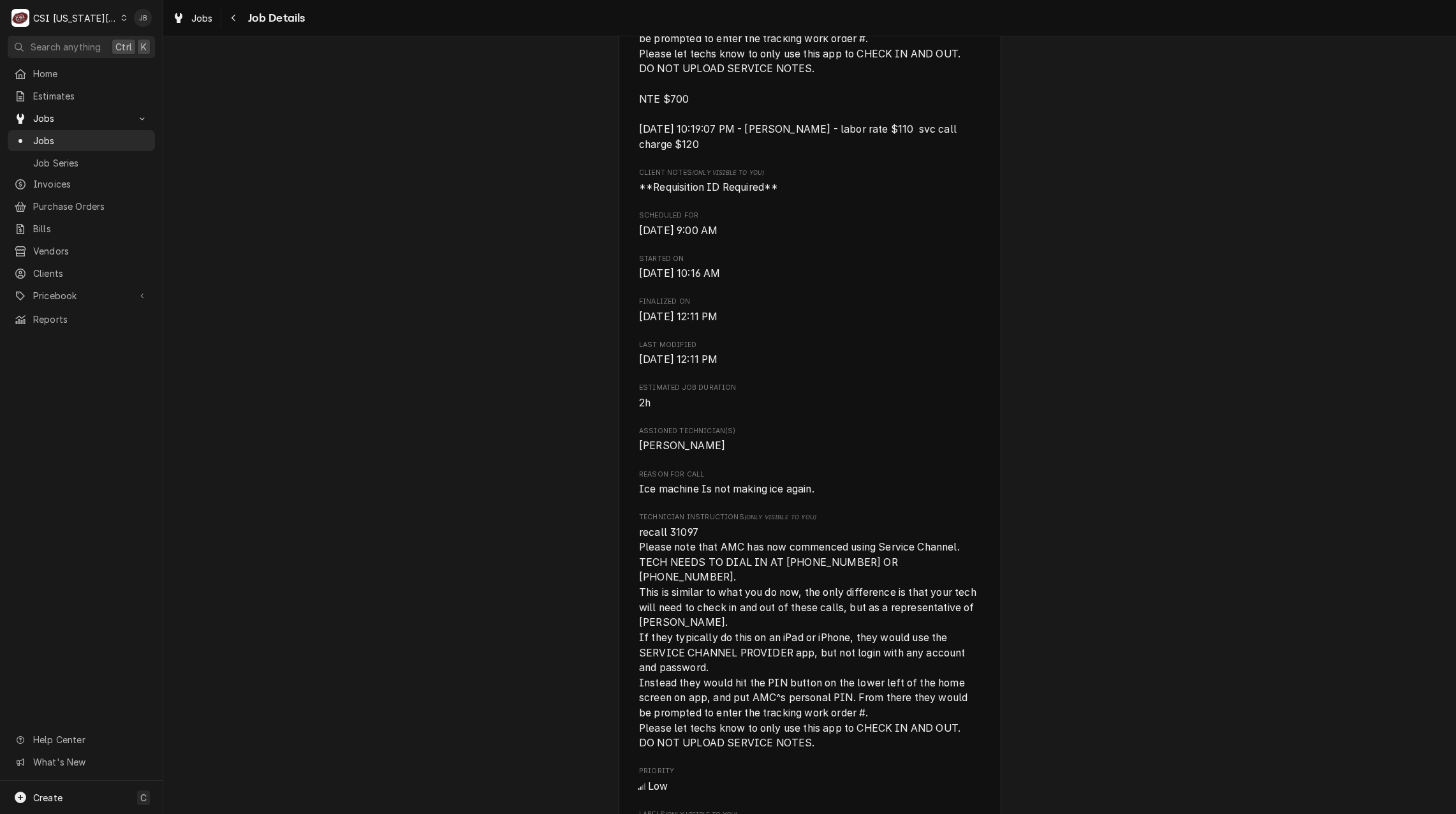
scroll to position [765, 0]
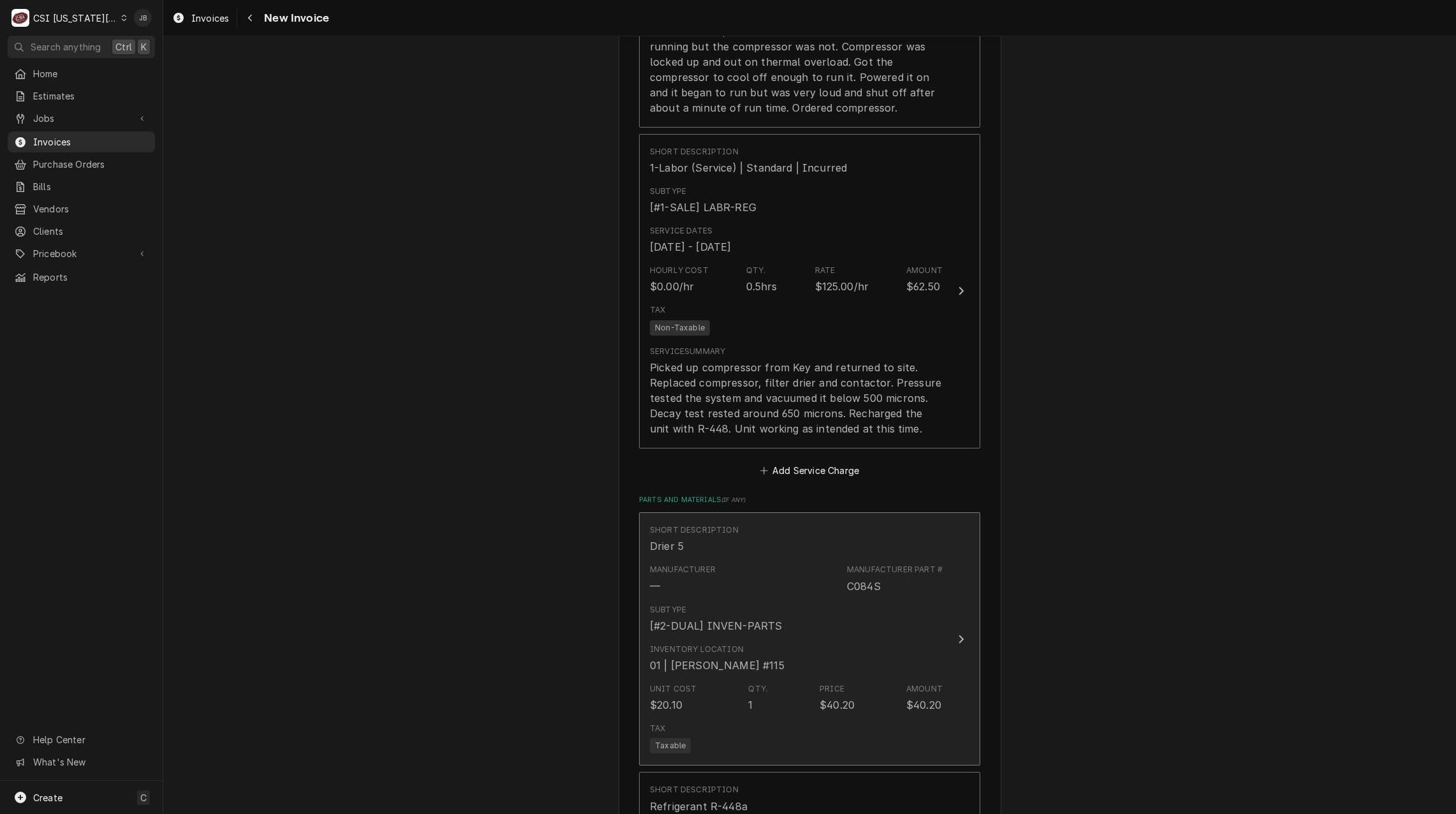
scroll to position [1786, 0]
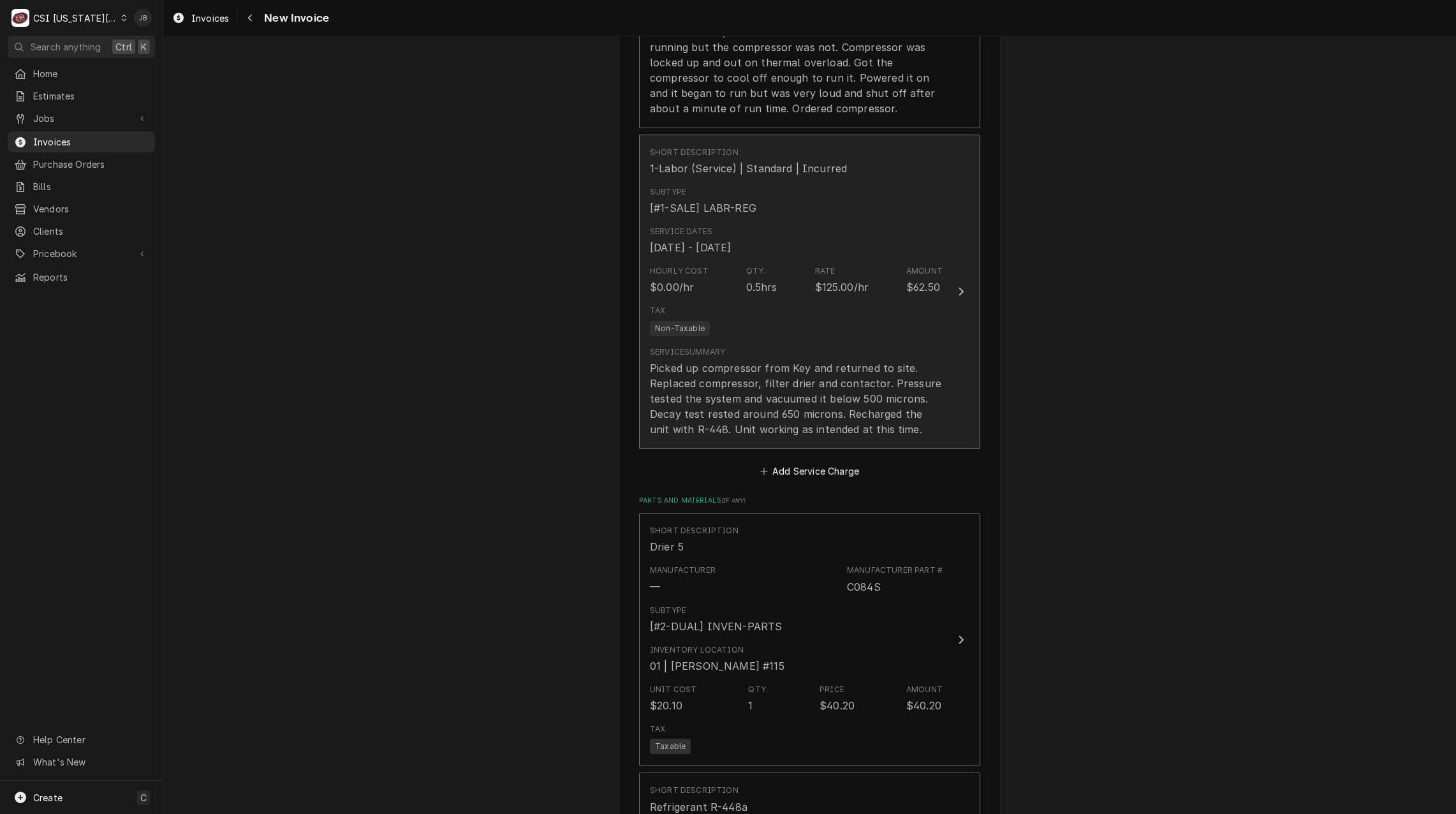
click at [893, 360] on div "Picked up compressor from Key and returned to site. Replaced compressor, filter…" at bounding box center [796, 398] width 292 height 76
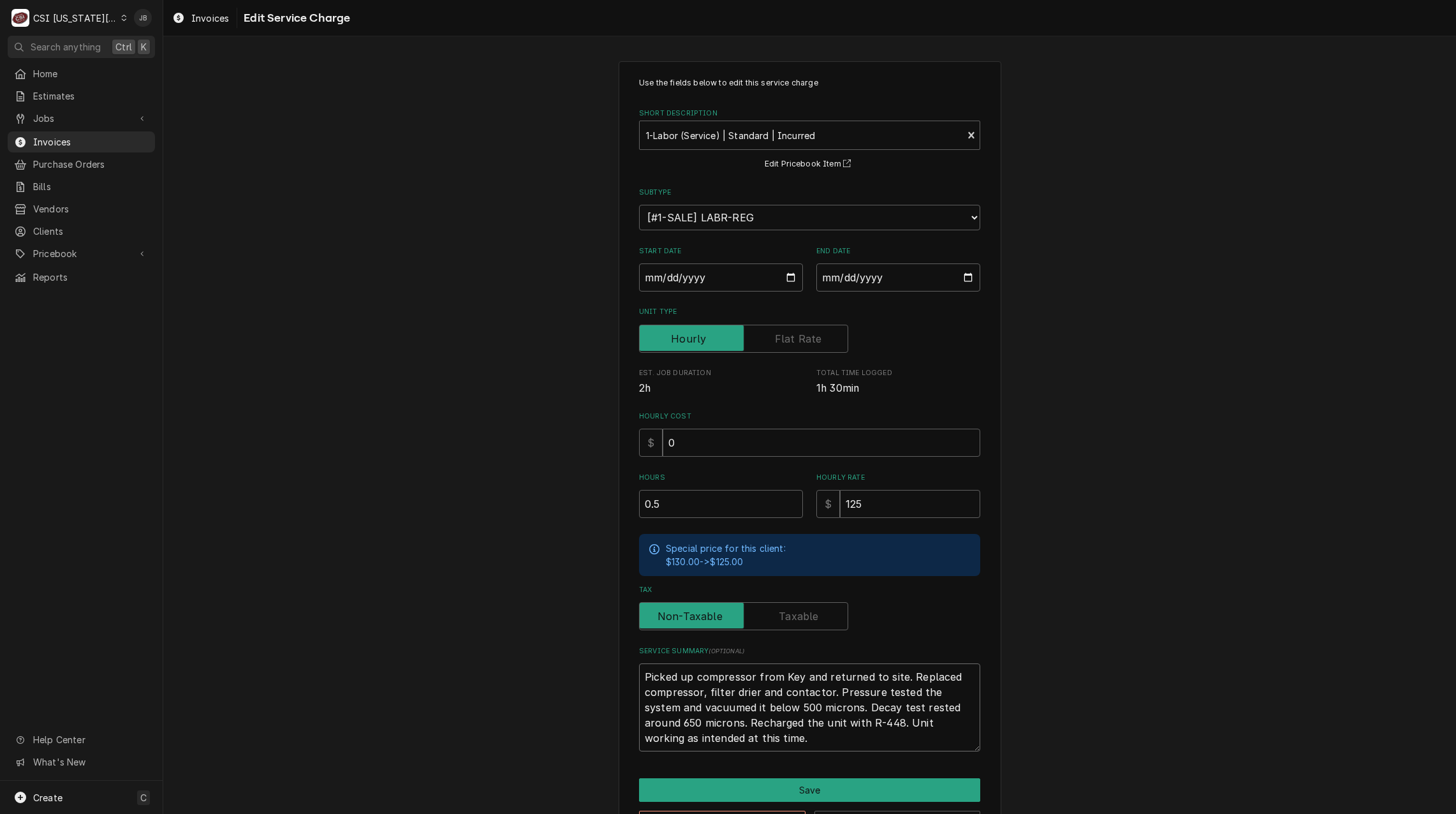
drag, startPoint x: 797, startPoint y: 673, endPoint x: 755, endPoint y: 673, distance: 42.0
click at [755, 673] on textarea "Picked up compressor from Key and returned to site. Replaced compressor, filter…" at bounding box center [810, 707] width 341 height 88
type textarea "x"
type textarea "Picked up compressor f and returned to site. Replaced compressor, filter drier …"
type textarea "x"
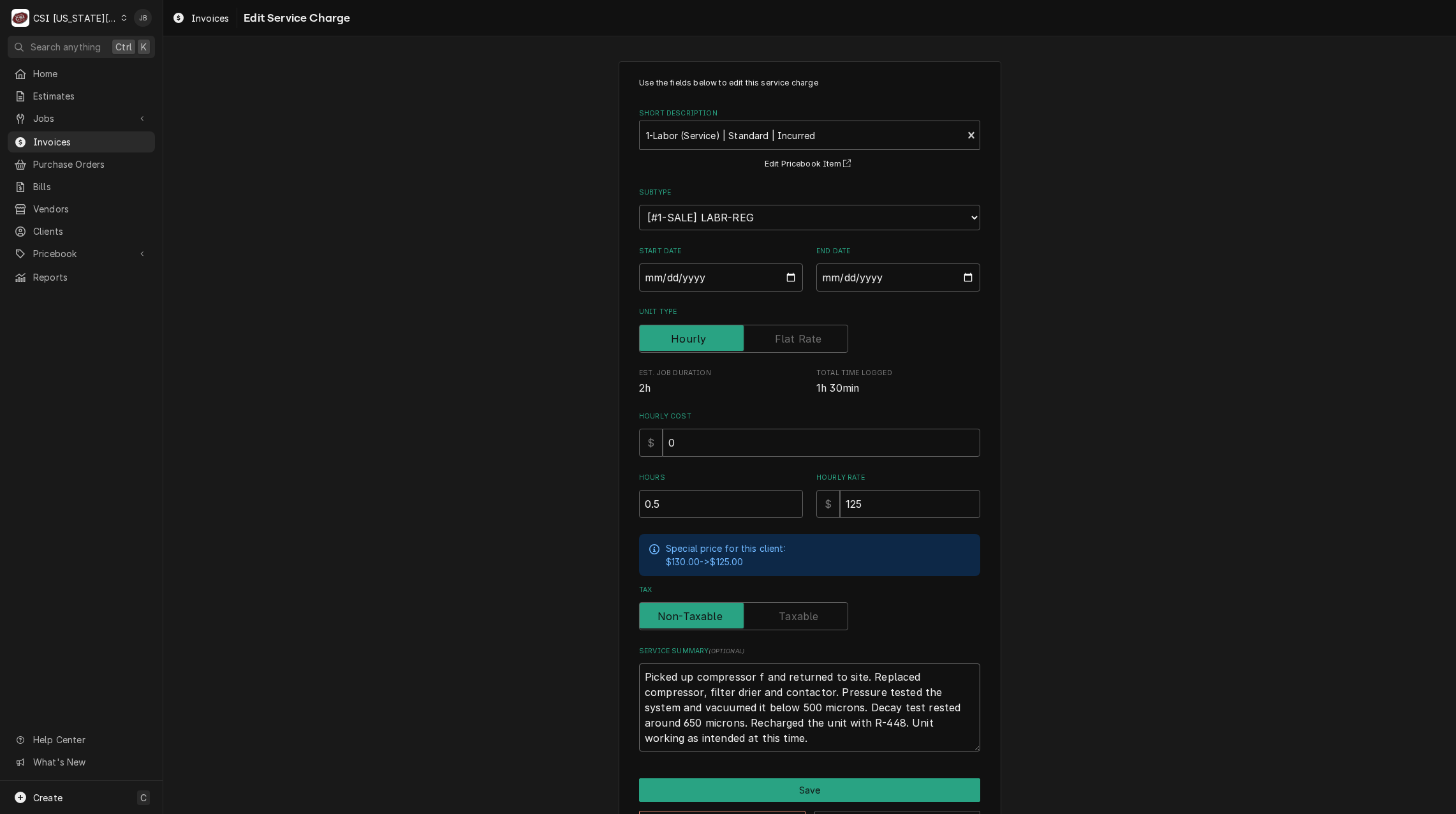
type textarea "Picked up compressor and returned to site. Replaced compressor, filter drier an…"
type textarea "x"
type textarea "Picked up compressor and returned to site. Replaced compressor, filter drier an…"
click at [772, 778] on button "Save" at bounding box center [810, 790] width 341 height 24
type textarea "x"
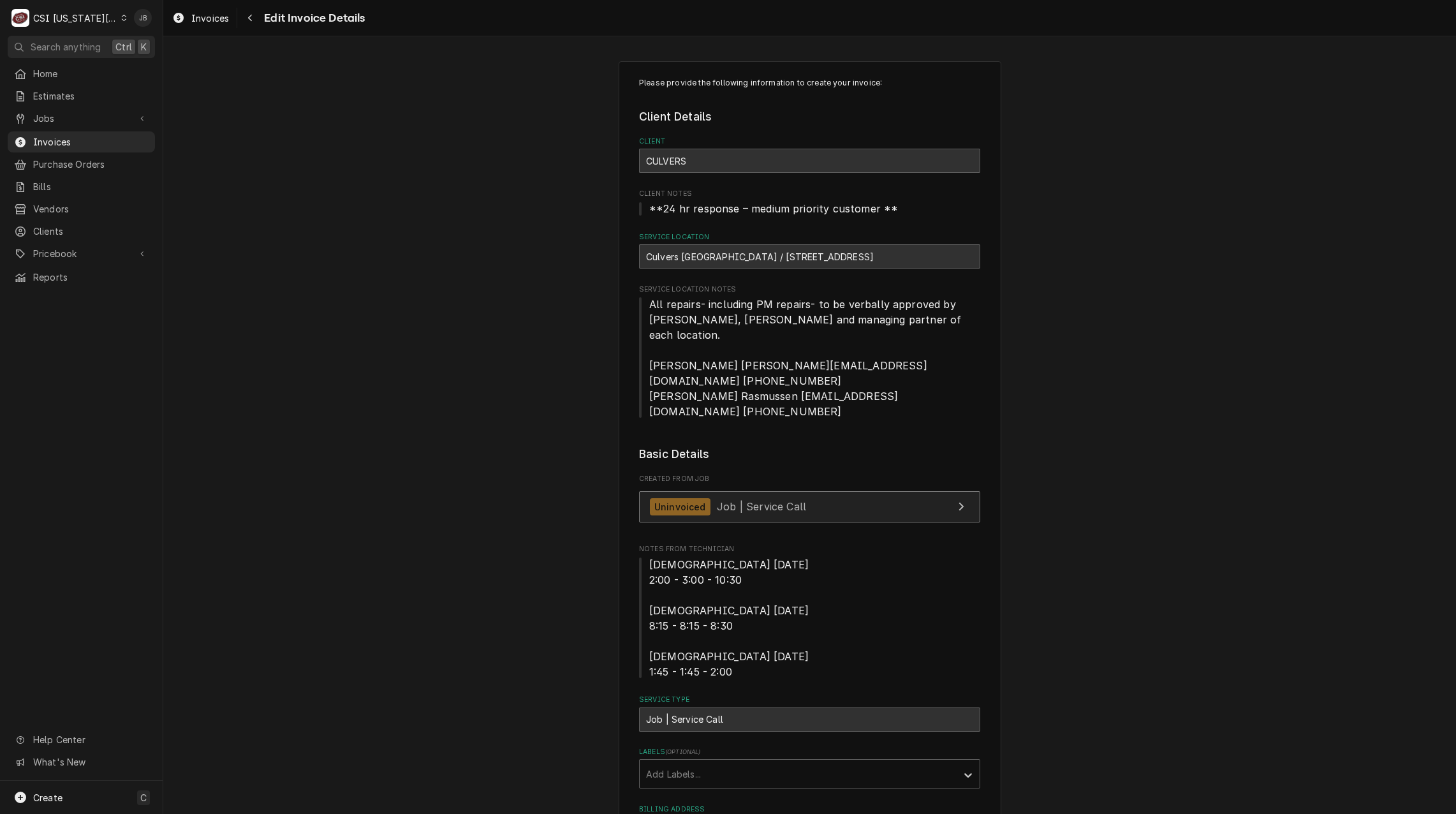
click at [768, 500] on span "Job | Service Call" at bounding box center [761, 507] width 89 height 13
click at [73, 225] on span "Clients" at bounding box center [91, 231] width 116 height 14
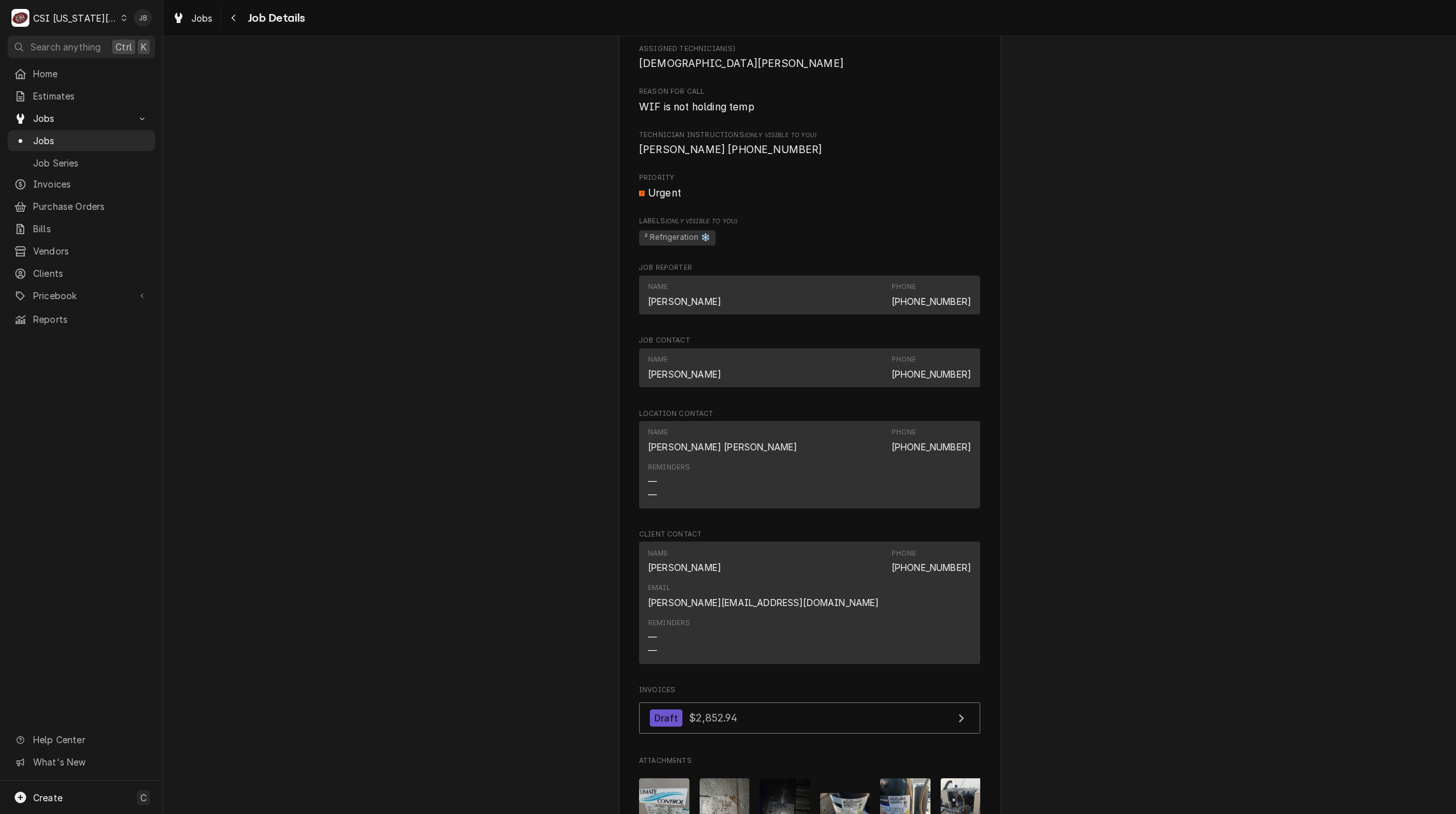
scroll to position [1212, 0]
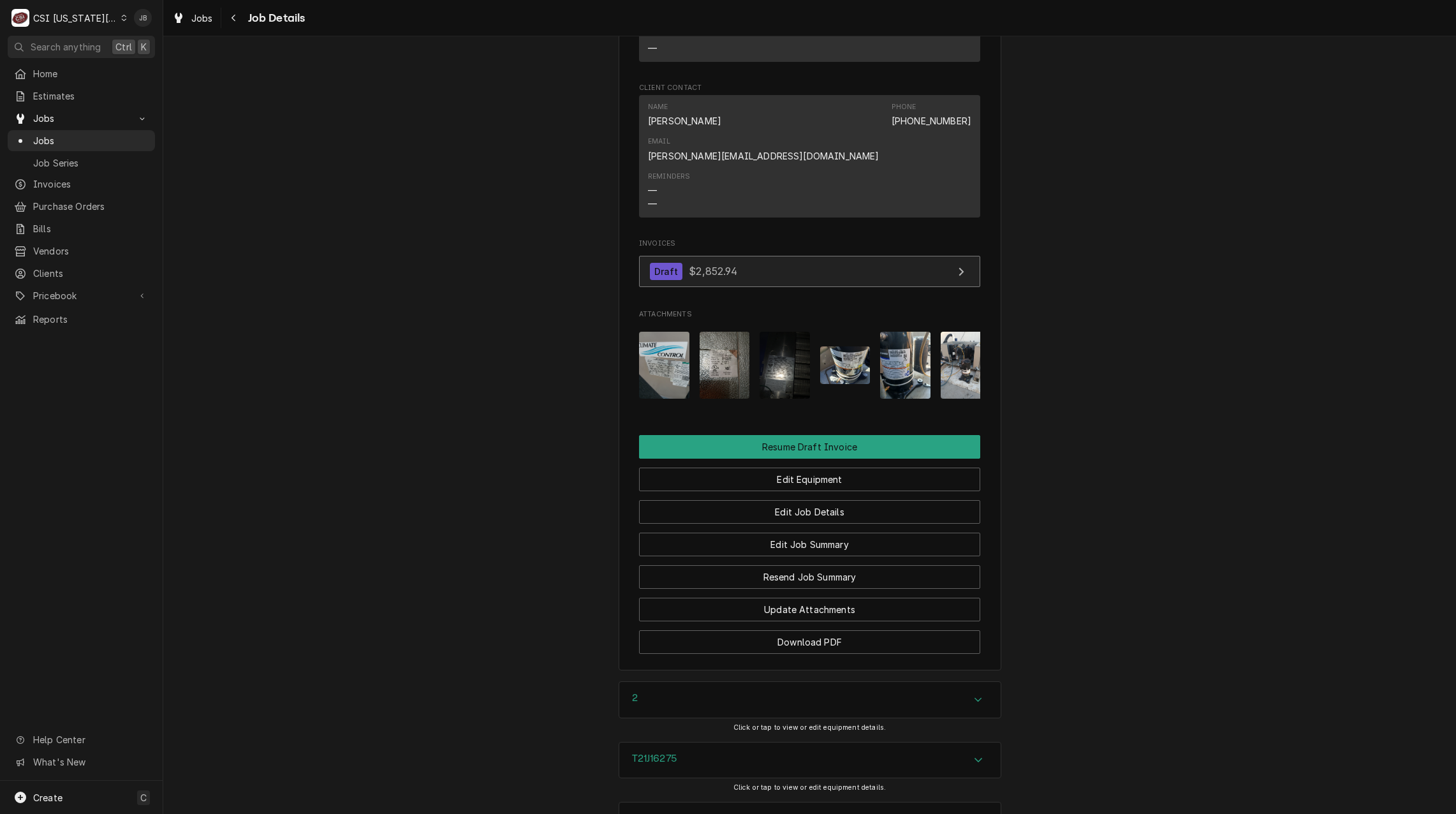
click at [764, 255] on link "Draft $2,852.94" at bounding box center [810, 271] width 341 height 31
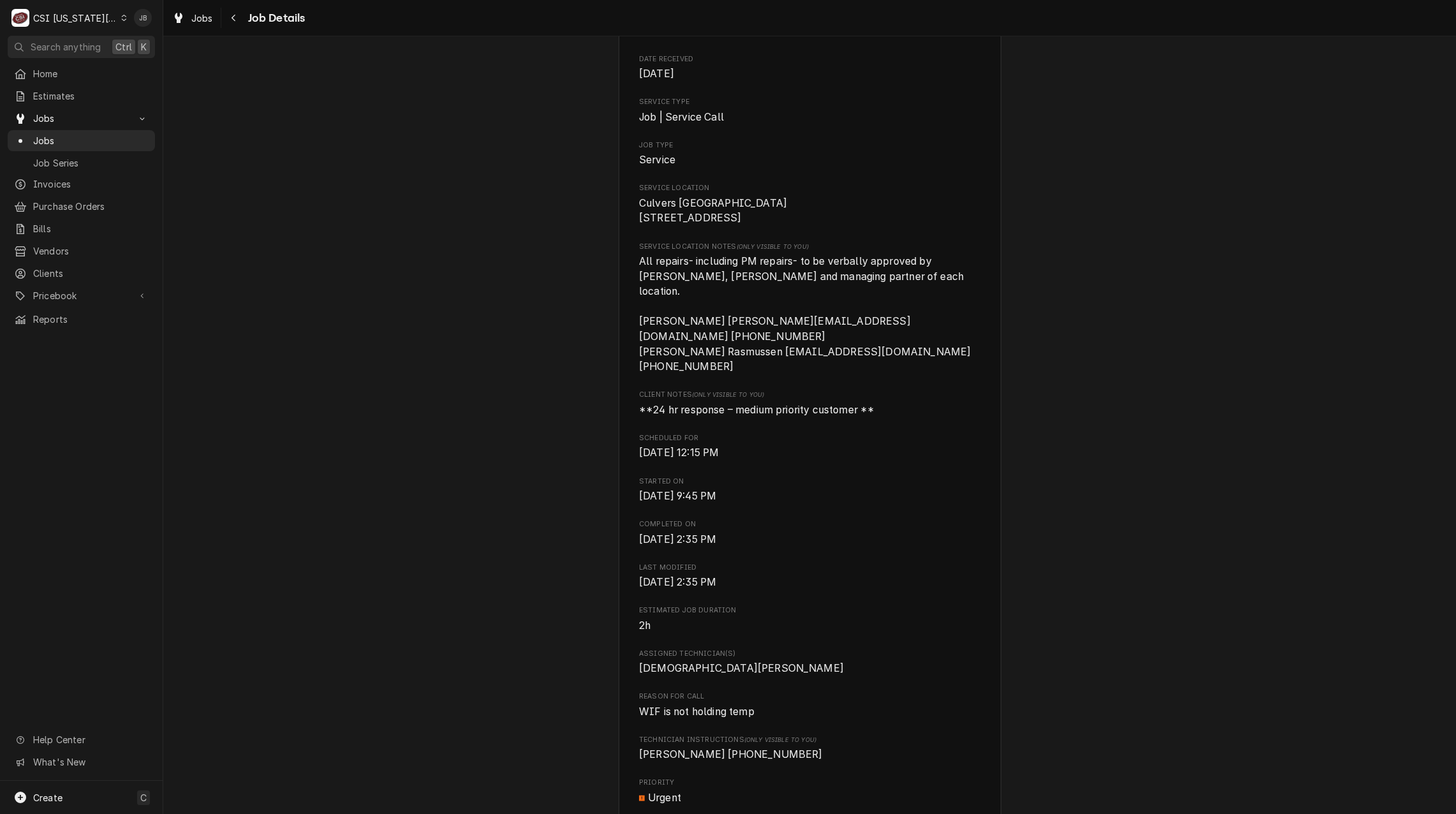
scroll to position [0, 0]
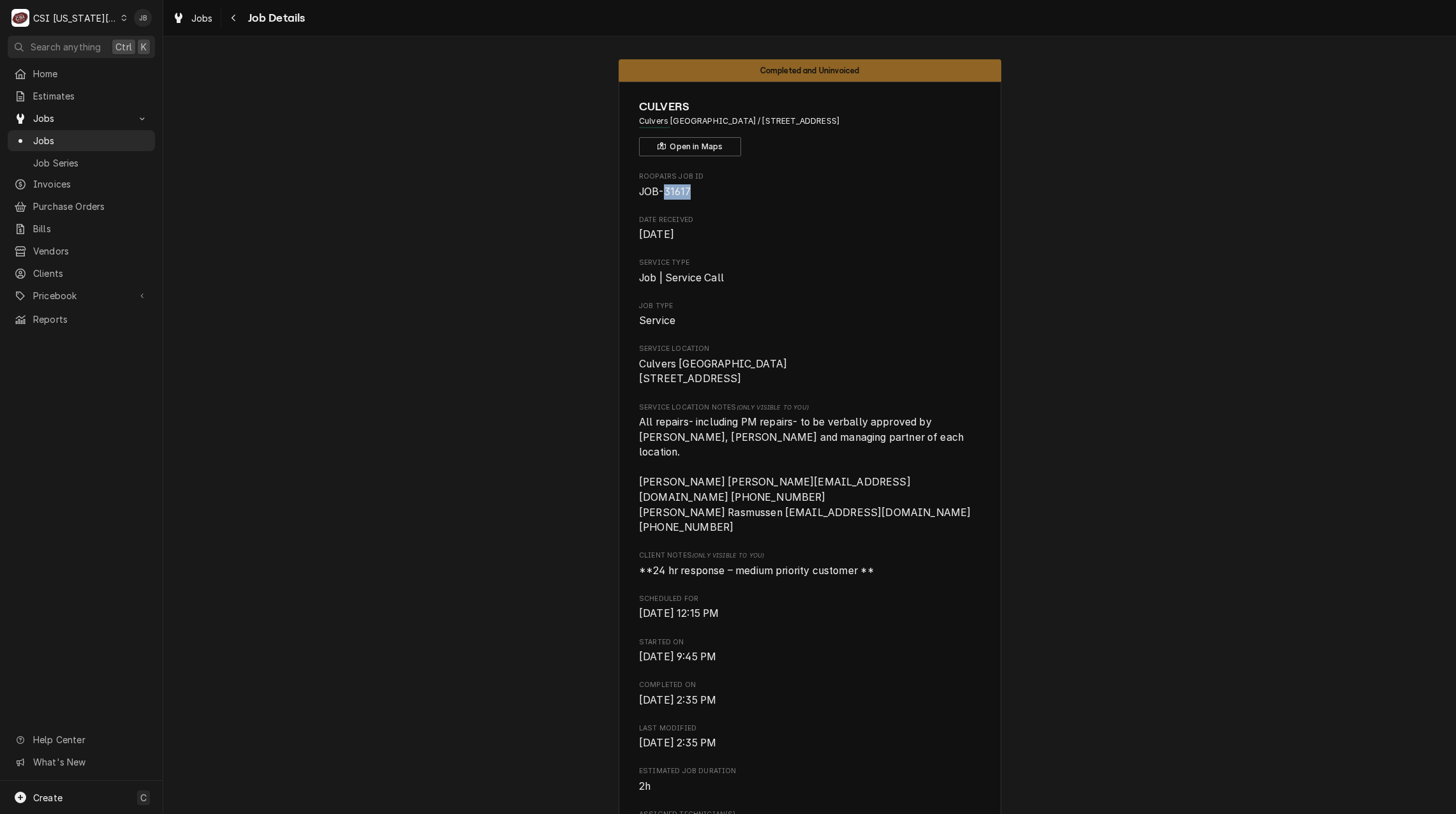
drag, startPoint x: 687, startPoint y: 189, endPoint x: 661, endPoint y: 190, distance: 26.0
click at [661, 190] on span "JOB-31617" at bounding box center [810, 191] width 341 height 15
copy span "31617"
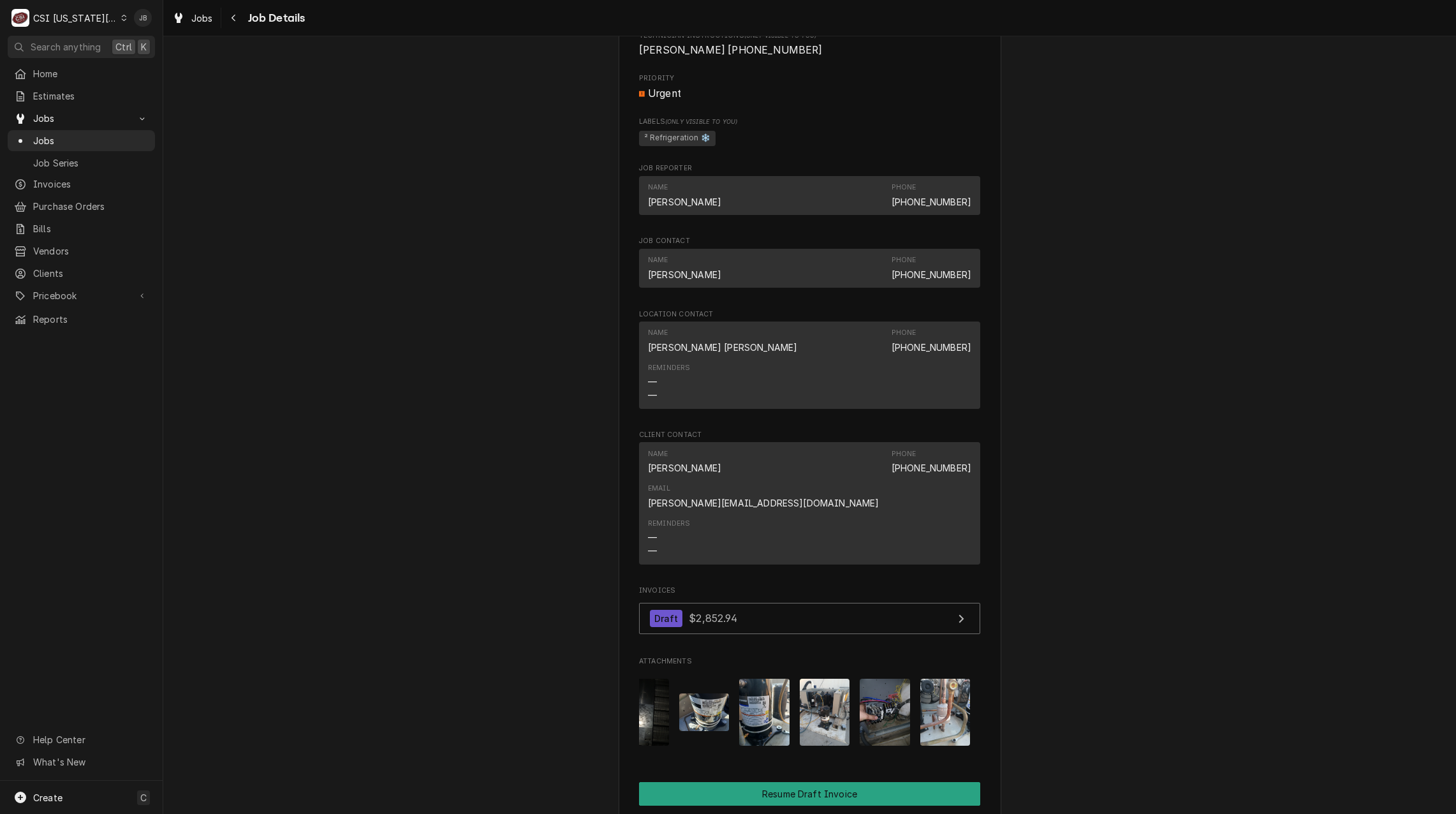
scroll to position [957, 0]
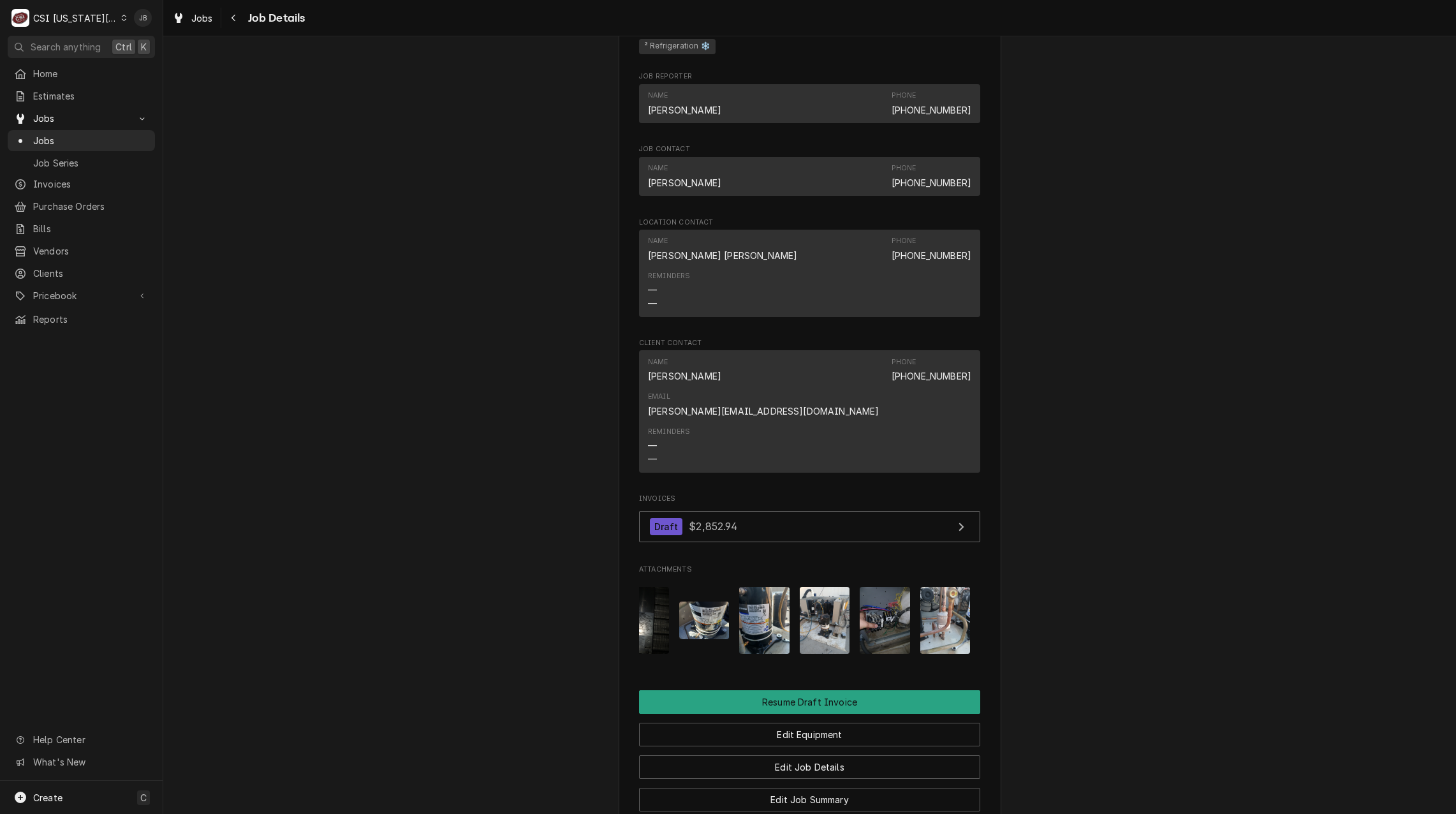
click at [750, 586] on img "Attachments" at bounding box center [764, 620] width 51 height 67
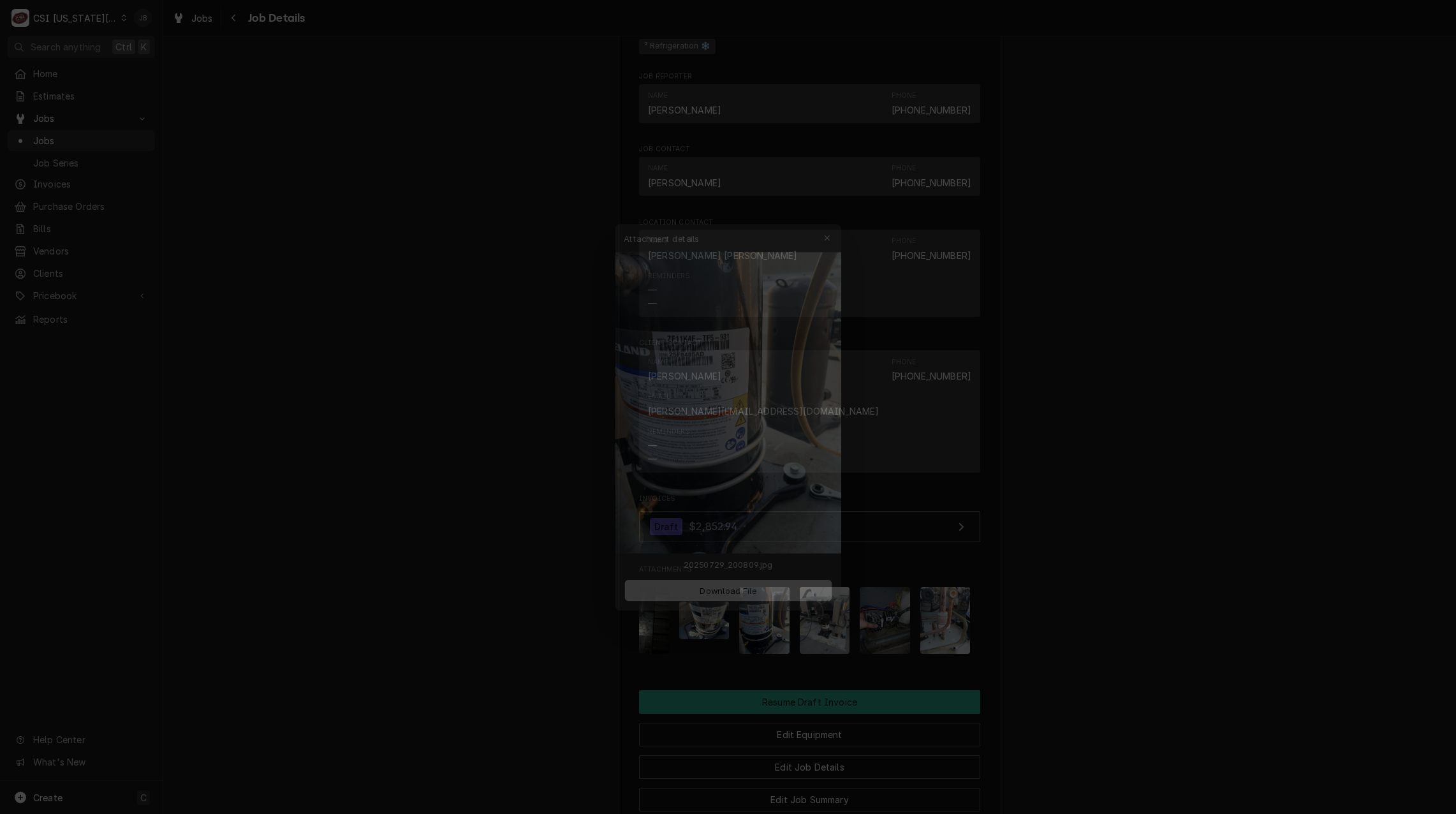
click at [1027, 494] on div at bounding box center [728, 407] width 1456 height 814
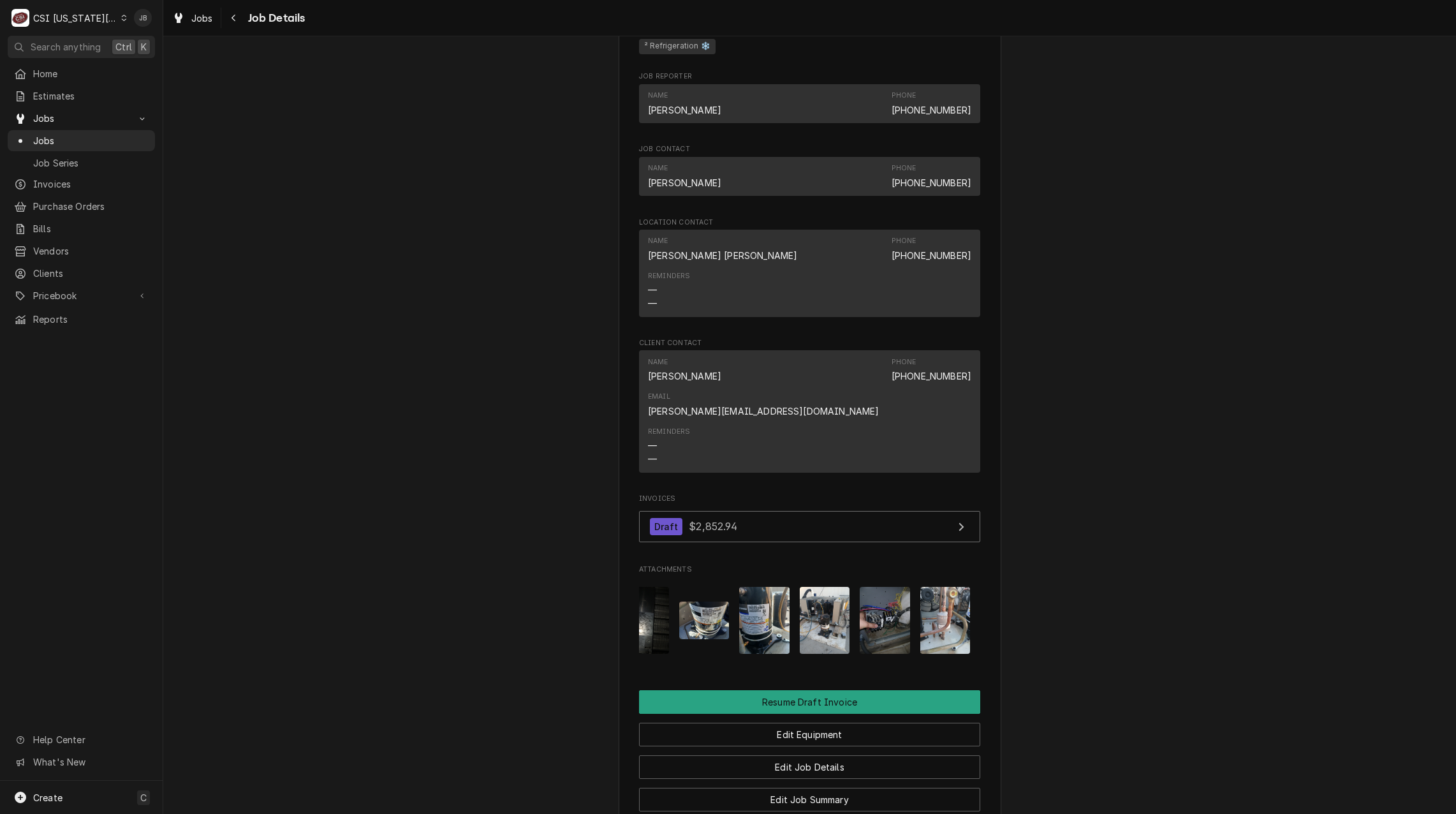
click at [937, 586] on img "Attachments" at bounding box center [945, 620] width 51 height 67
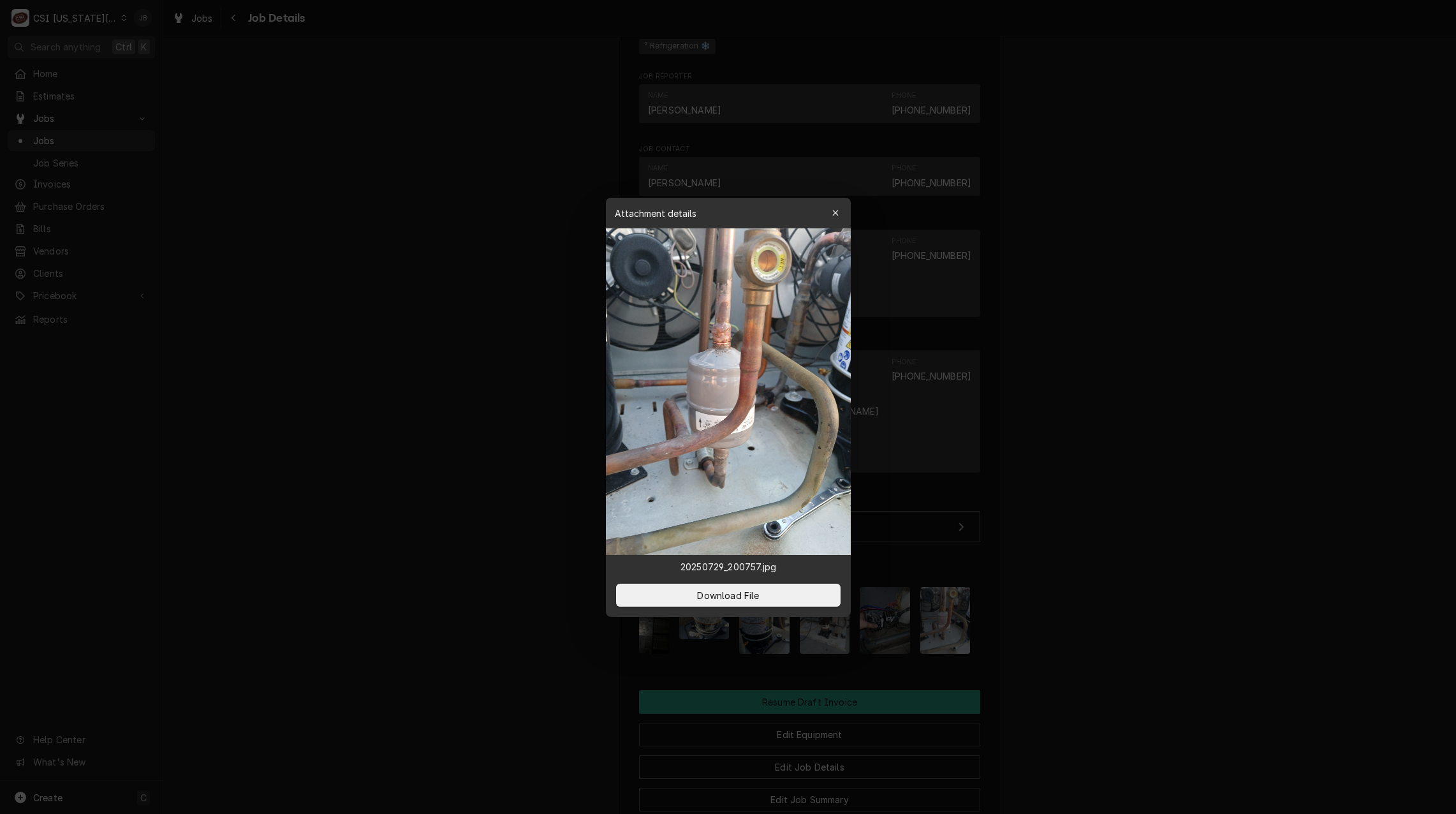
click at [1079, 559] on div at bounding box center [728, 407] width 1456 height 814
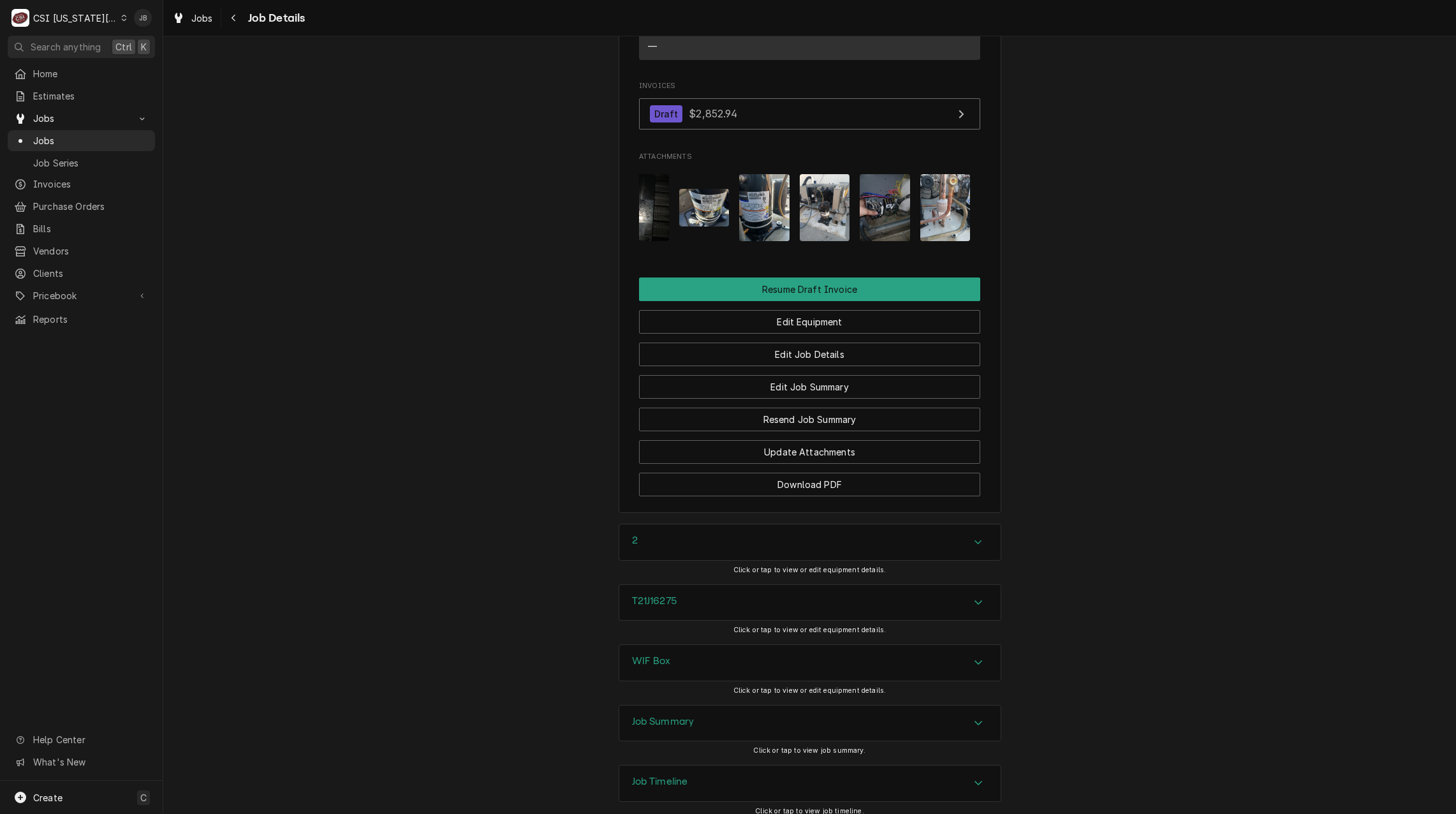
scroll to position [1385, 0]
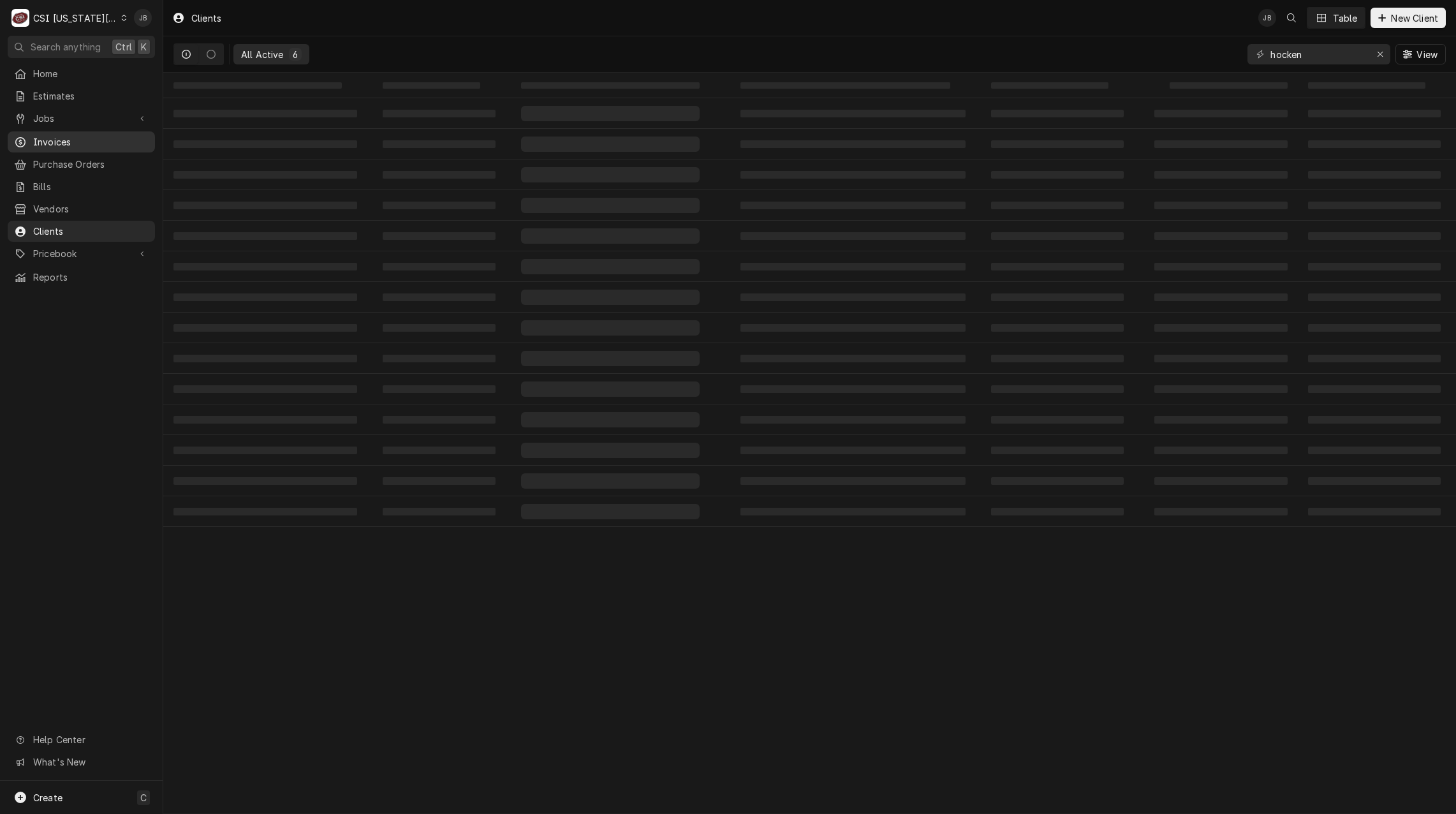
click at [74, 138] on span "Invoices" at bounding box center [91, 142] width 116 height 14
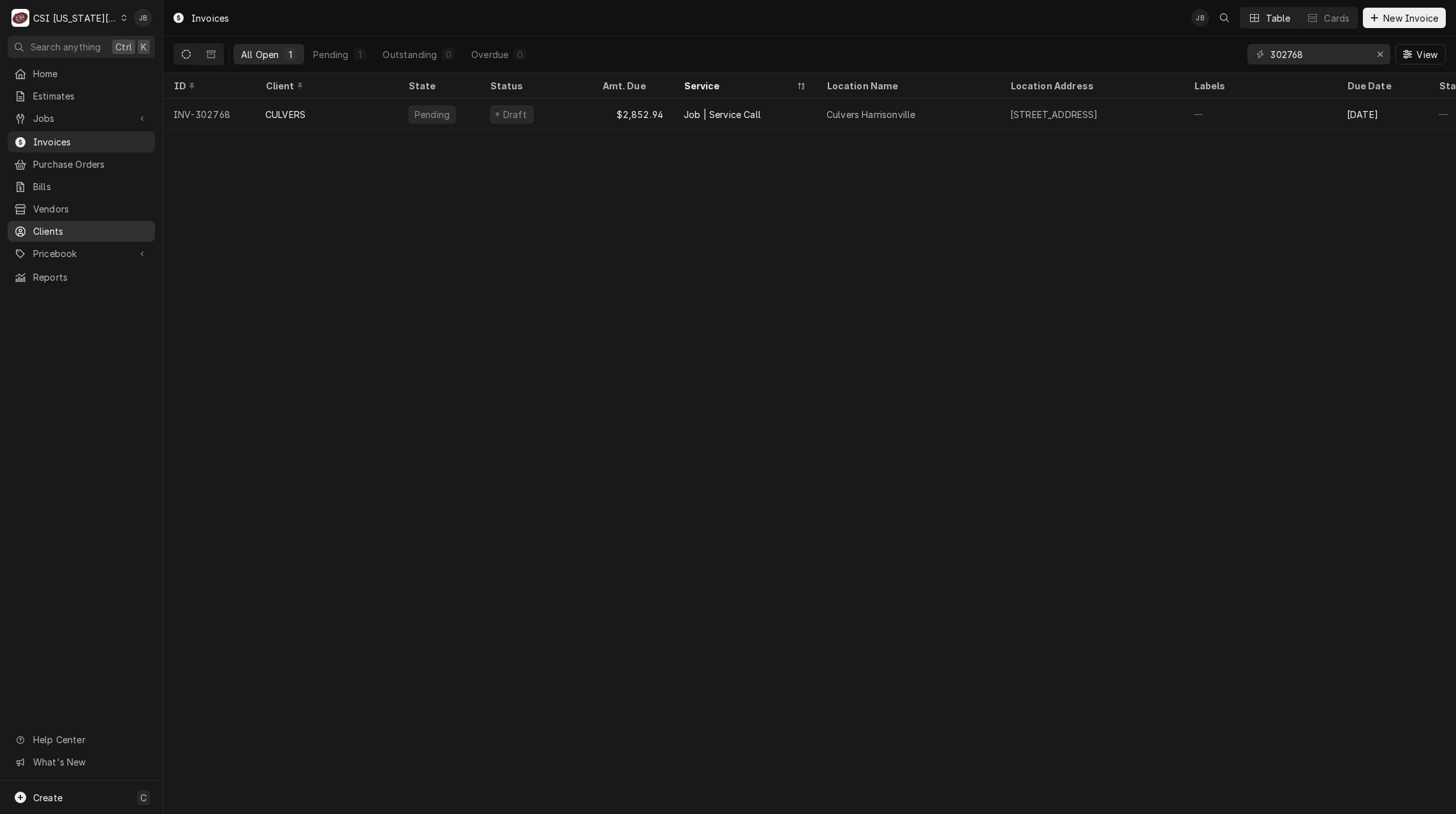
click at [61, 225] on span "Clients" at bounding box center [91, 231] width 116 height 14
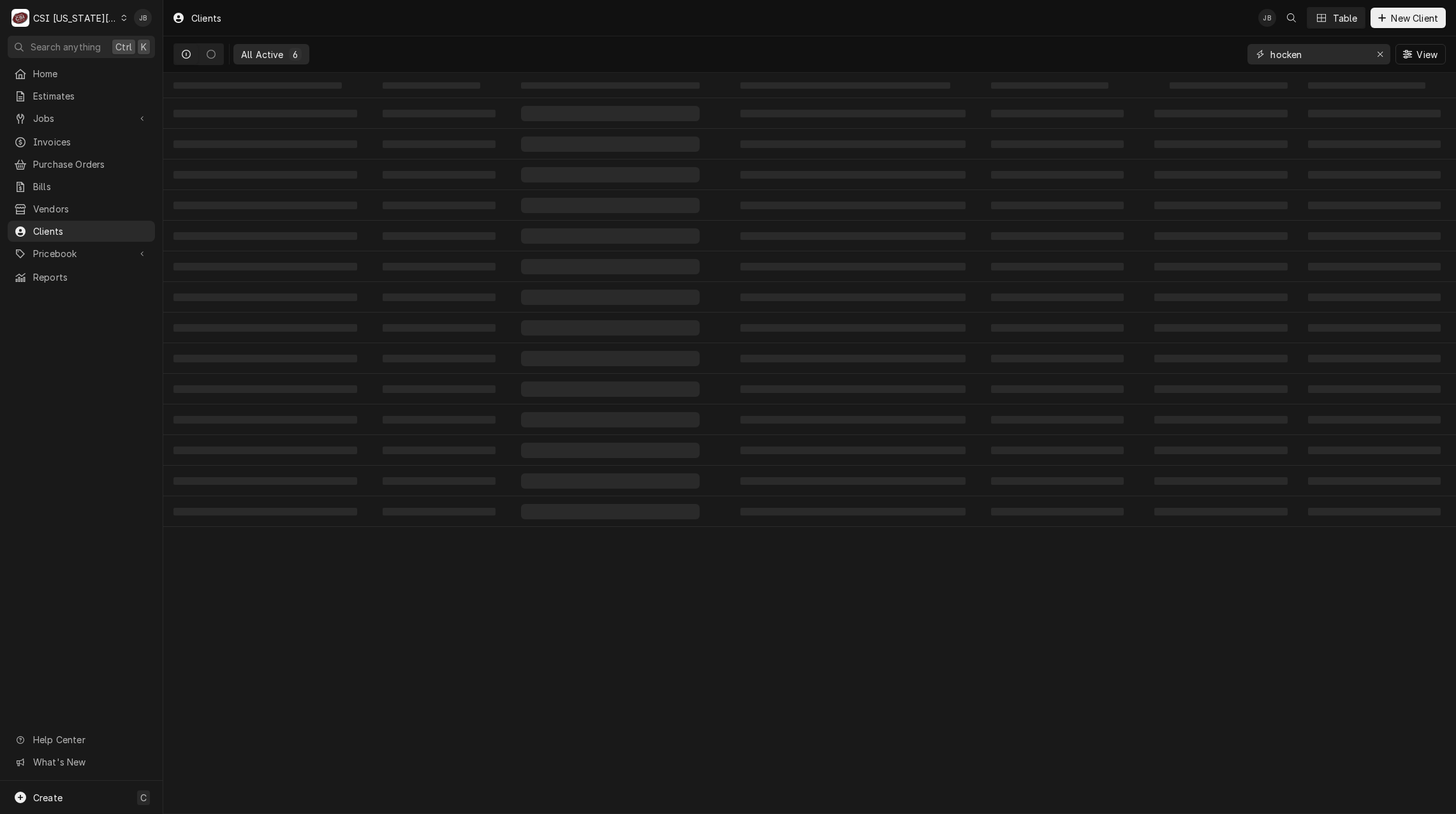
drag, startPoint x: 1313, startPoint y: 54, endPoint x: 0, endPoint y: 67, distance: 1313.1
click at [908, 54] on div "All Active 6 hocken View" at bounding box center [809, 54] width 1272 height 36
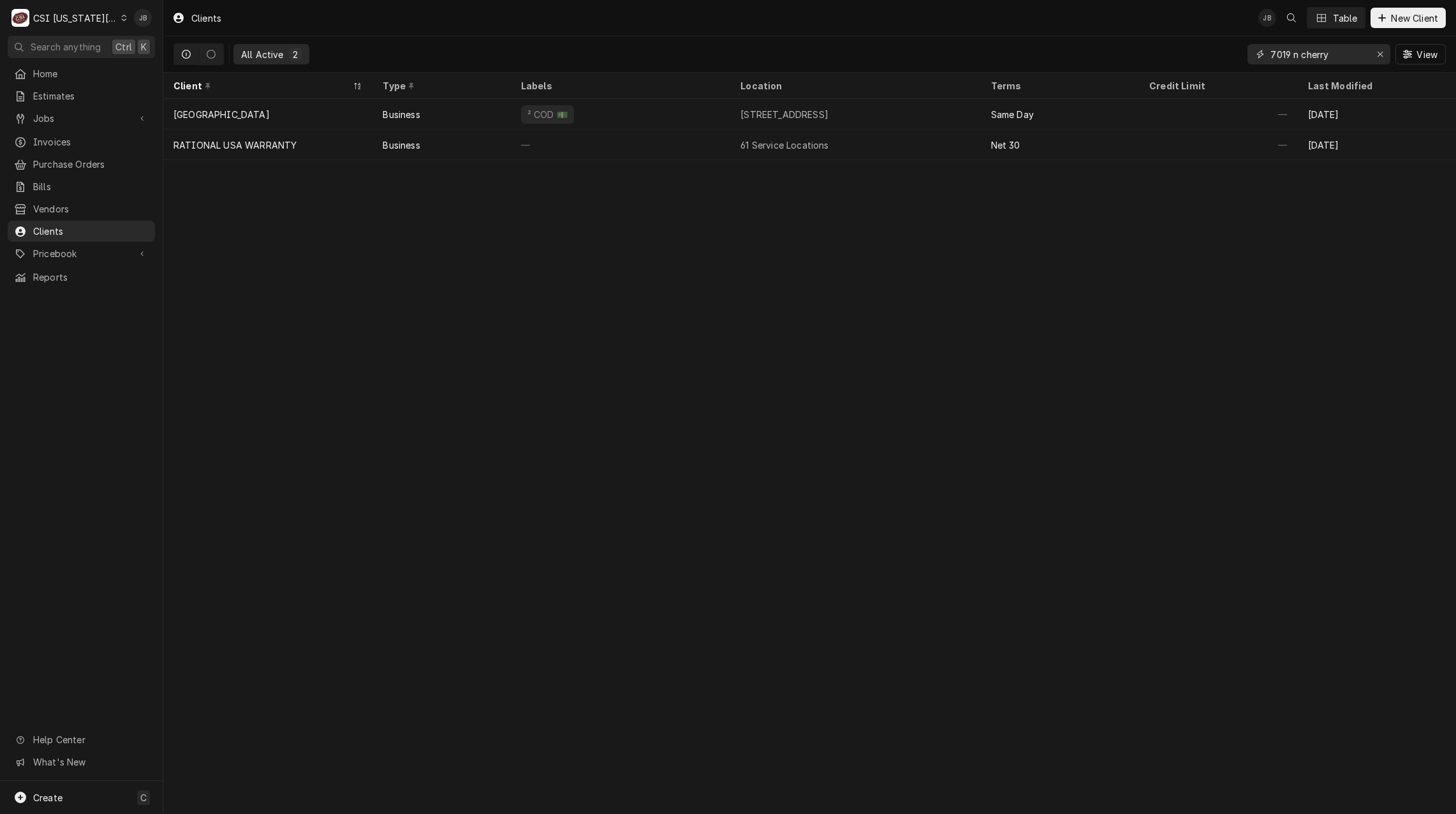
type input "7019 n cherry"
drag, startPoint x: 1338, startPoint y: 51, endPoint x: 1119, endPoint y: 51, distance: 219.0
click at [1127, 55] on div "All Active 2 7019 n cherry View" at bounding box center [809, 54] width 1272 height 36
click at [84, 120] on span "Jobs" at bounding box center [81, 118] width 96 height 14
click at [95, 134] on span "Jobs" at bounding box center [91, 141] width 116 height 14
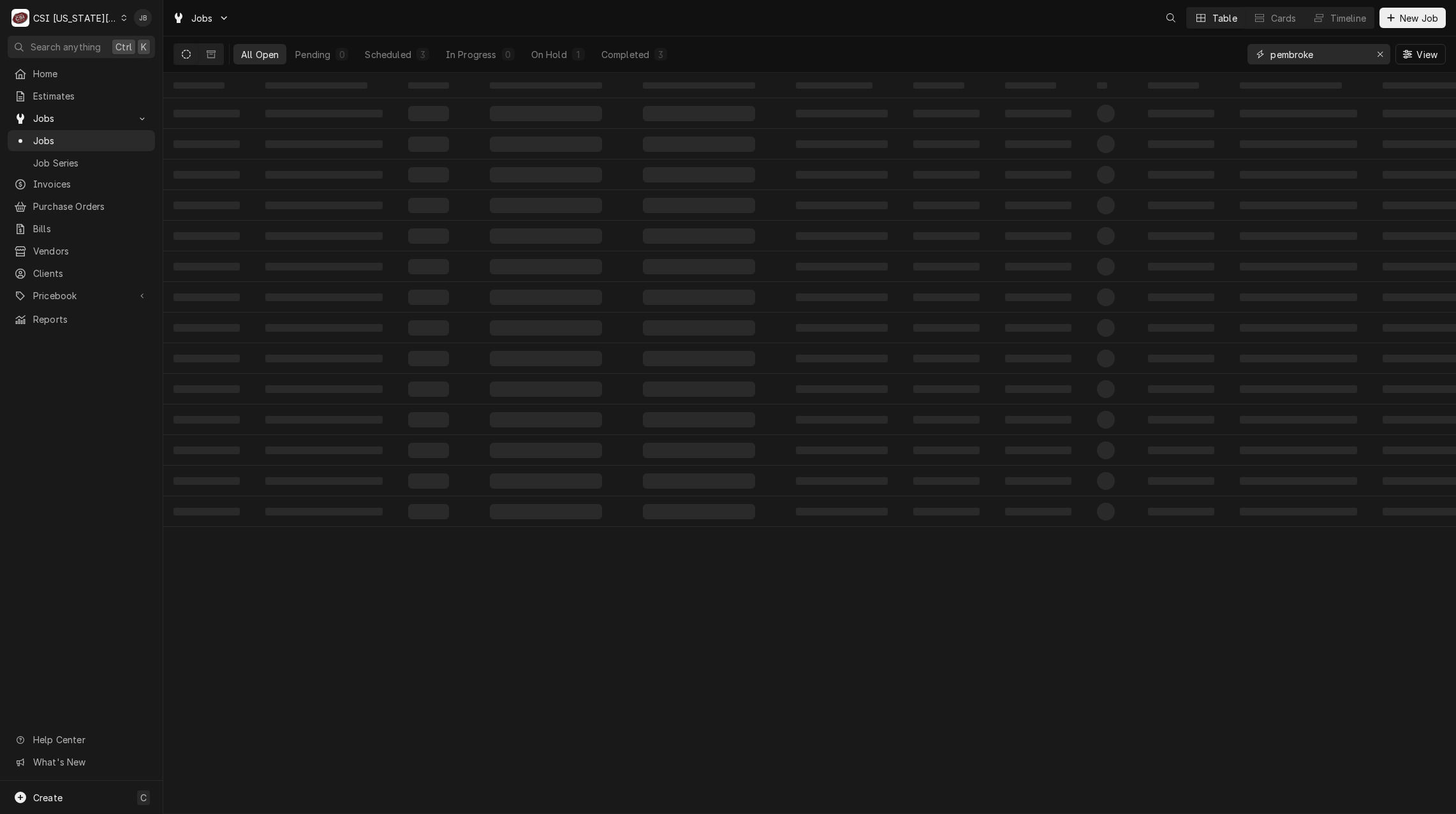
drag, startPoint x: 1326, startPoint y: 58, endPoint x: 1140, endPoint y: 58, distance: 186.0
click at [1145, 58] on div "All Open Pending 0 Scheduled 3 In Progress 0 On Hold 1 Completed 3 pembroke View" at bounding box center [809, 54] width 1272 height 36
paste input "7019 n cherry"
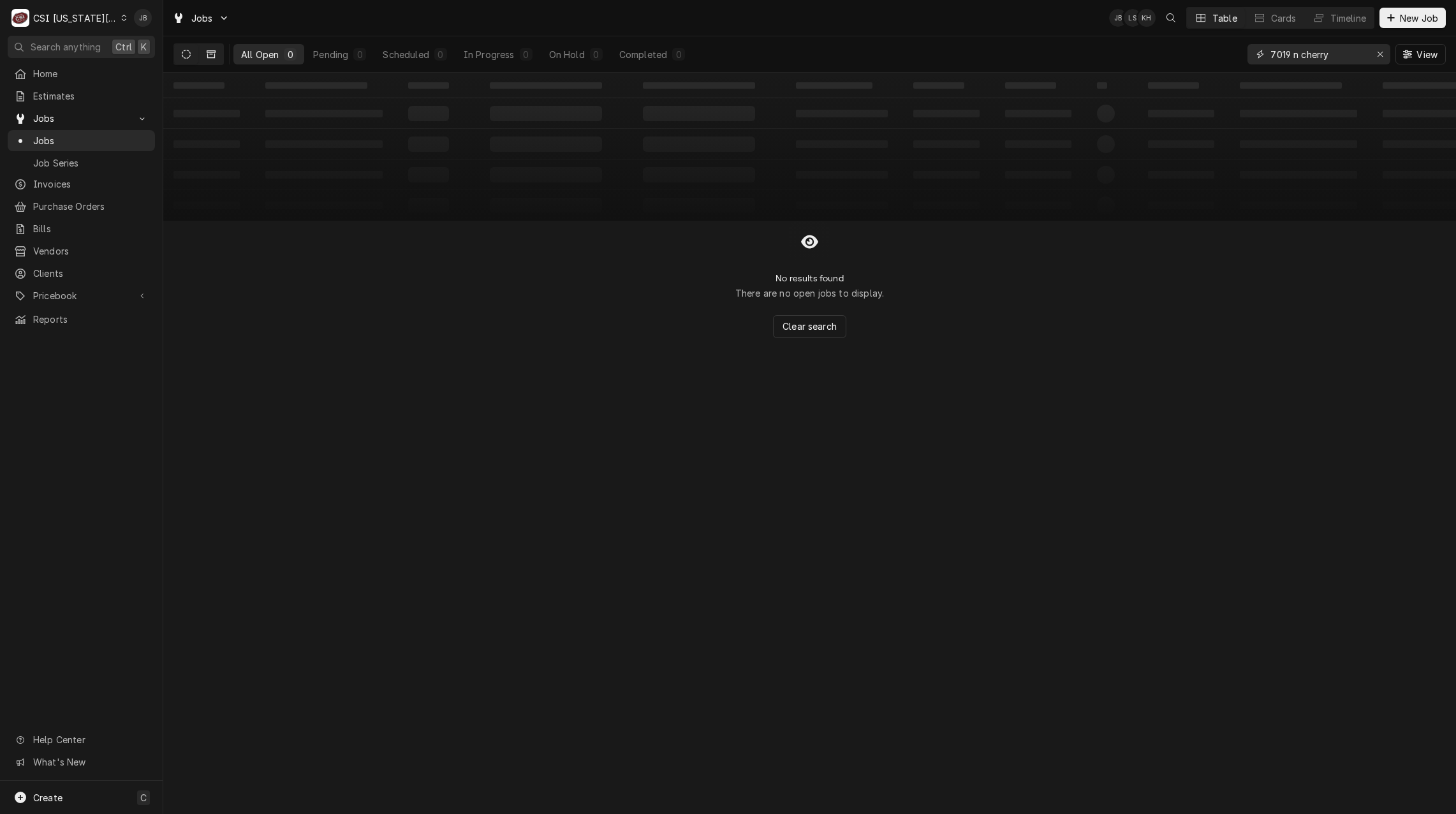
type input "7019 n cherry"
click at [209, 59] on button "Dynamic Content Wrapper" at bounding box center [211, 54] width 24 height 21
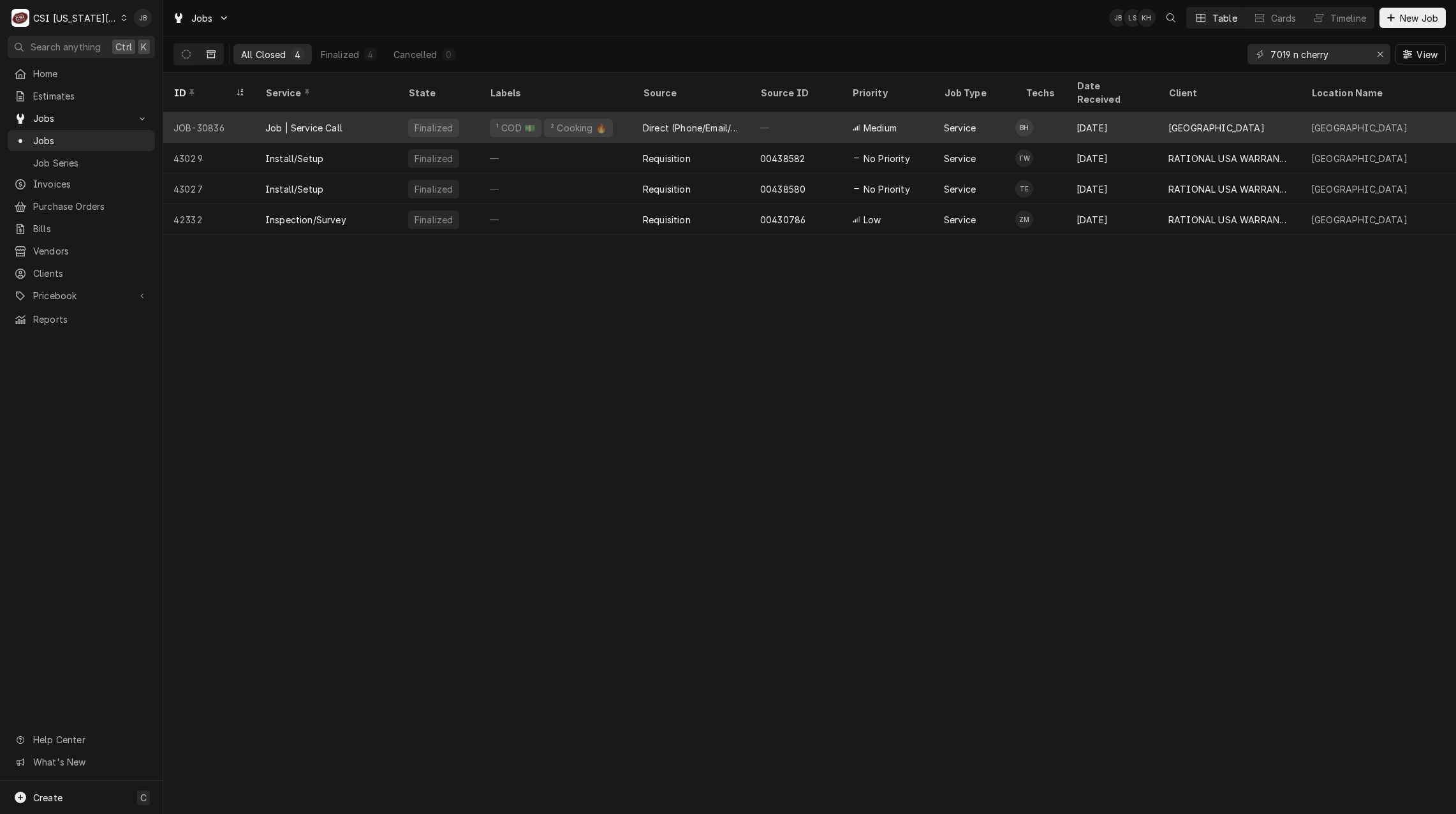
click at [360, 113] on div "Job | Service Call" at bounding box center [327, 127] width 143 height 31
